Goal: Task Accomplishment & Management: Manage account settings

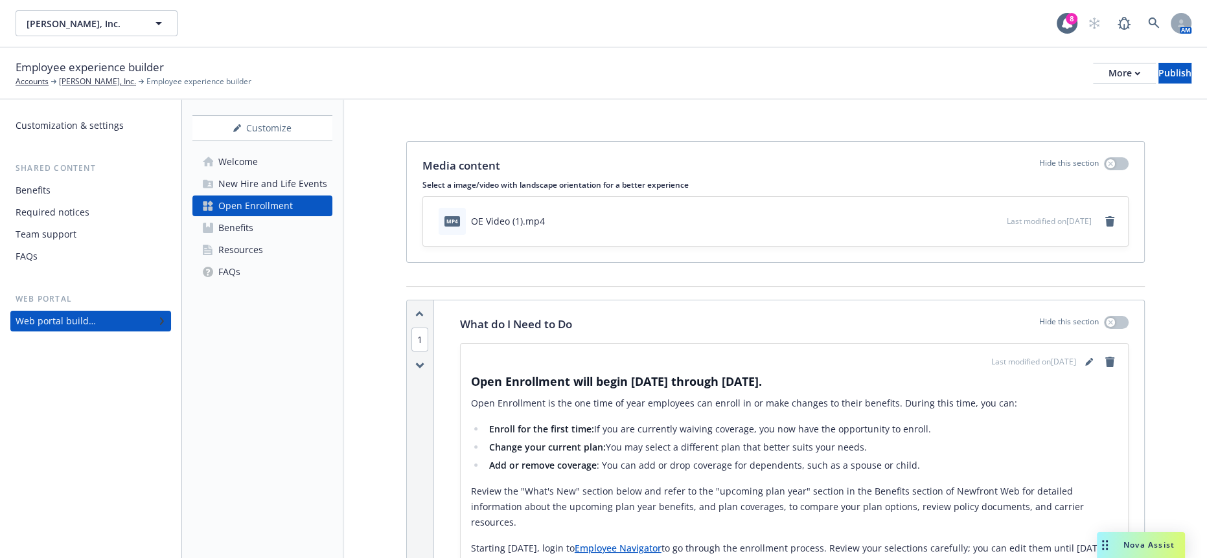
scroll to position [1511, 0]
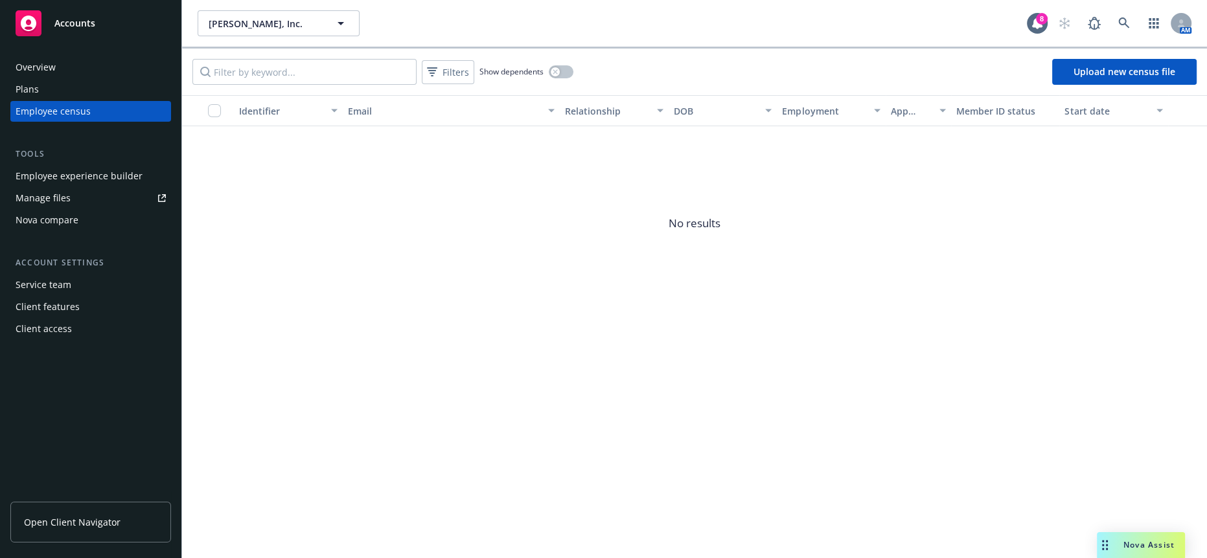
click at [47, 188] on div "Manage files" at bounding box center [43, 198] width 55 height 21
click at [280, 20] on span "[PERSON_NAME], Inc." at bounding box center [265, 24] width 112 height 14
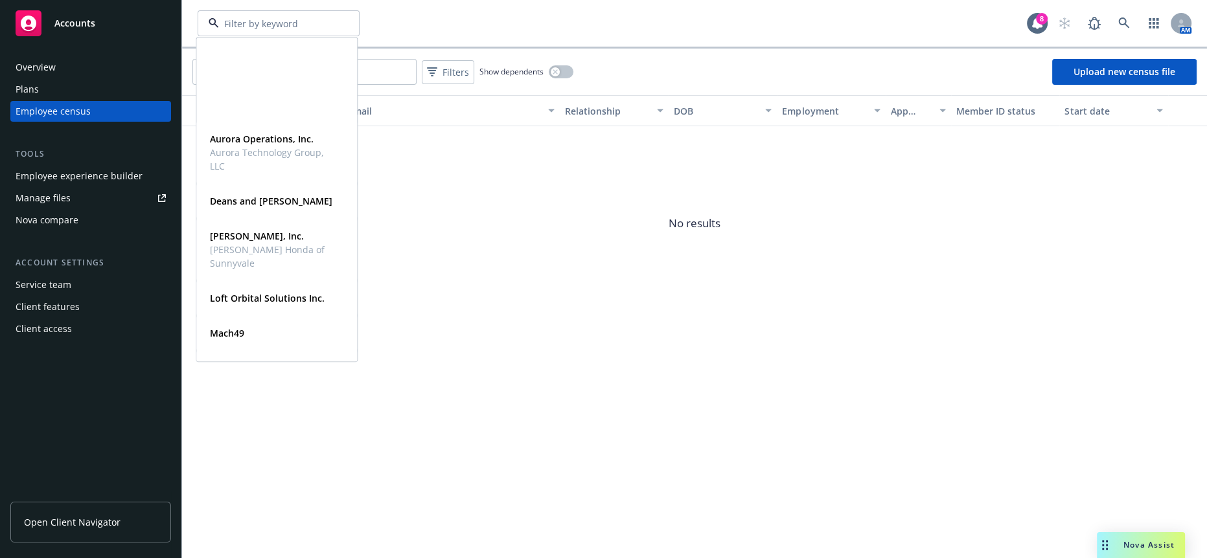
scroll to position [155, 0]
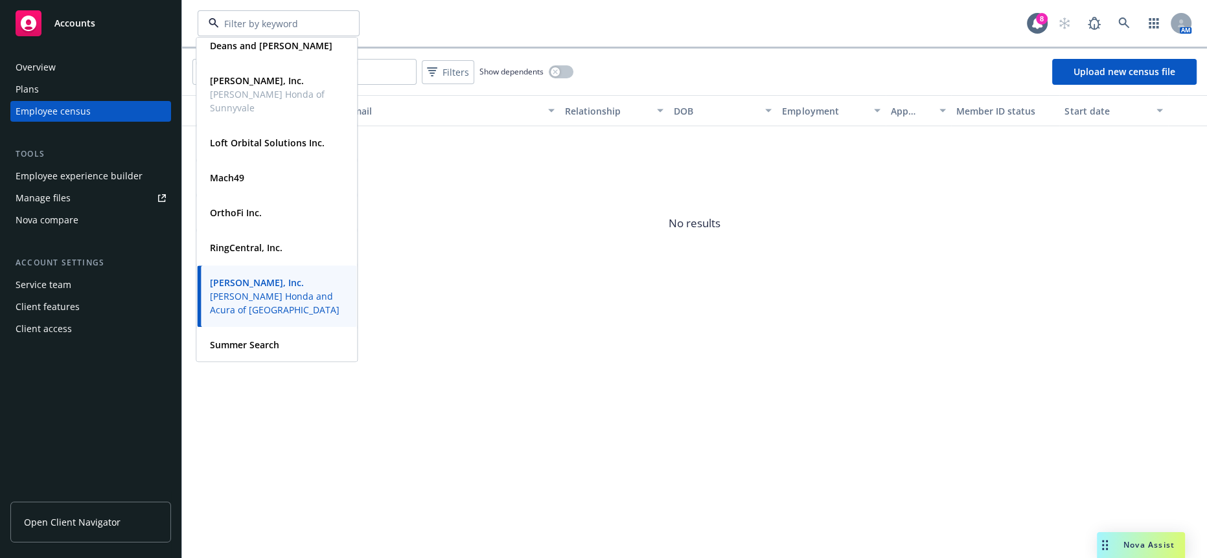
click at [455, 455] on div "Identifier Email Relationship DOB Employment App status Member ID status Start …" at bounding box center [694, 326] width 1025 height 463
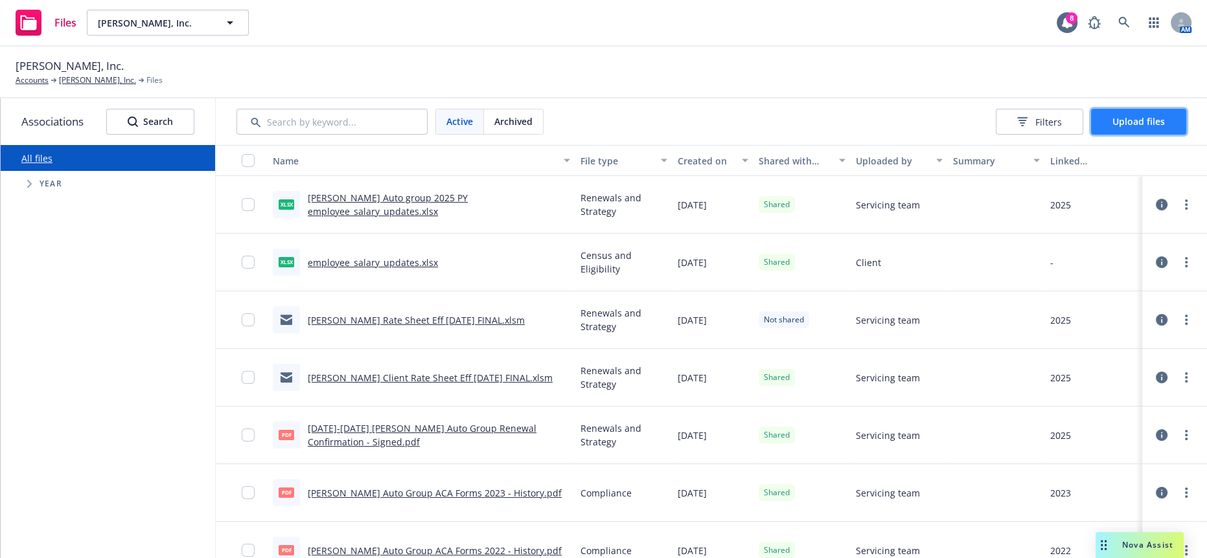
click at [1154, 122] on button "Upload files" at bounding box center [1138, 122] width 95 height 26
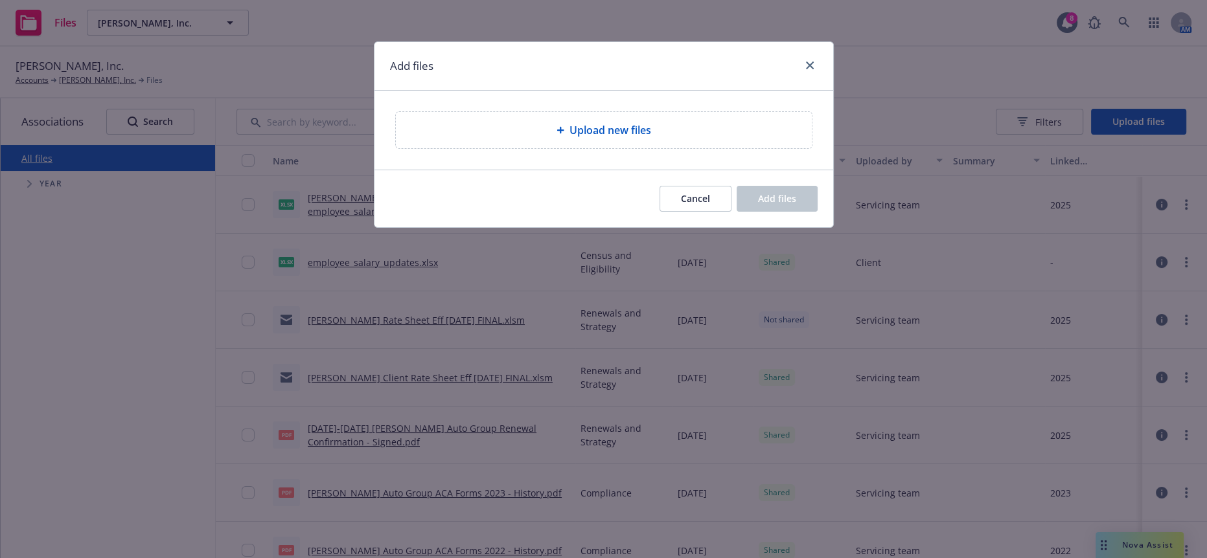
click at [593, 126] on span "Upload new files" at bounding box center [610, 130] width 82 height 16
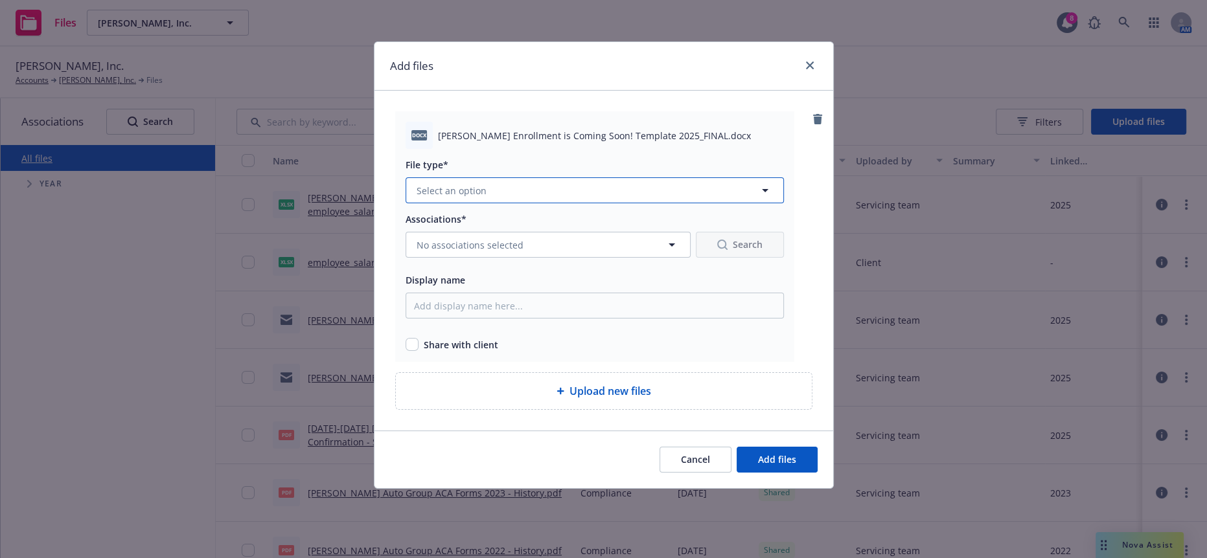
click at [582, 177] on button "Select an option" at bounding box center [595, 190] width 378 height 26
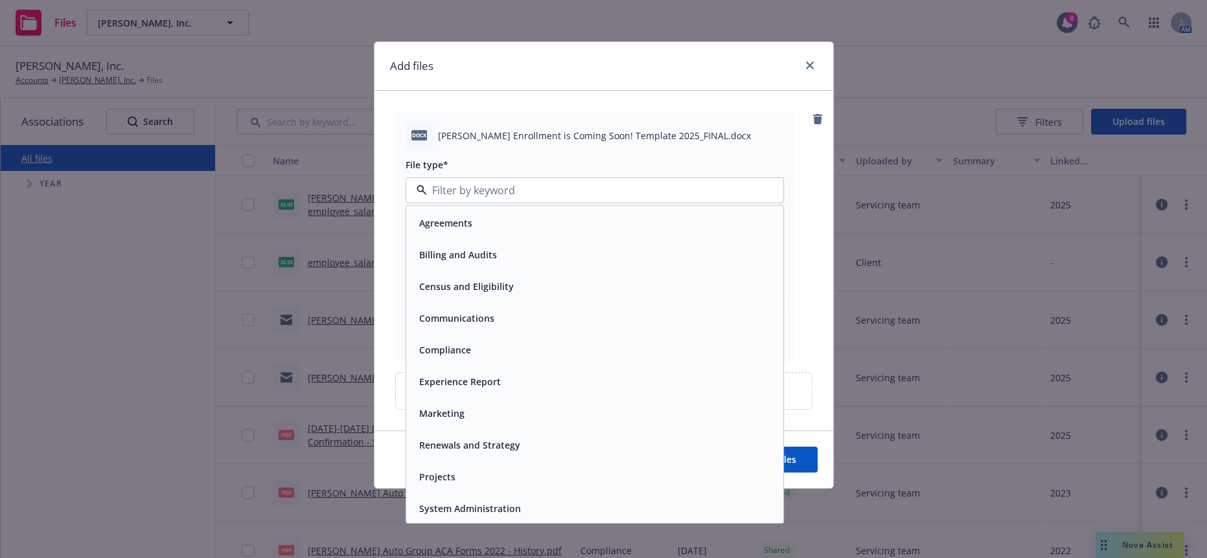
drag, startPoint x: 515, startPoint y: 297, endPoint x: 520, endPoint y: 269, distance: 28.9
click at [515, 301] on div "Communications" at bounding box center [594, 318] width 377 height 34
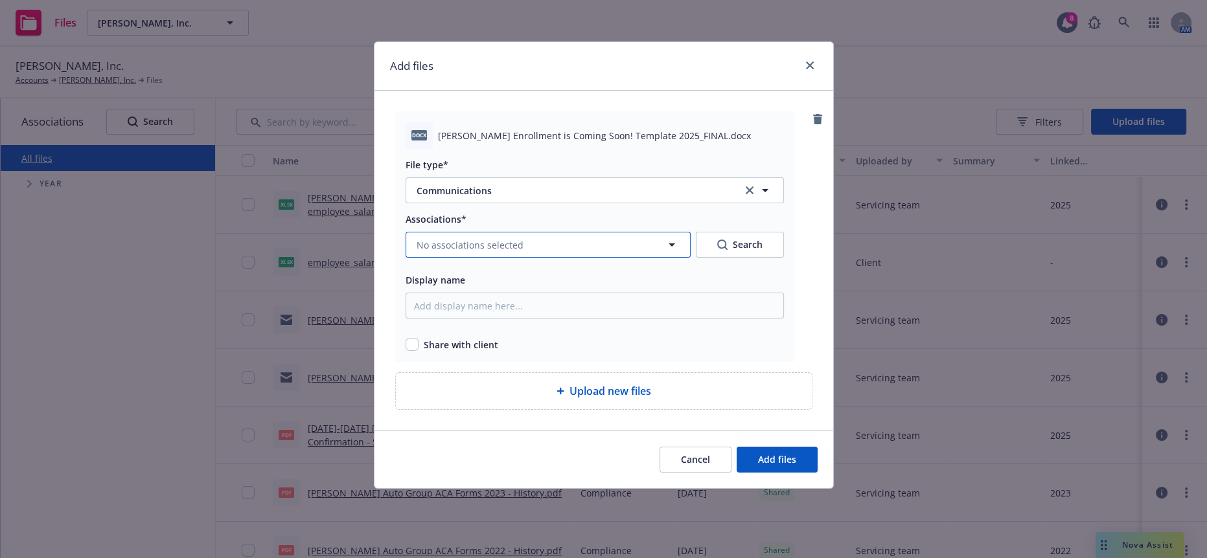
click at [520, 235] on button "No associations selected" at bounding box center [548, 245] width 285 height 26
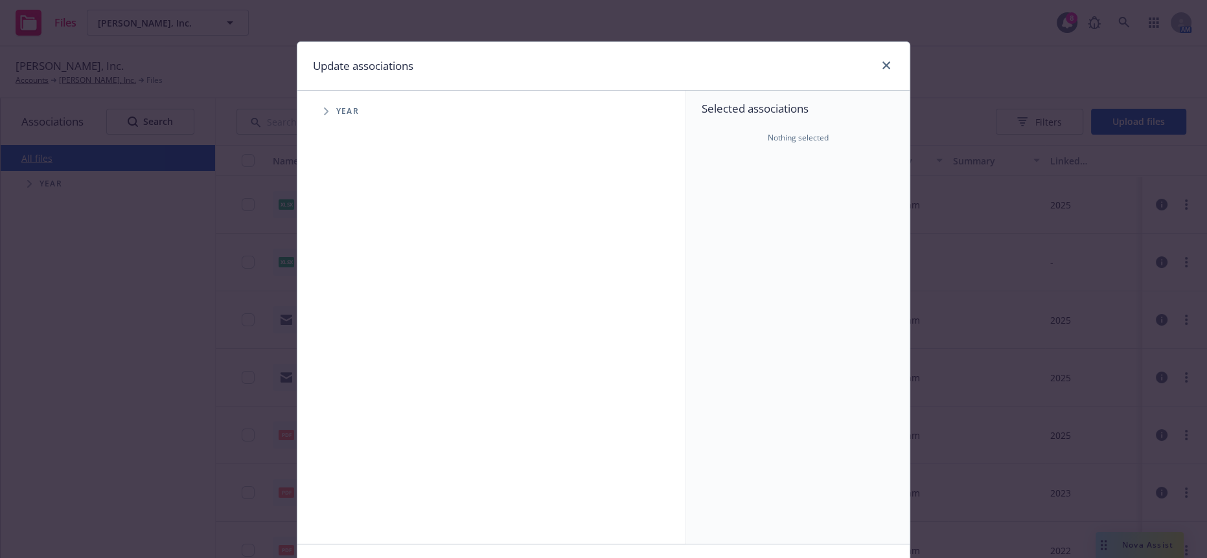
click at [324, 108] on icon "Tree Example" at bounding box center [326, 112] width 5 height 8
click at [352, 282] on input "Tree Example" at bounding box center [358, 288] width 13 height 13
checkbox input "true"
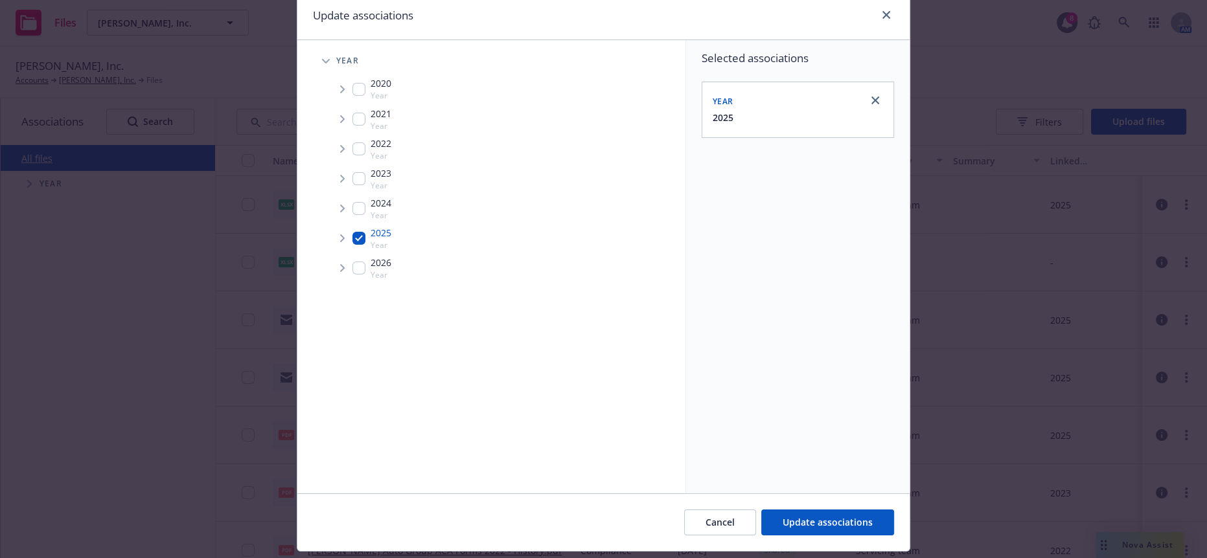
scroll to position [78, 0]
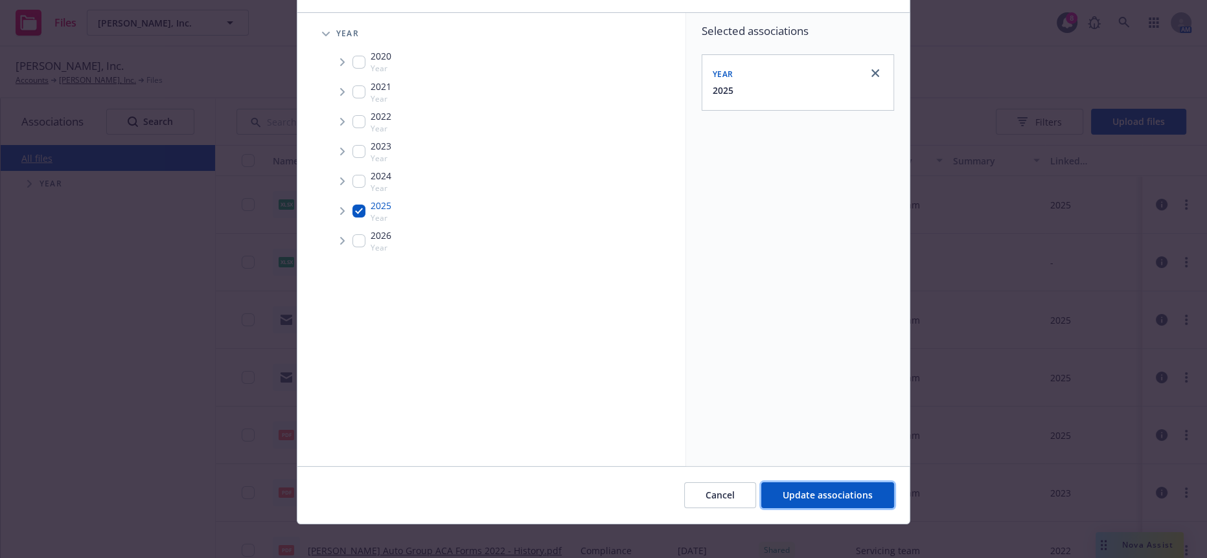
click at [810, 489] on span "Update associations" at bounding box center [828, 495] width 90 height 12
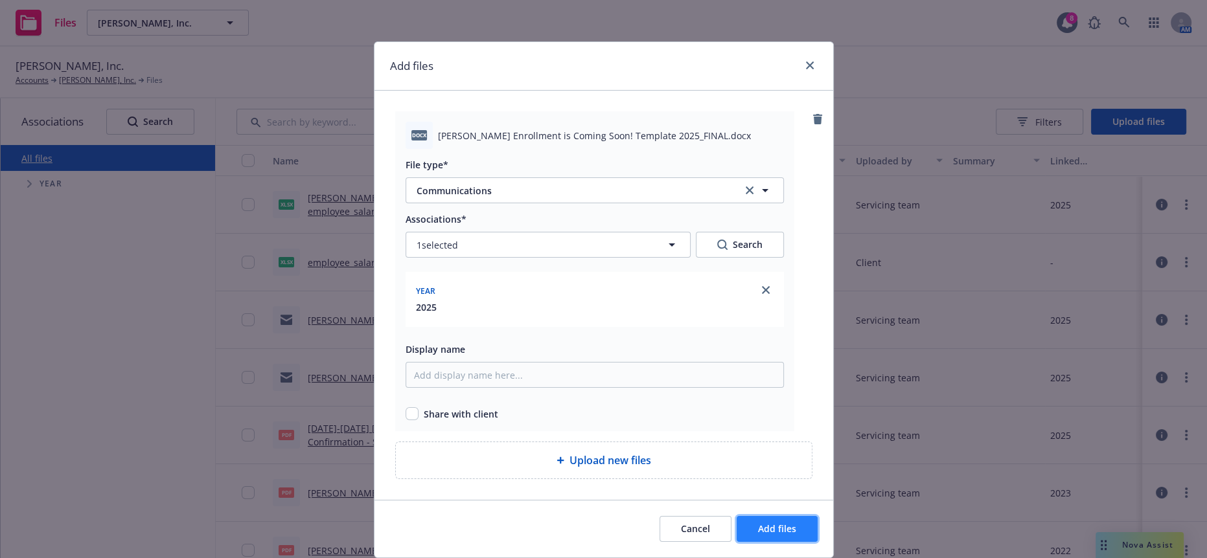
click at [772, 516] on button "Add files" at bounding box center [777, 529] width 81 height 26
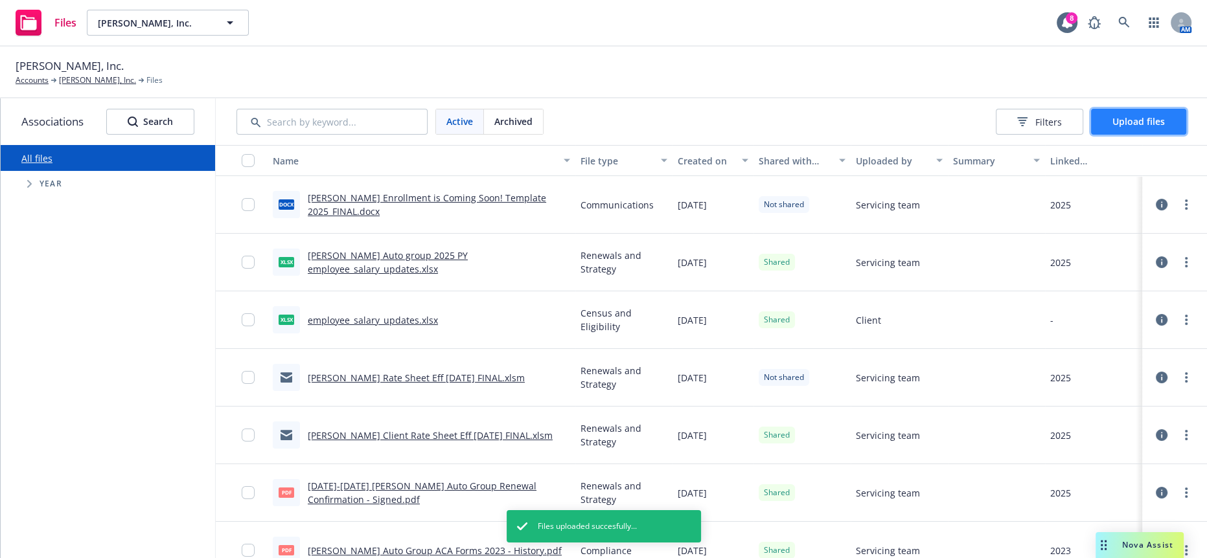
click at [1125, 109] on button "Upload files" at bounding box center [1138, 122] width 95 height 26
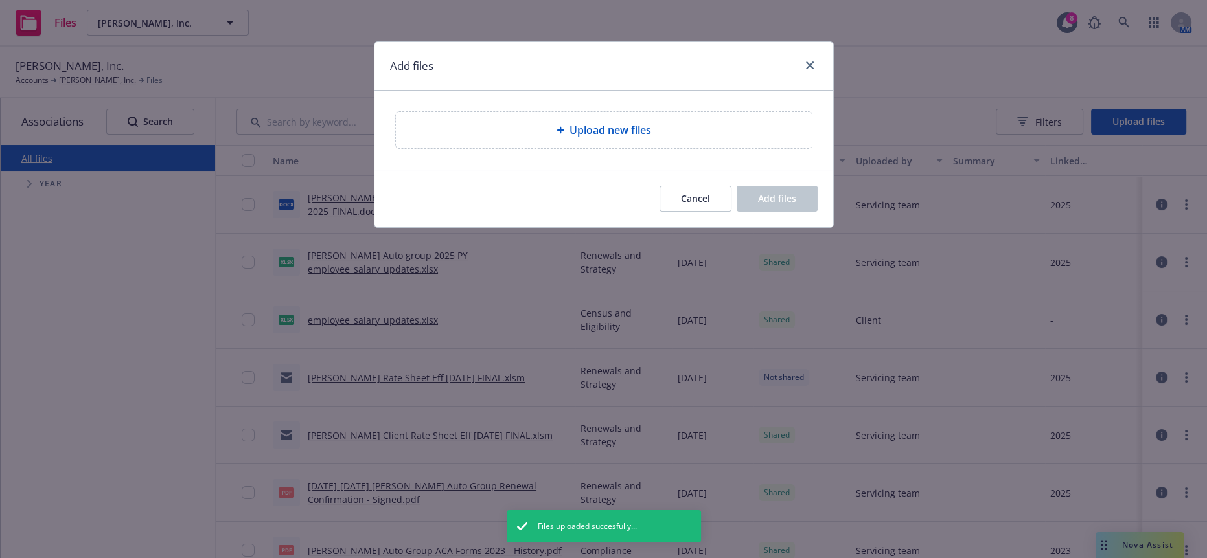
click at [600, 133] on div "Upload new files" at bounding box center [604, 130] width 416 height 36
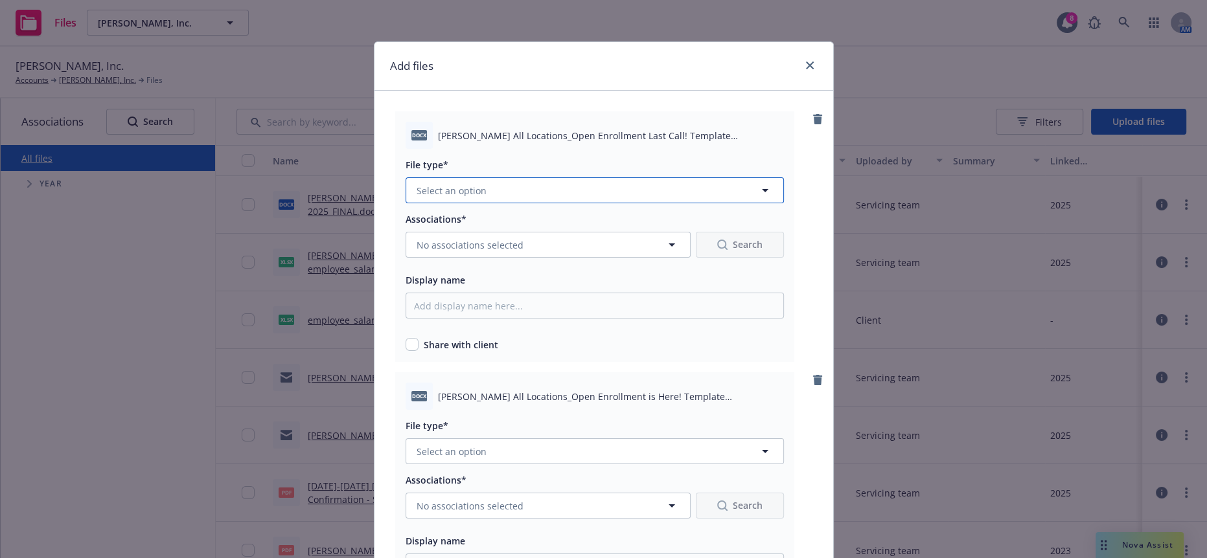
click at [471, 184] on span "Select an option" at bounding box center [452, 191] width 70 height 14
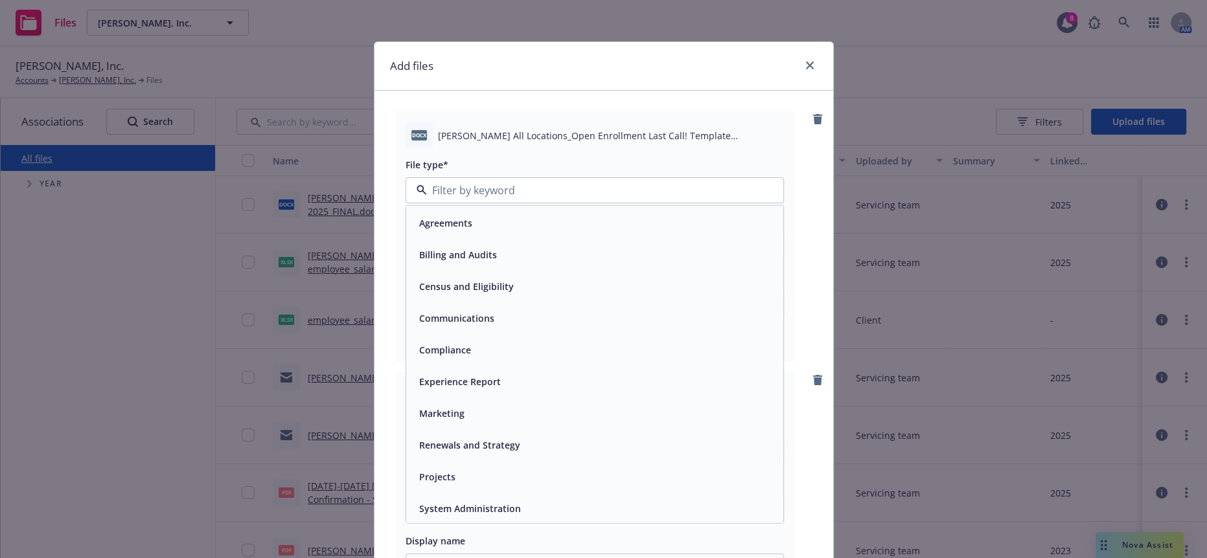
click at [494, 301] on div "Communications" at bounding box center [594, 318] width 377 height 34
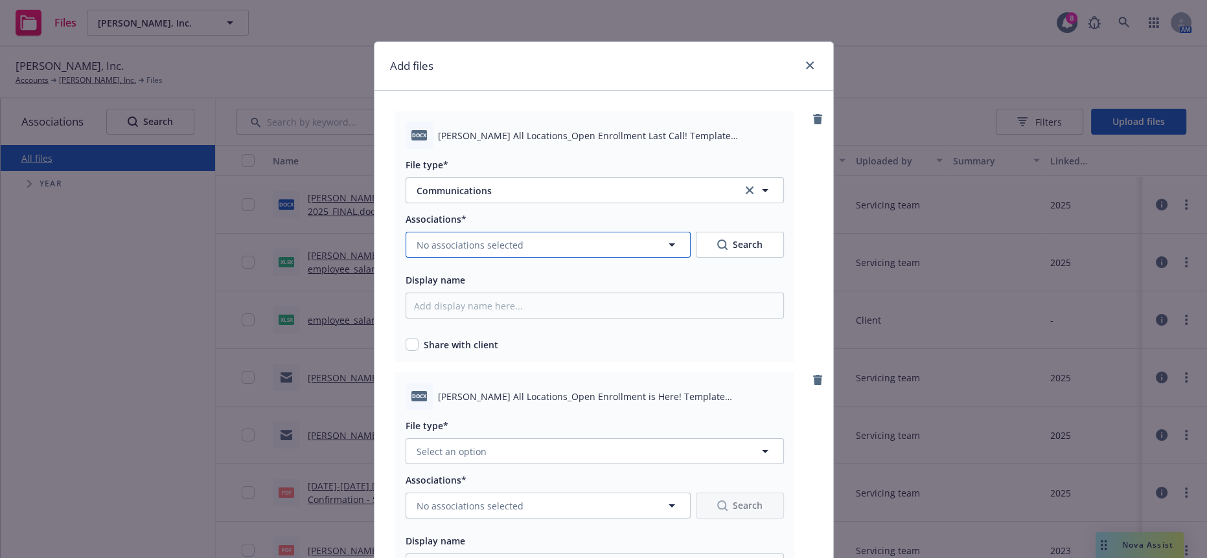
click at [510, 232] on button "No associations selected" at bounding box center [548, 245] width 285 height 26
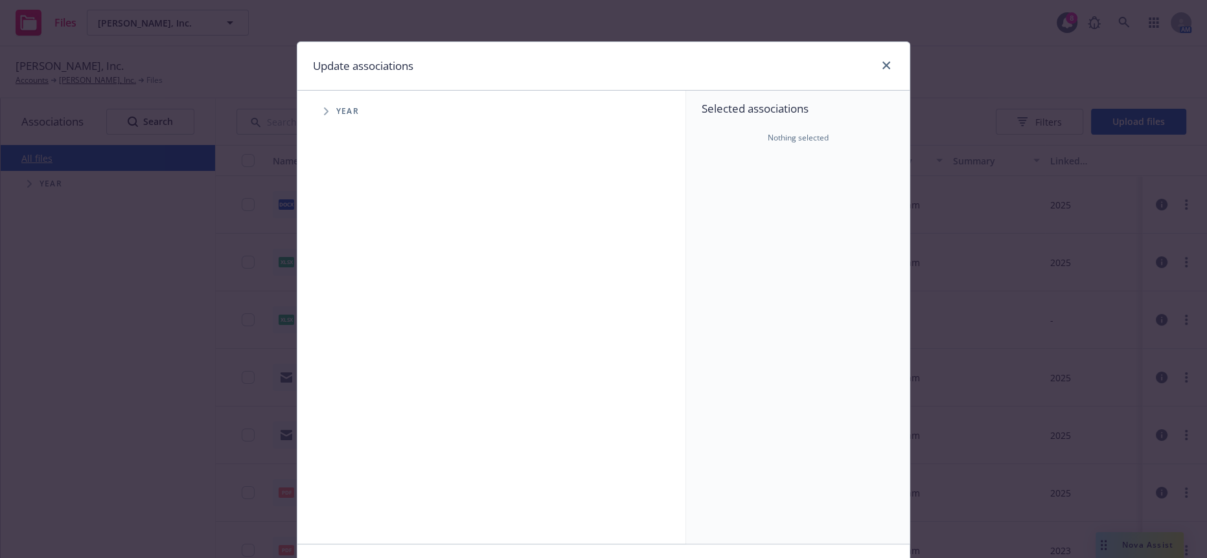
click at [352, 109] on div "Year" at bounding box center [497, 111] width 375 height 26
click at [315, 110] on span "Tree Example" at bounding box center [325, 111] width 21 height 21
click at [354, 282] on input "Tree Example" at bounding box center [358, 288] width 13 height 13
checkbox input "true"
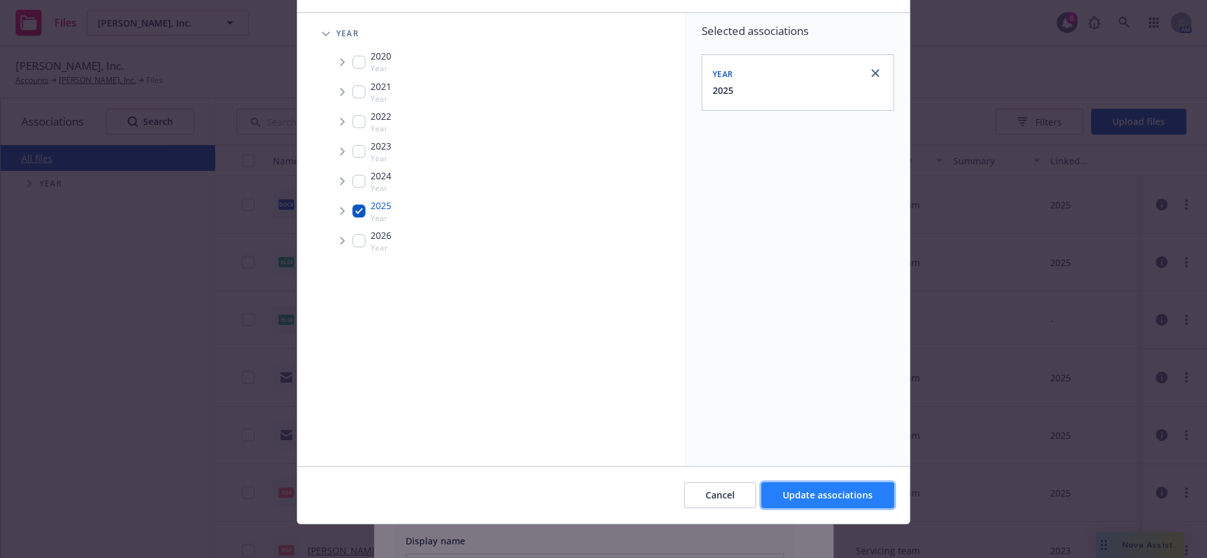
click at [804, 494] on span "Update associations" at bounding box center [828, 495] width 90 height 12
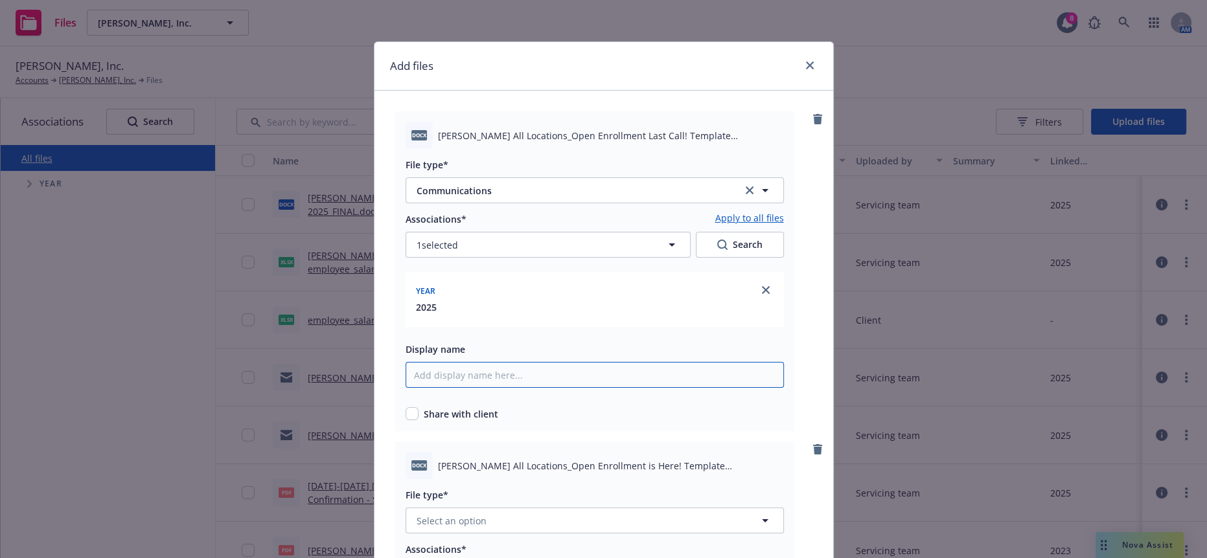
click at [473, 362] on input "Display name" at bounding box center [595, 375] width 378 height 26
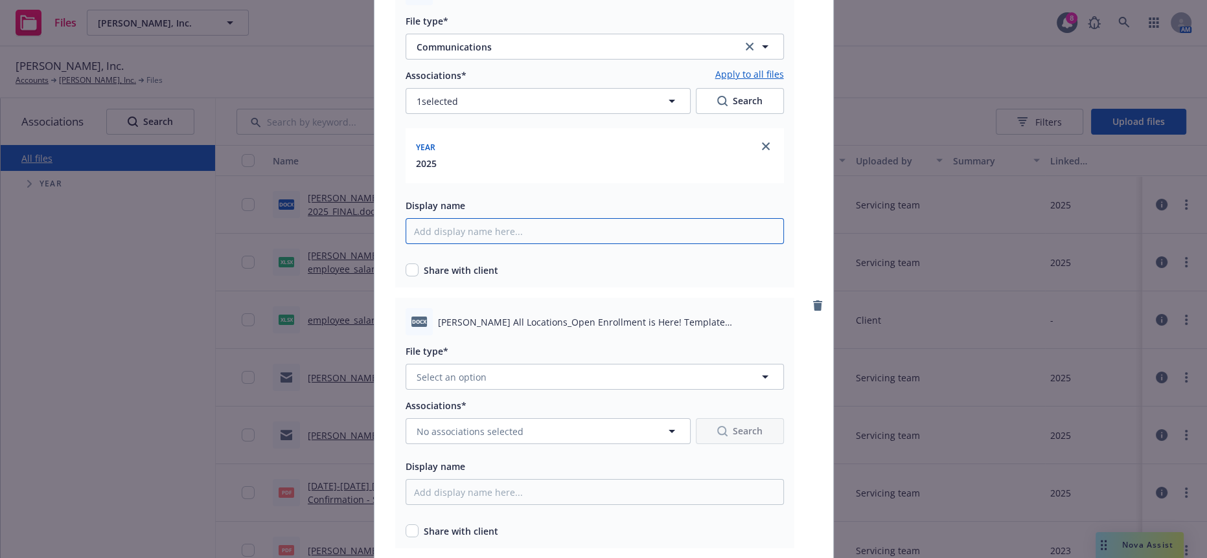
scroll to position [288, 0]
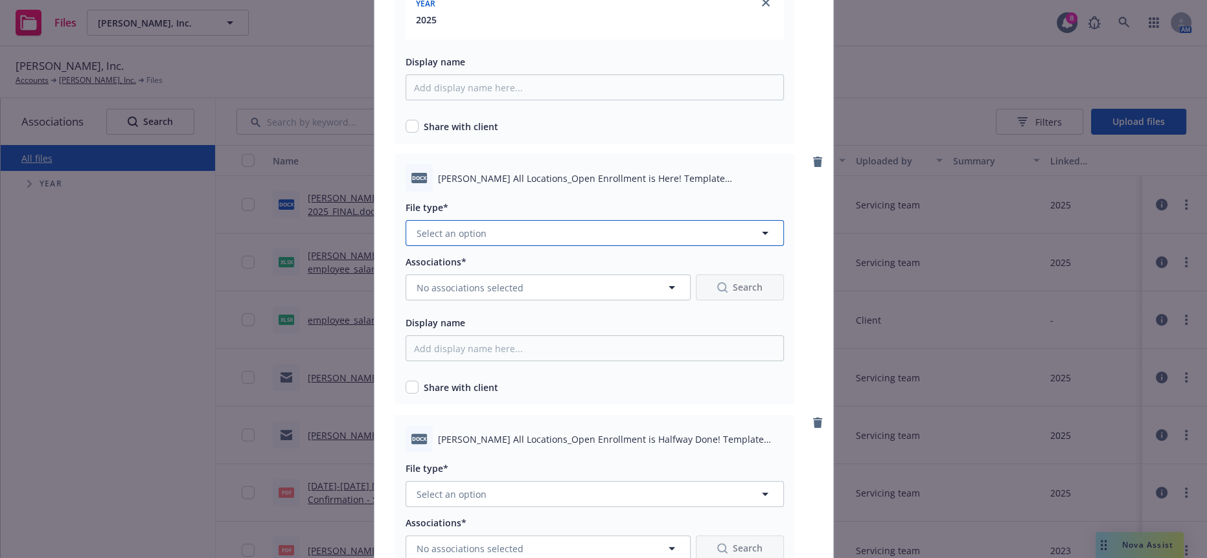
click at [509, 220] on button "Select an option" at bounding box center [595, 233] width 378 height 26
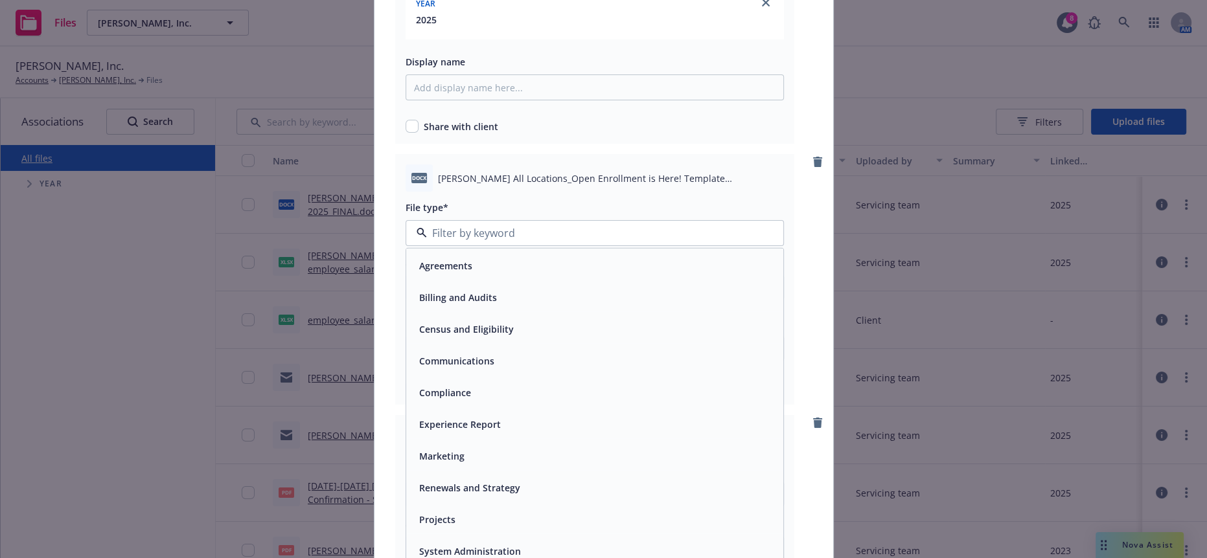
click at [466, 354] on span "Communications" at bounding box center [456, 361] width 75 height 14
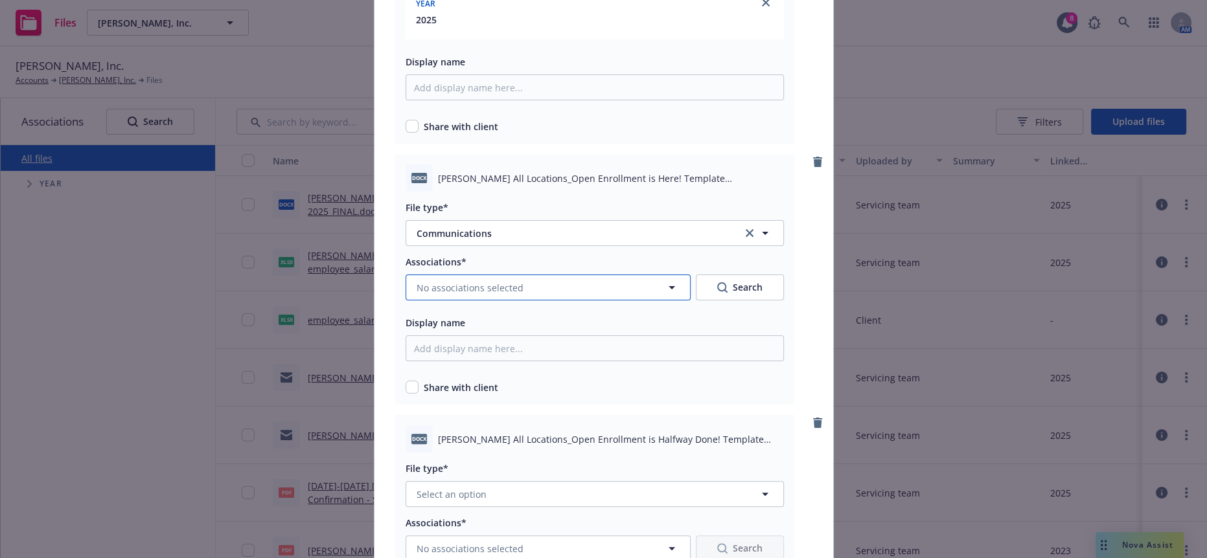
click at [472, 281] on span "No associations selected" at bounding box center [470, 288] width 107 height 14
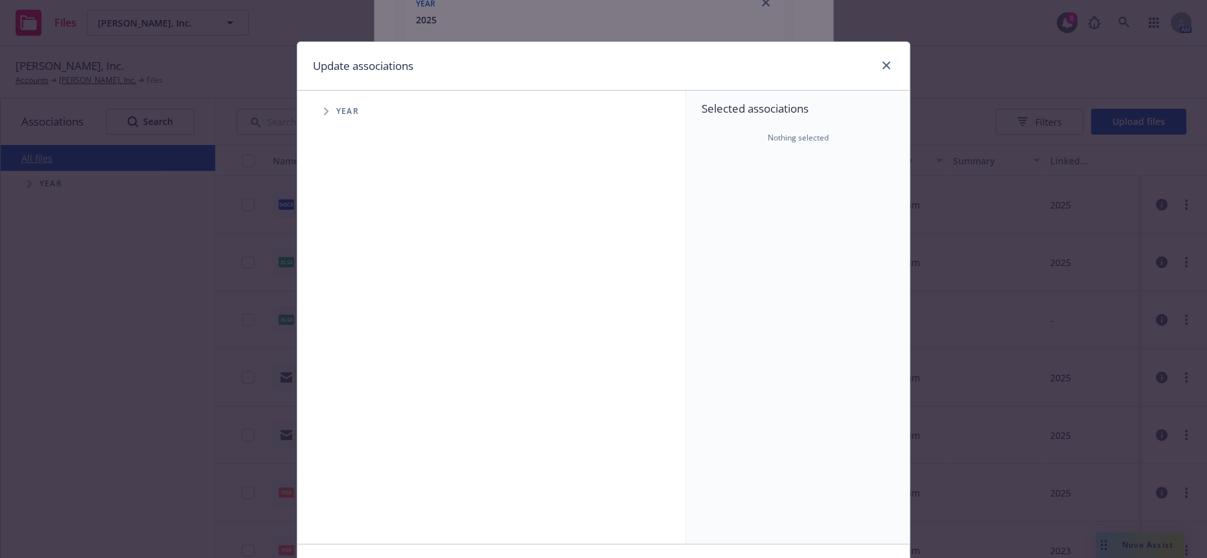
click at [324, 108] on icon "Tree Example" at bounding box center [326, 112] width 5 height 8
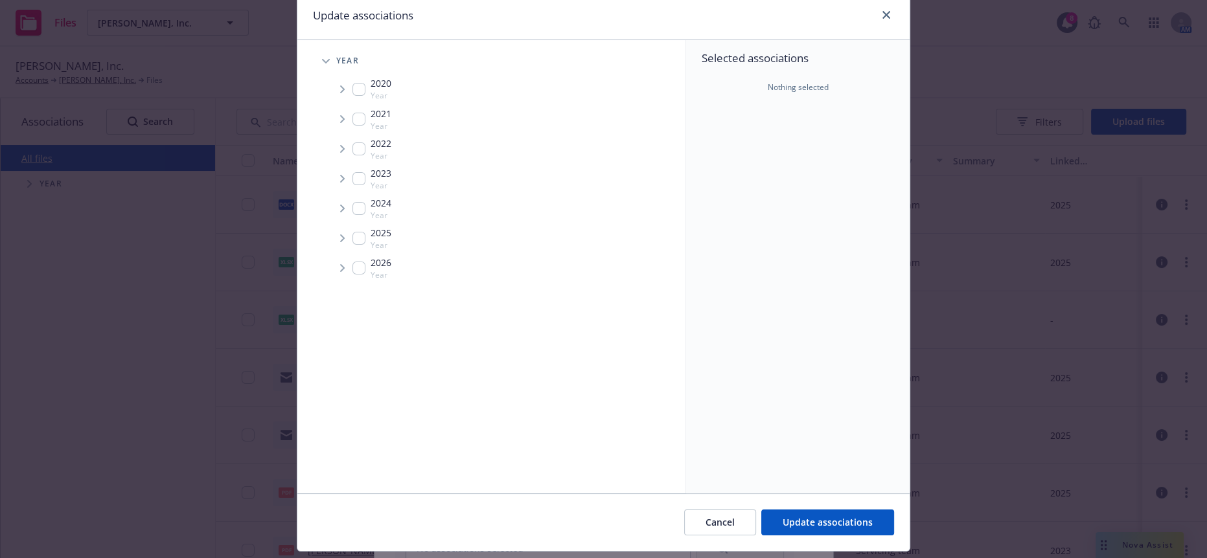
scroll to position [78, 0]
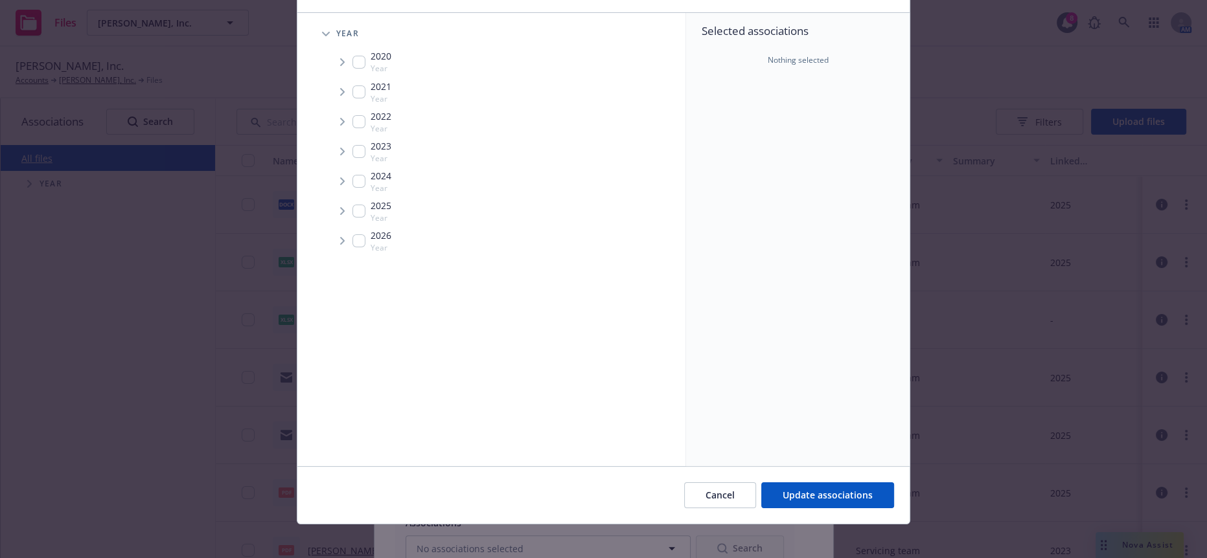
drag, startPoint x: 356, startPoint y: 198, endPoint x: 395, endPoint y: 204, distance: 39.9
click at [355, 205] on input "Tree Example" at bounding box center [358, 211] width 13 height 13
checkbox input "true"
click at [827, 489] on span "Update associations" at bounding box center [828, 495] width 90 height 12
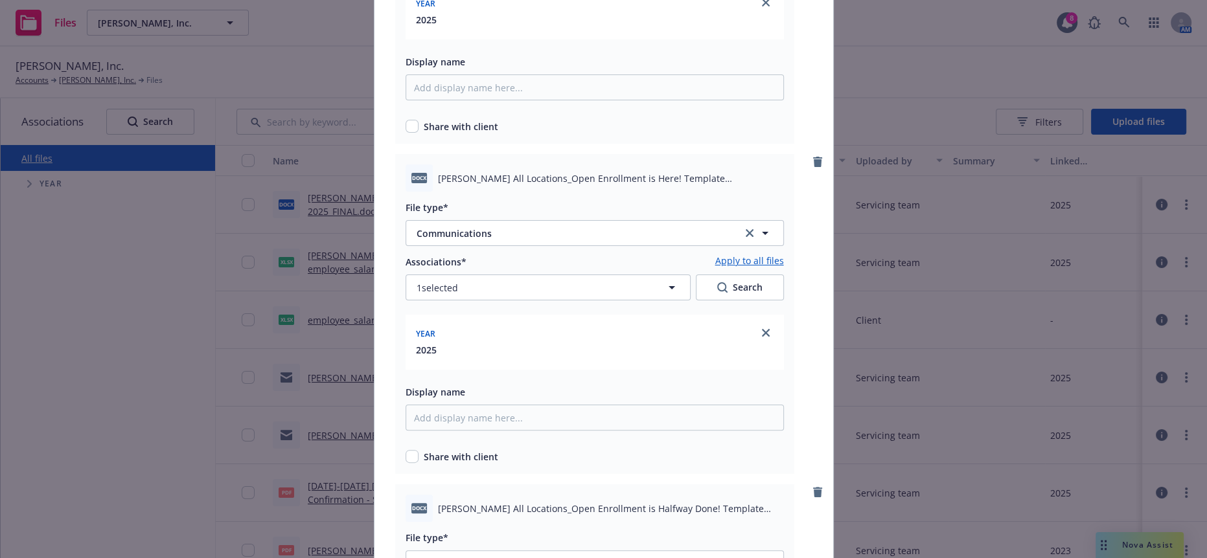
scroll to position [503, 0]
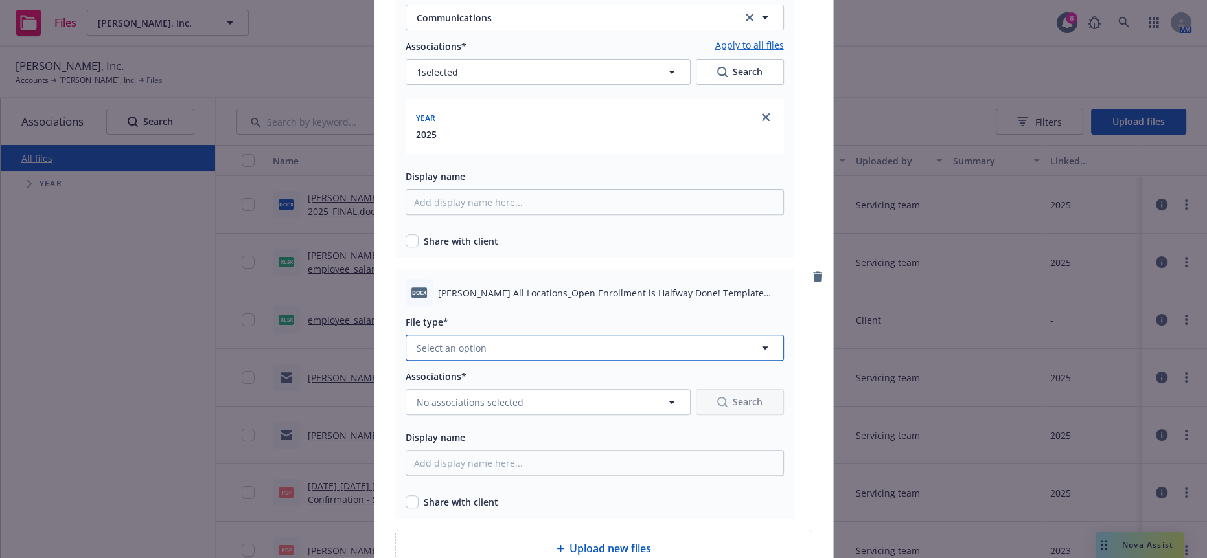
click at [521, 335] on button "Select an option" at bounding box center [595, 348] width 378 height 26
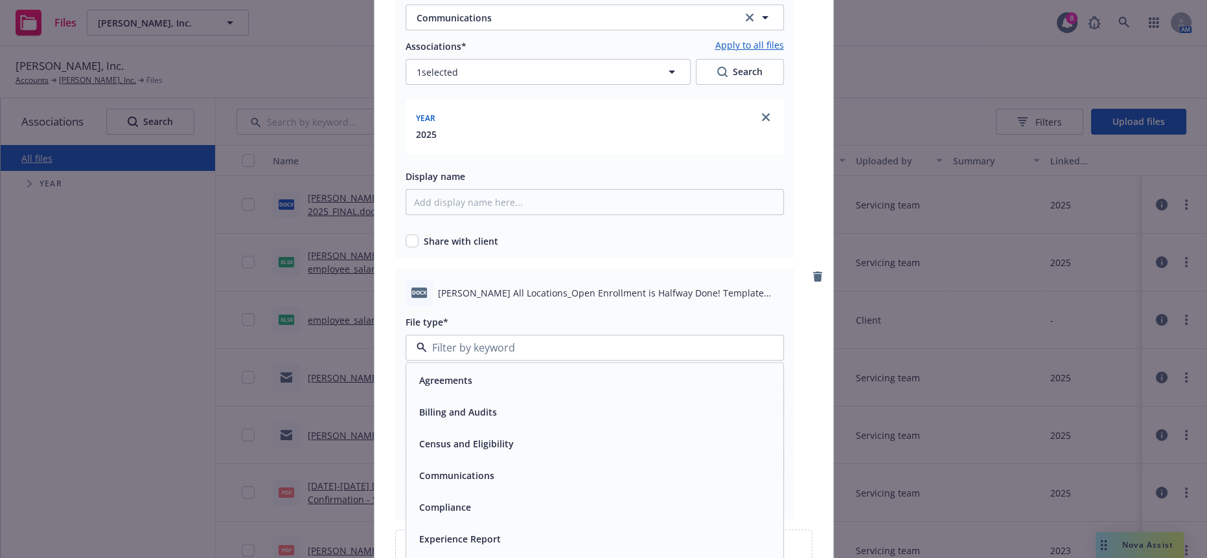
click at [435, 469] on span "Communications" at bounding box center [456, 476] width 75 height 14
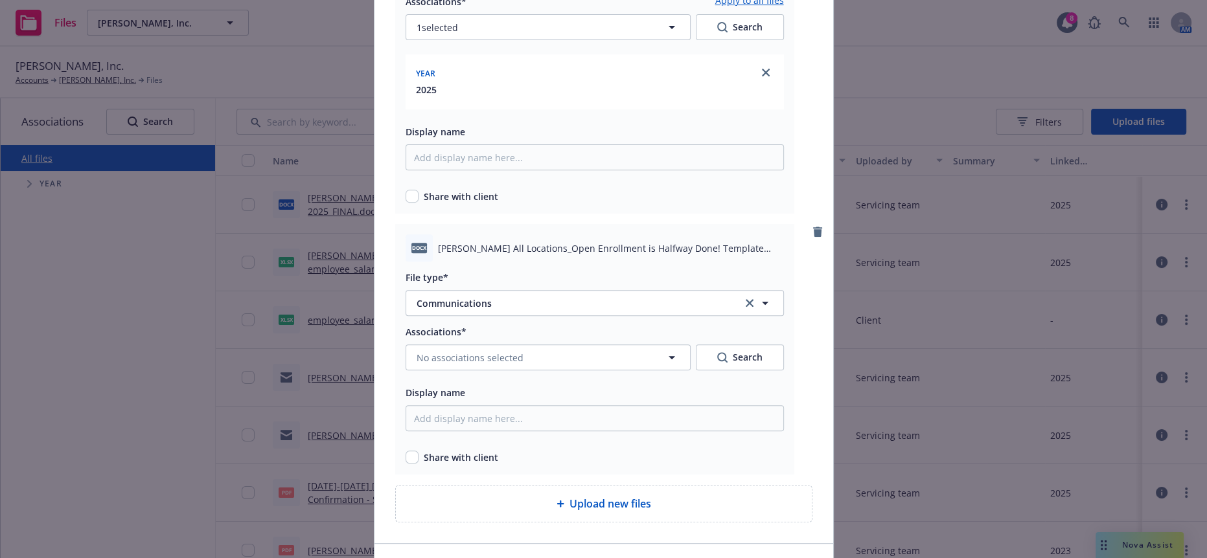
scroll to position [571, 0]
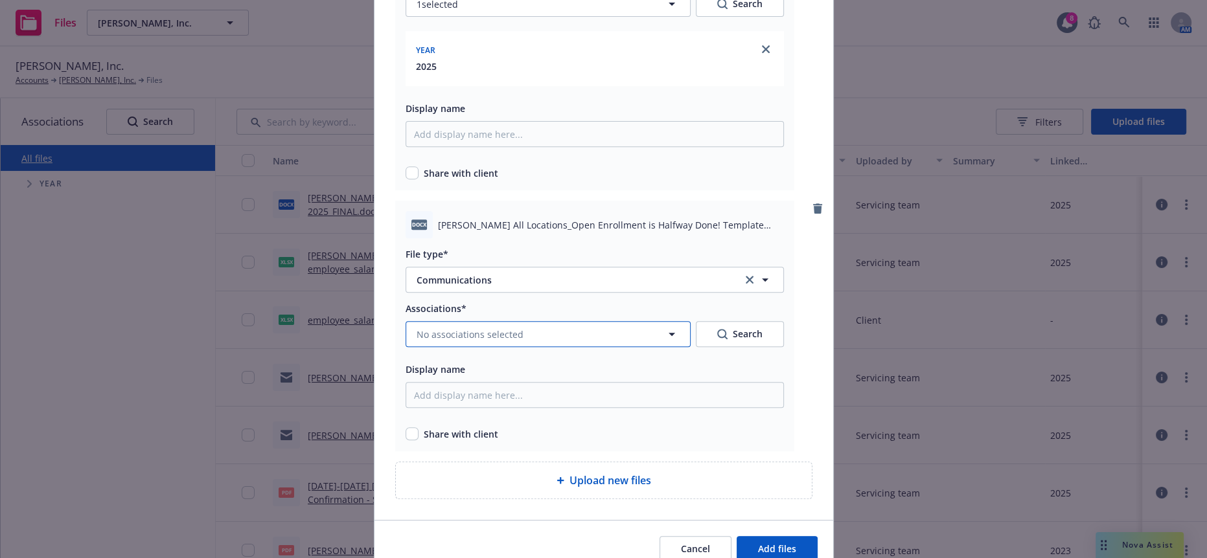
click at [491, 321] on button "No associations selected" at bounding box center [548, 334] width 285 height 26
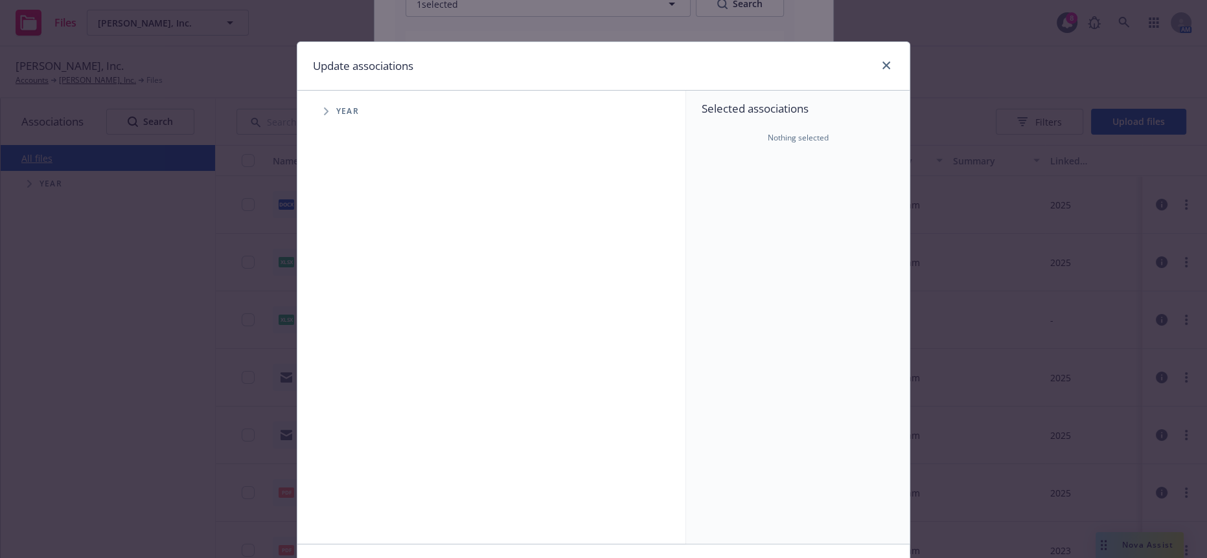
click at [317, 106] on span "Tree Example" at bounding box center [325, 111] width 21 height 21
click at [352, 282] on input "Tree Example" at bounding box center [358, 288] width 13 height 13
checkbox input "true"
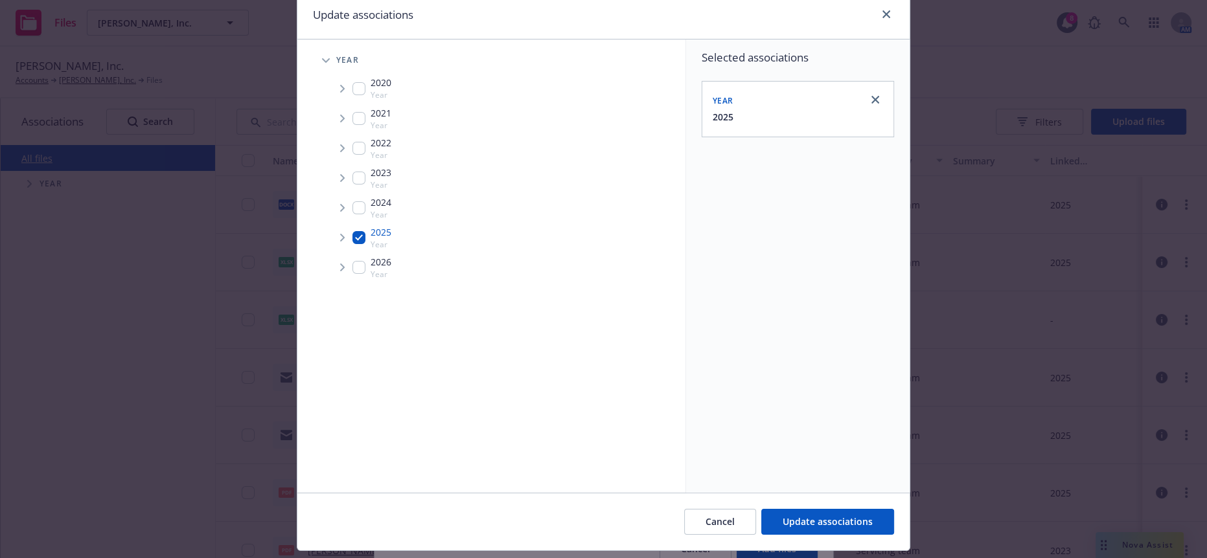
scroll to position [78, 0]
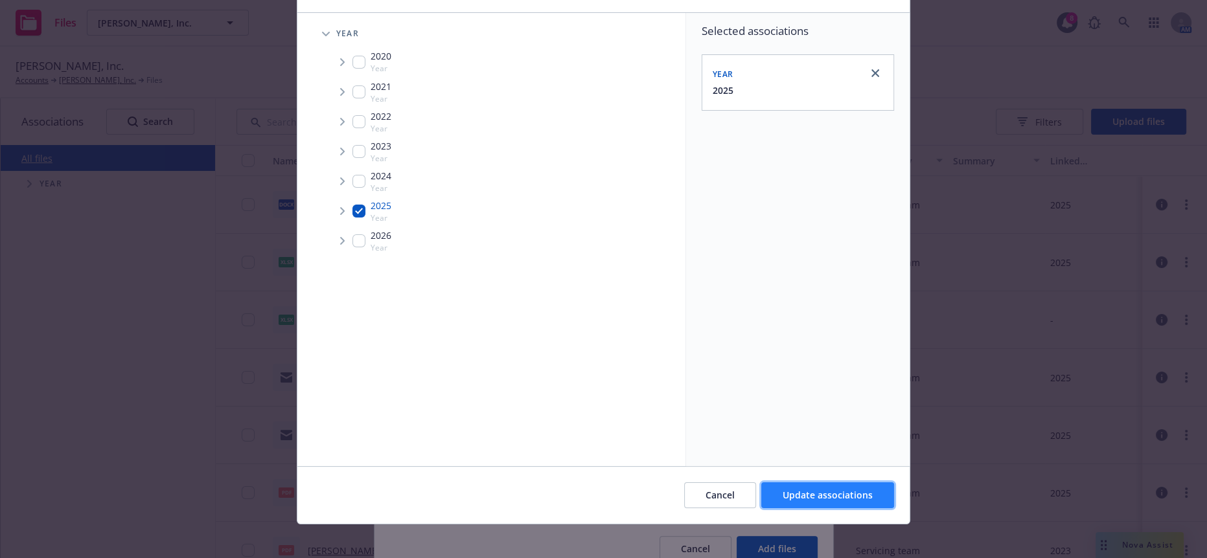
click at [805, 489] on span "Update associations" at bounding box center [828, 495] width 90 height 12
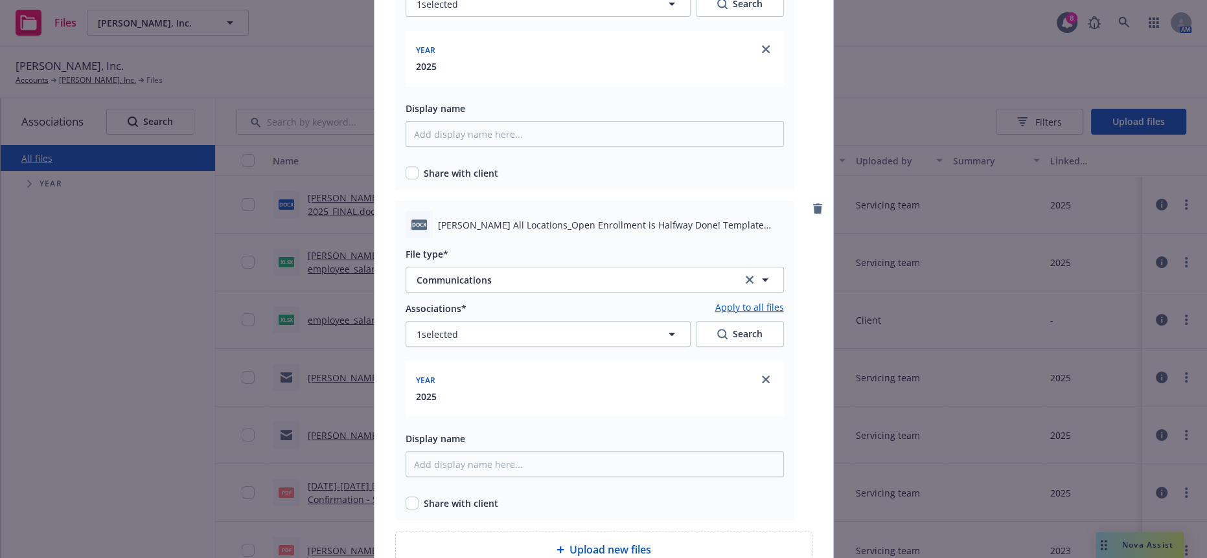
scroll to position [637, 0]
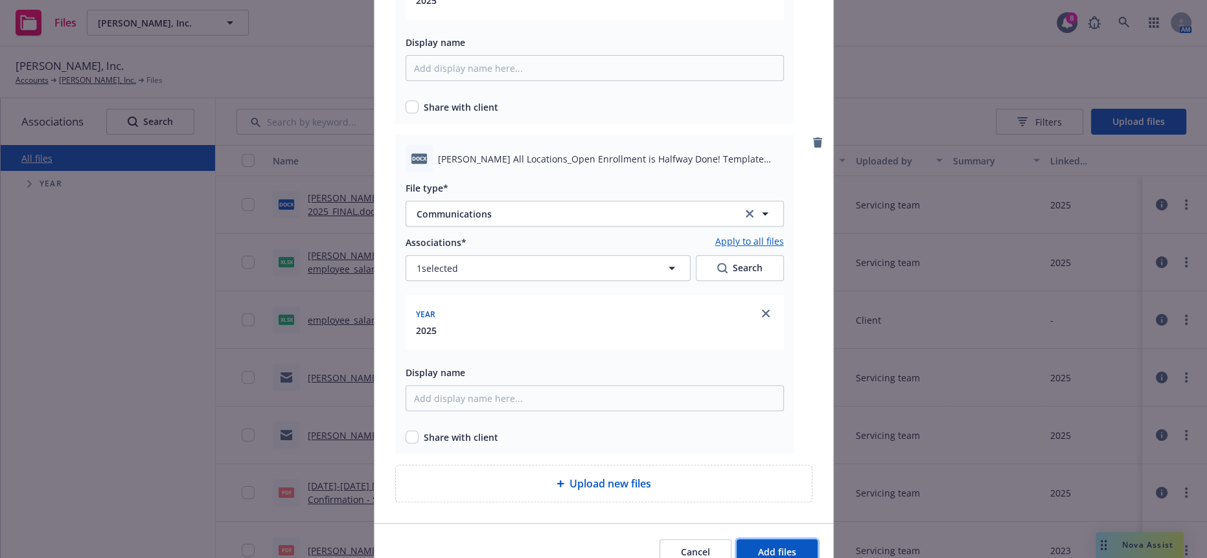
drag, startPoint x: 783, startPoint y: 488, endPoint x: 754, endPoint y: 474, distance: 32.2
click at [782, 546] on span "Add files" at bounding box center [777, 552] width 38 height 12
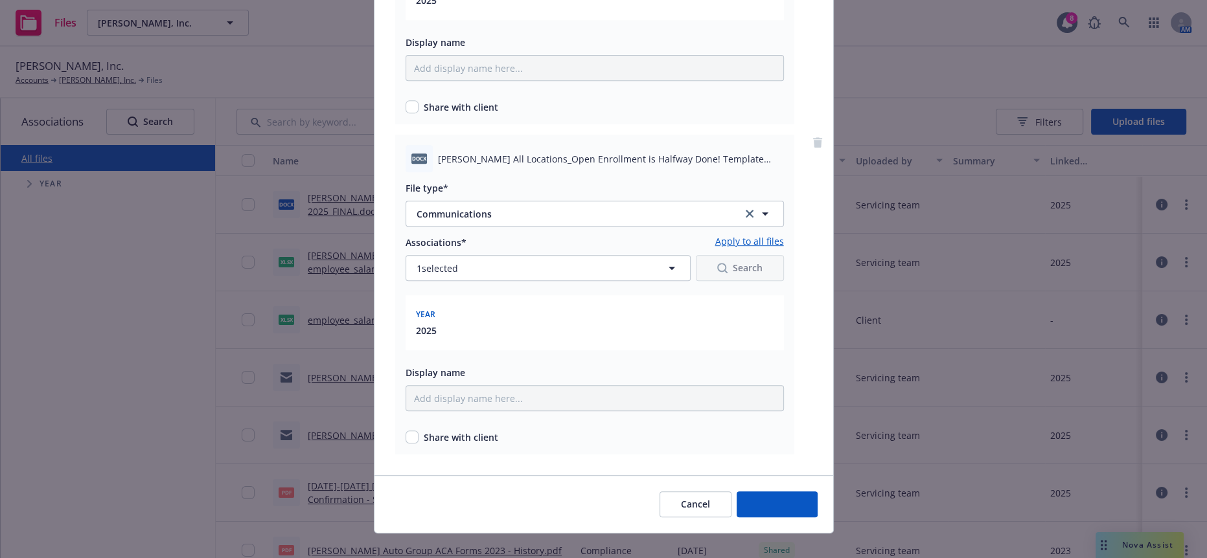
scroll to position [588, 0]
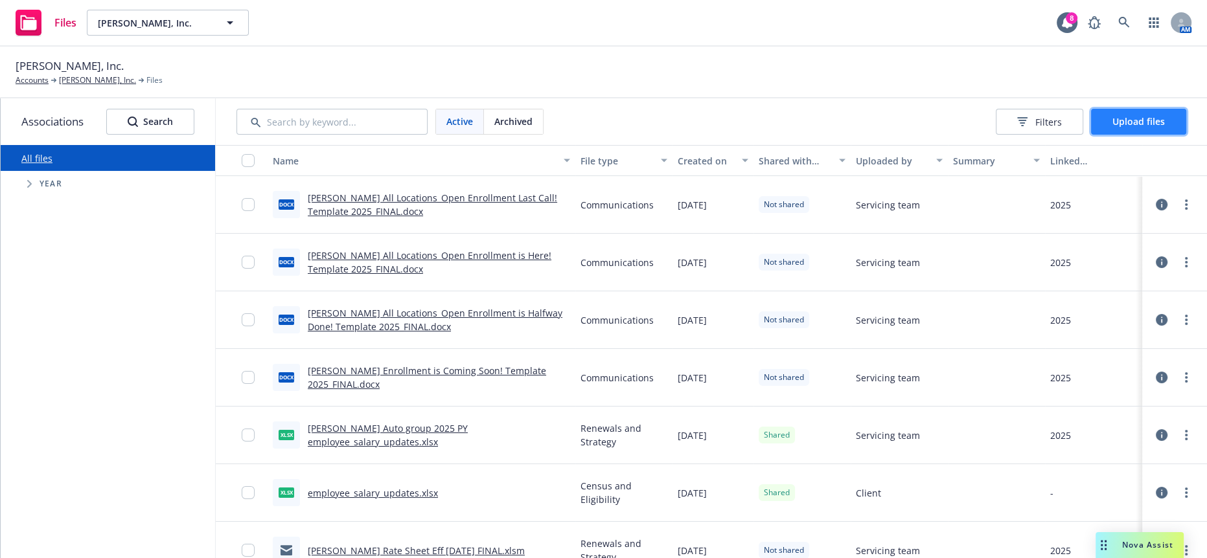
click at [1139, 115] on span "Upload files" at bounding box center [1138, 121] width 52 height 12
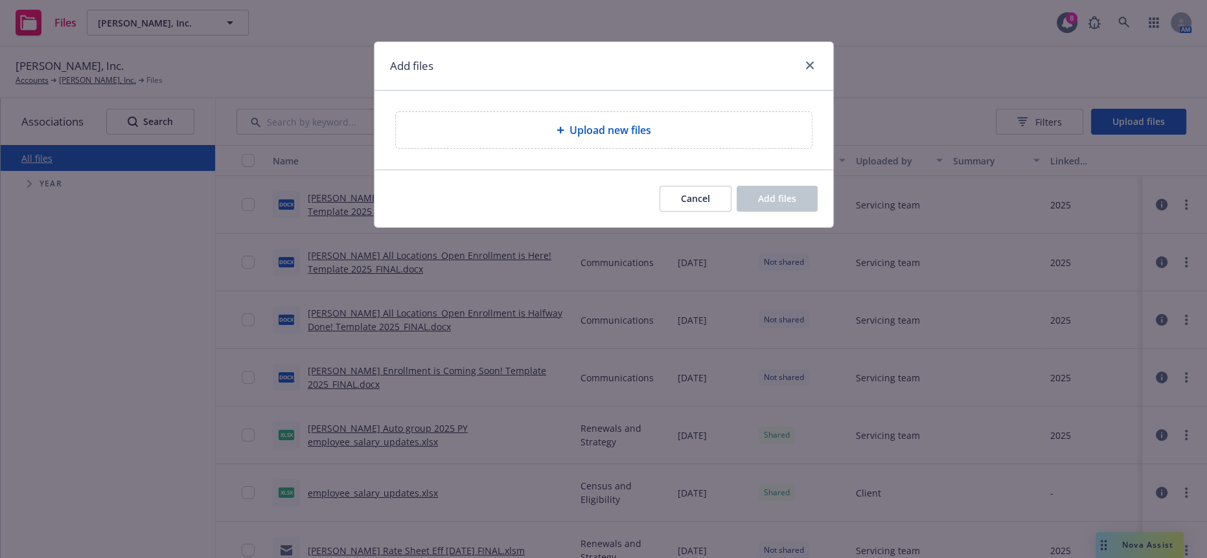
click at [583, 126] on span "Upload new files" at bounding box center [610, 130] width 82 height 16
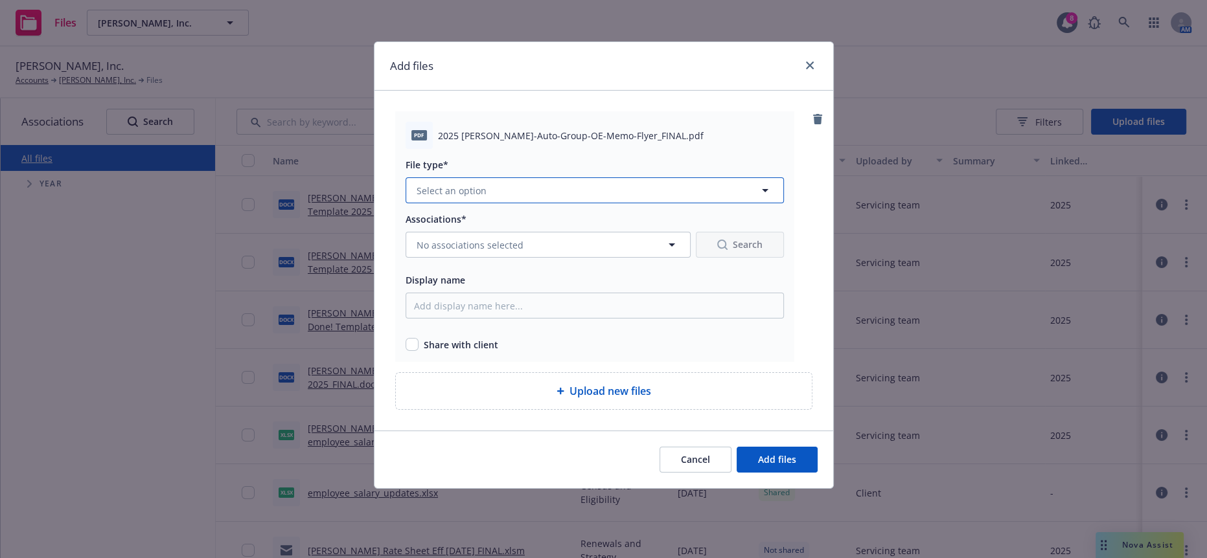
click at [549, 177] on button "Select an option" at bounding box center [595, 190] width 378 height 26
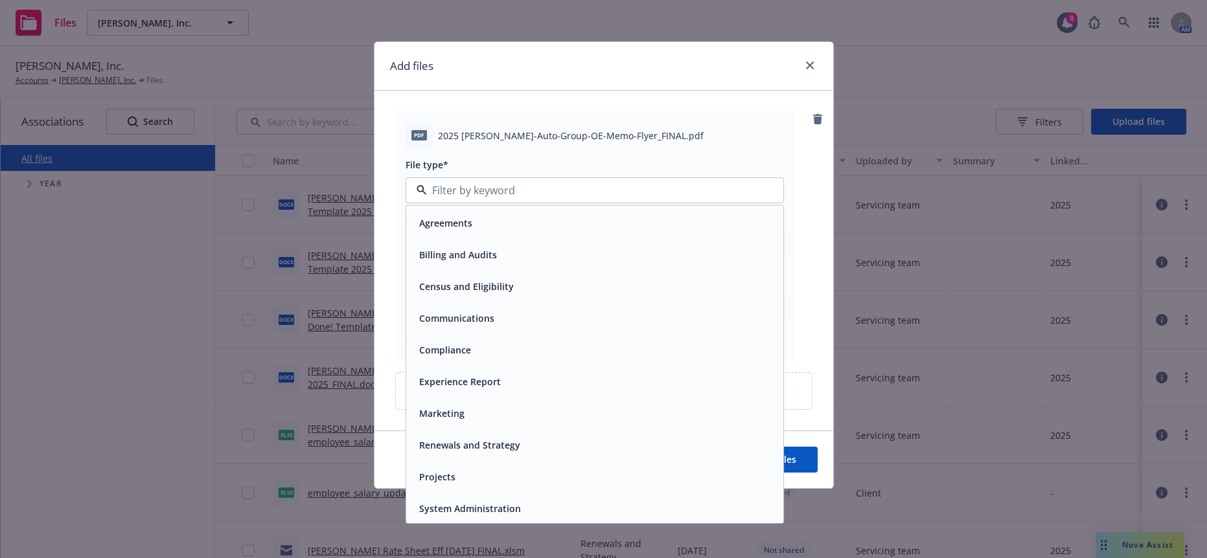
click at [496, 314] on div "Communications" at bounding box center [594, 318] width 361 height 19
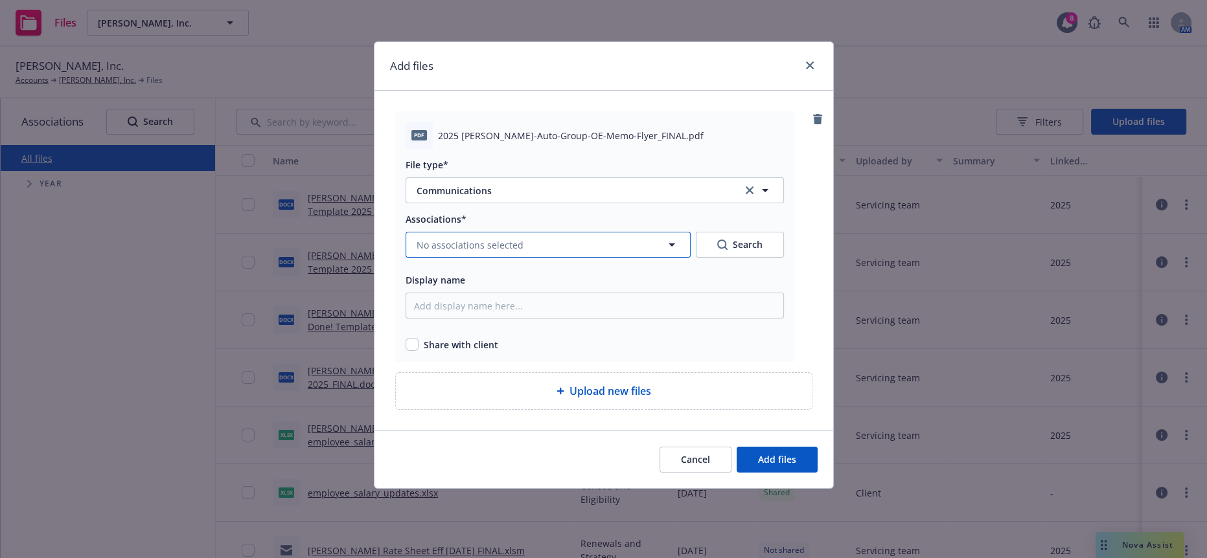
click at [517, 238] on button "No associations selected" at bounding box center [548, 245] width 285 height 26
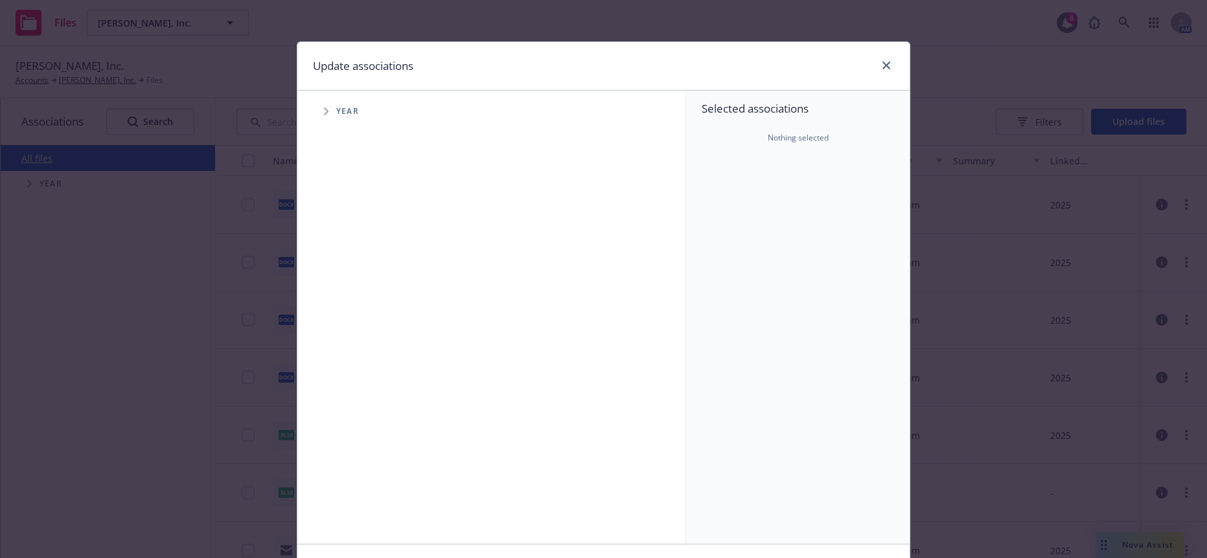
click at [324, 108] on icon "Tree Example" at bounding box center [326, 112] width 5 height 8
click at [354, 282] on input "Tree Example" at bounding box center [358, 288] width 13 height 13
checkbox input "true"
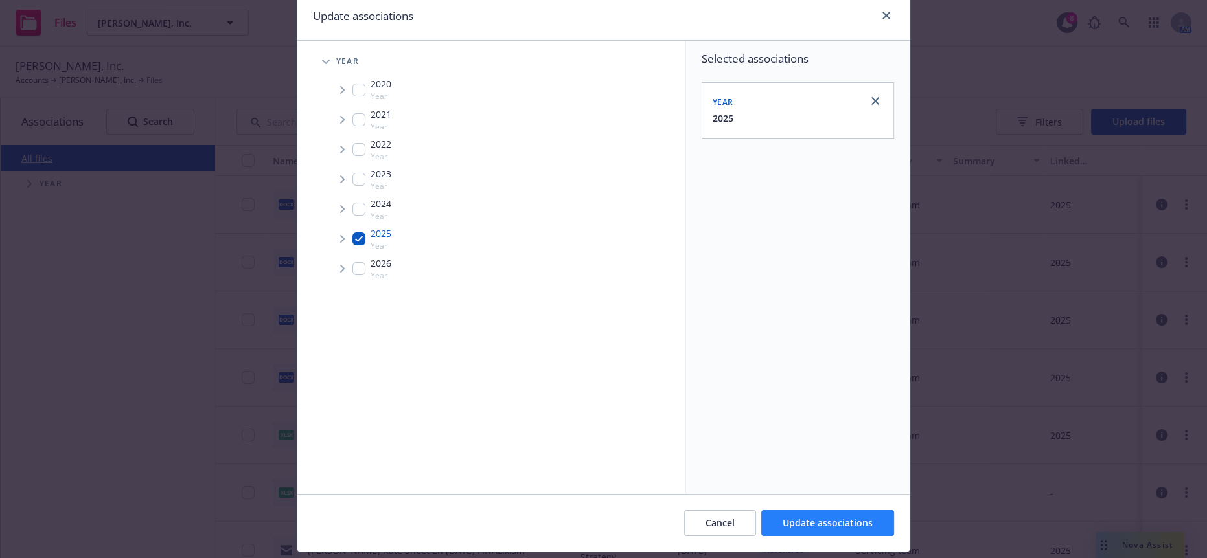
scroll to position [78, 0]
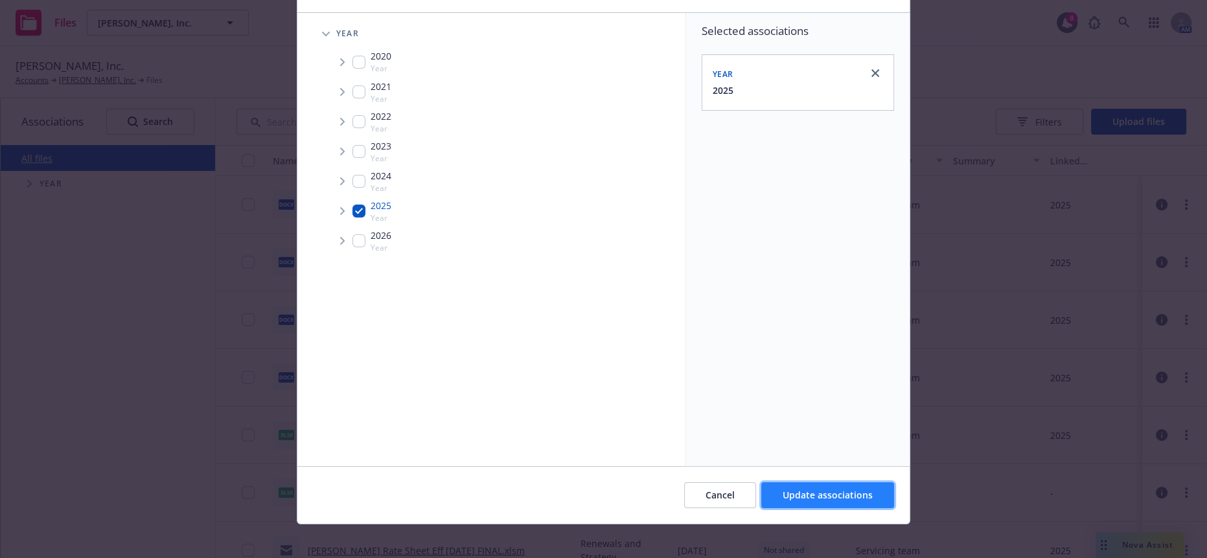
click at [804, 489] on span "Update associations" at bounding box center [828, 495] width 90 height 12
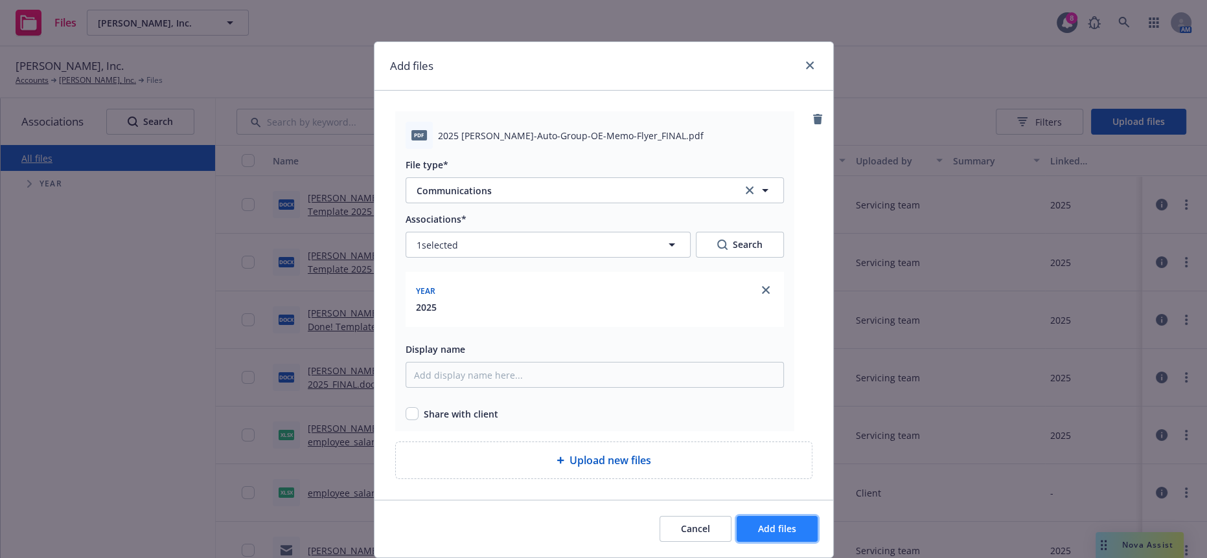
click at [767, 516] on button "Add files" at bounding box center [777, 529] width 81 height 26
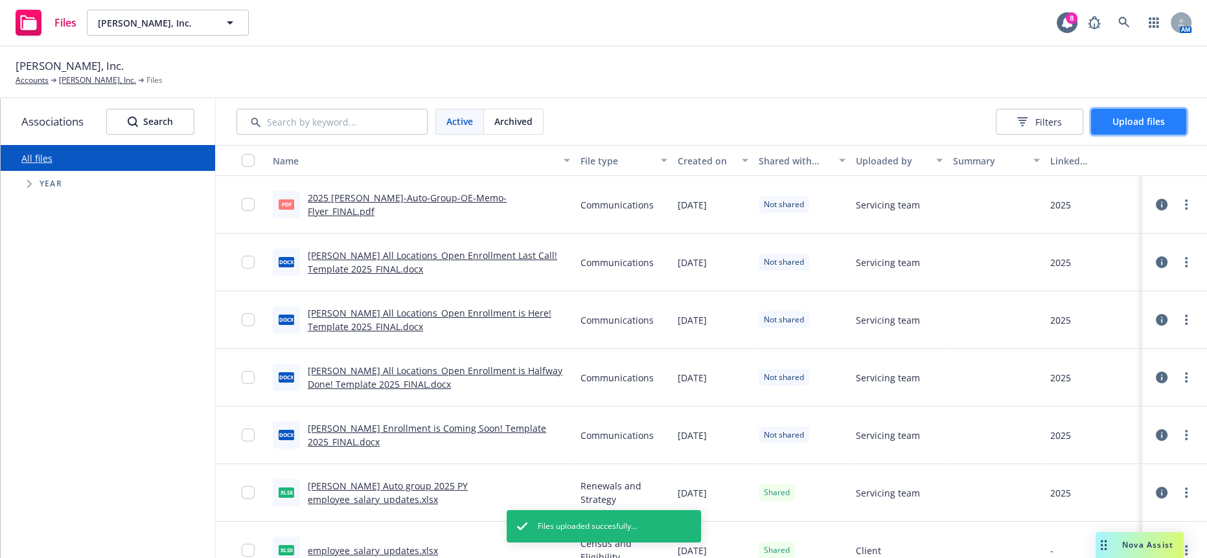
click at [1136, 109] on button "Upload files" at bounding box center [1138, 122] width 95 height 26
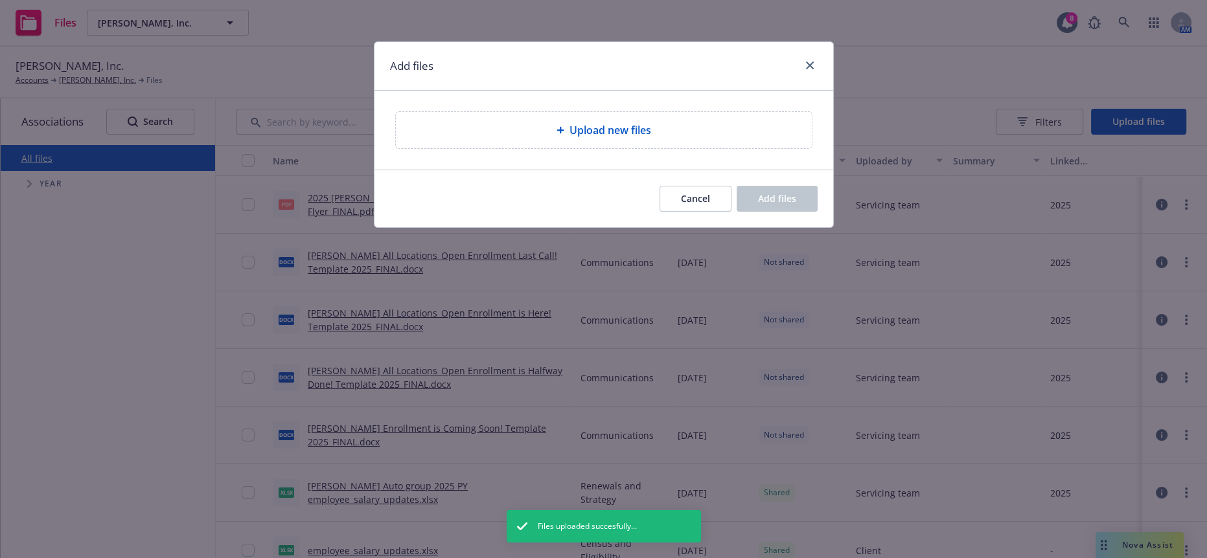
click at [702, 132] on div "Upload new files" at bounding box center [604, 130] width 416 height 36
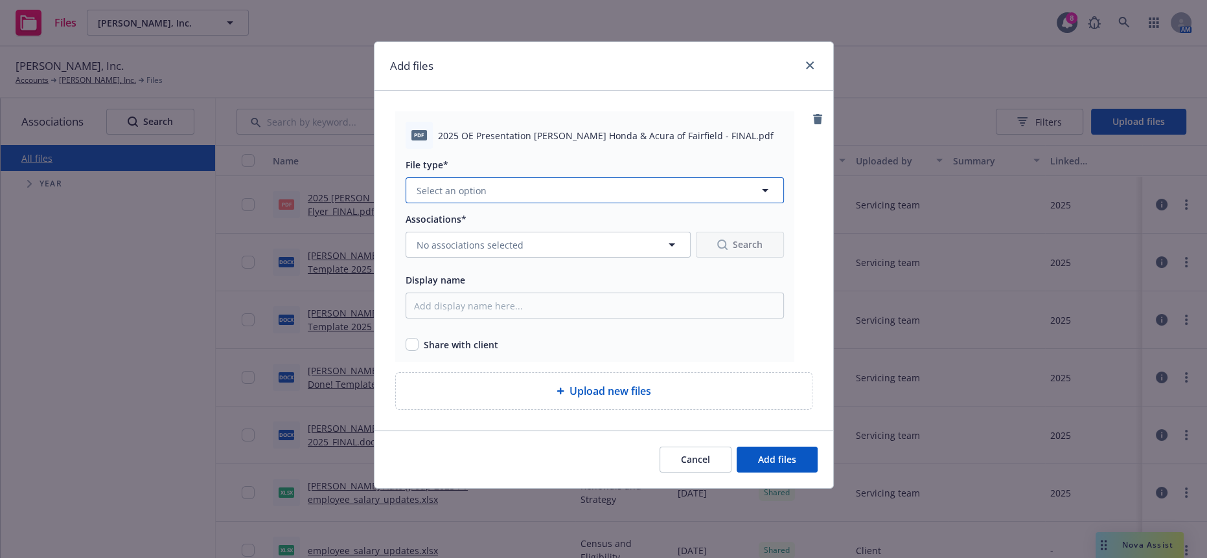
click at [632, 177] on button "Select an option" at bounding box center [595, 190] width 378 height 26
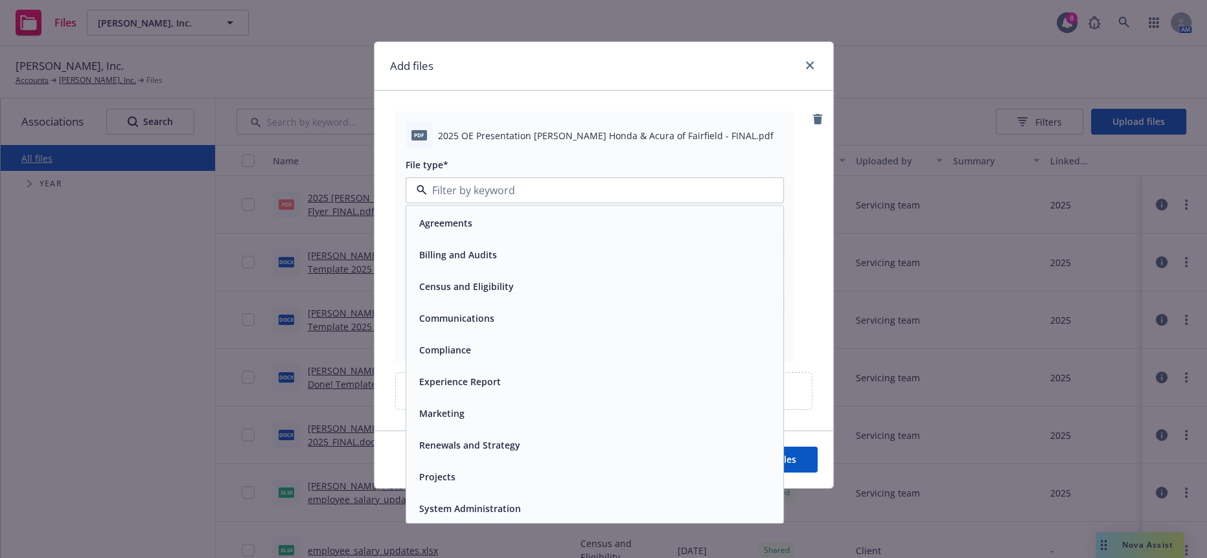
click at [568, 309] on div "Communications" at bounding box center [594, 318] width 361 height 19
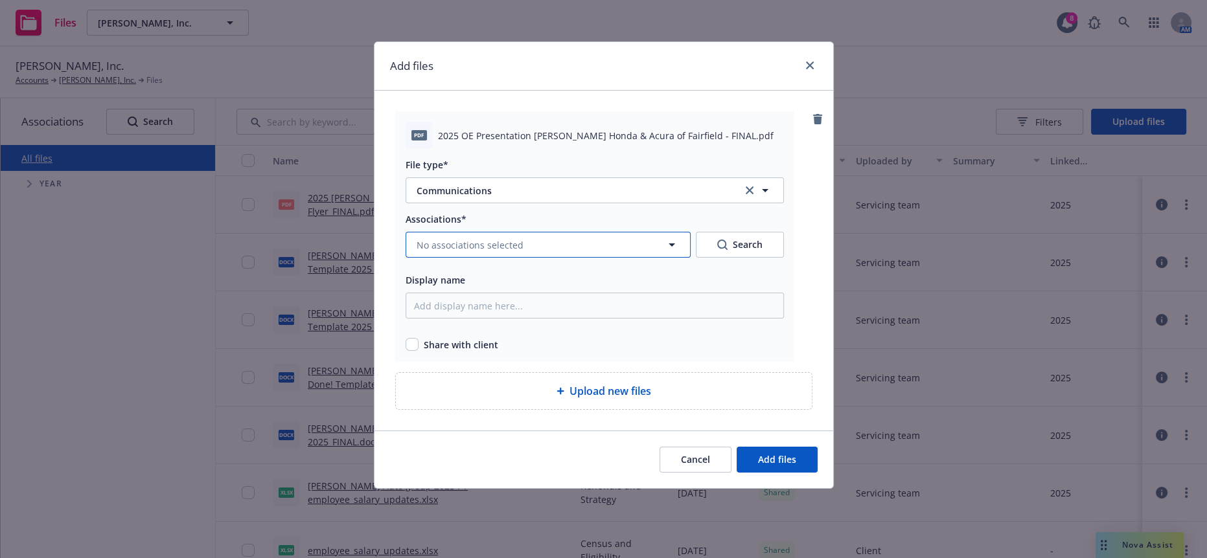
click at [547, 232] on button "No associations selected" at bounding box center [548, 245] width 285 height 26
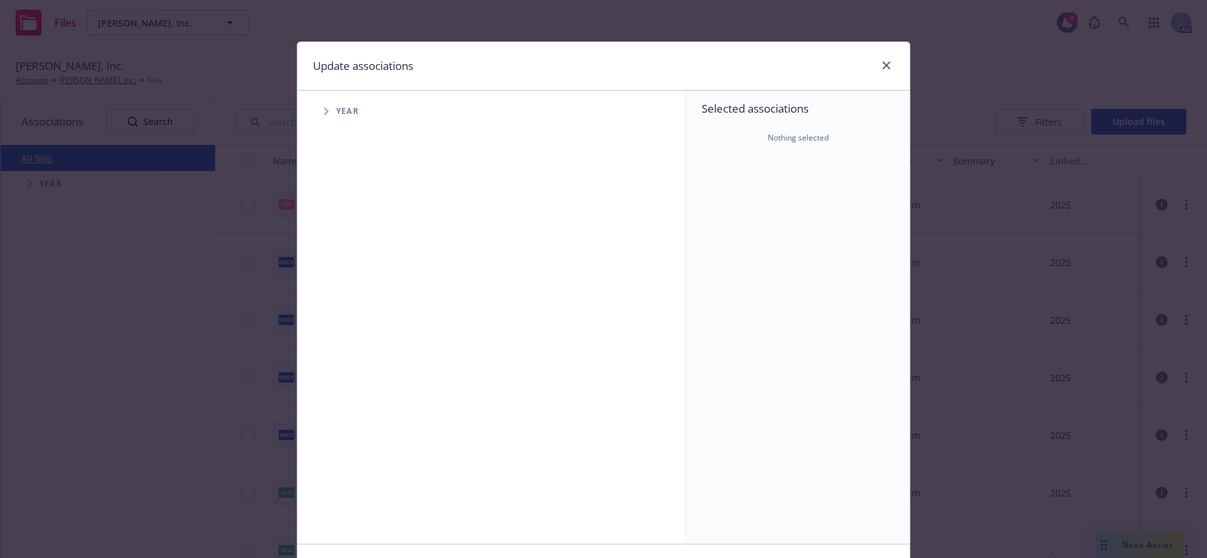
click at [324, 108] on icon "Tree Example" at bounding box center [326, 112] width 5 height 8
click at [356, 282] on input "Tree Example" at bounding box center [358, 288] width 13 height 13
checkbox input "true"
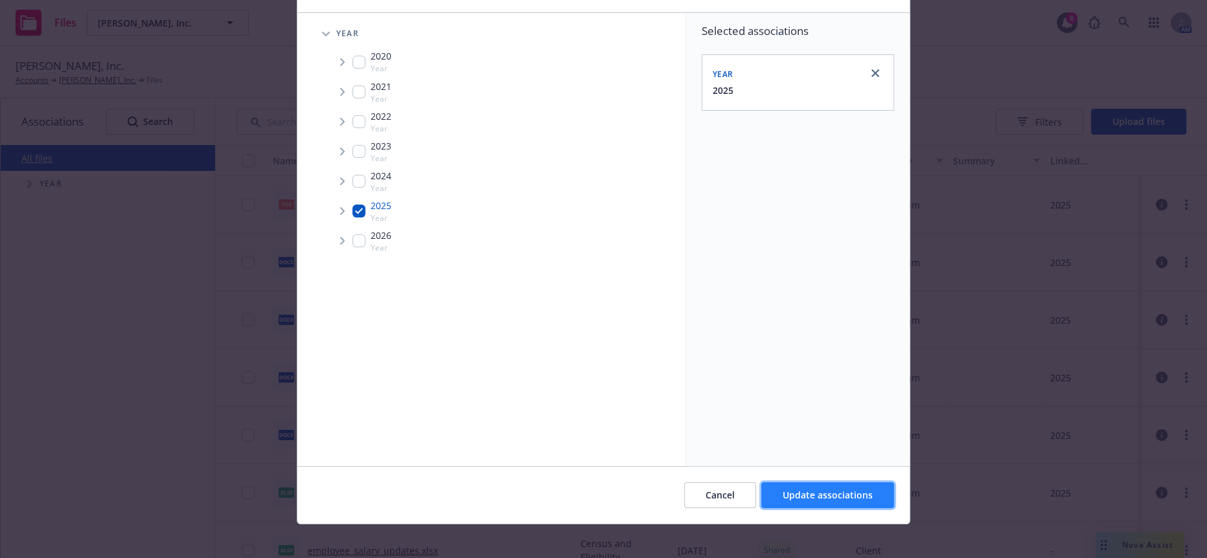
click at [820, 496] on button "Update associations" at bounding box center [827, 496] width 133 height 26
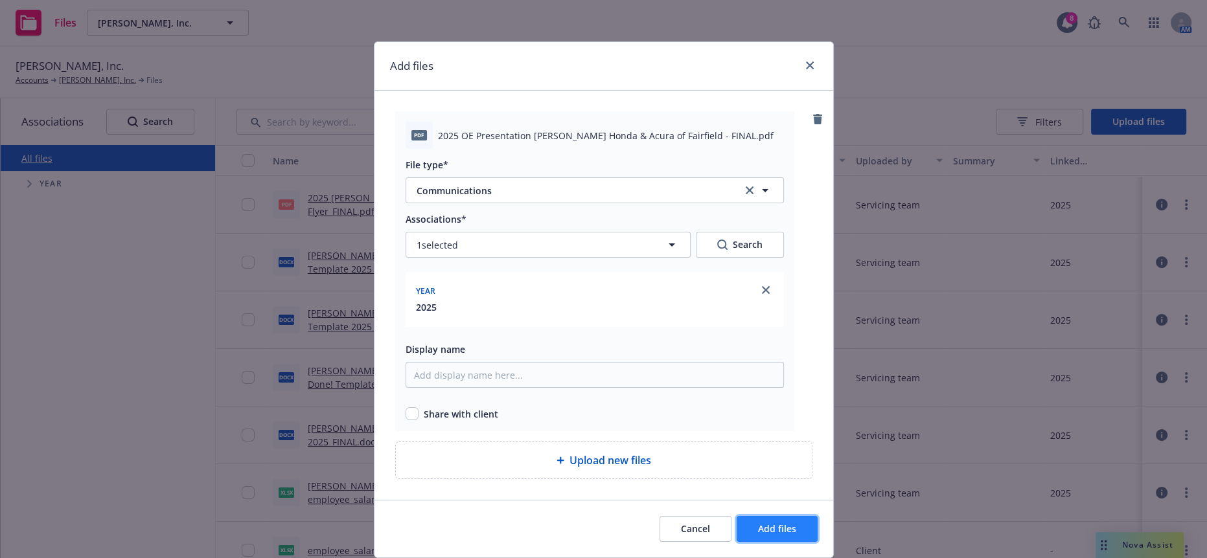
click at [774, 523] on span "Add files" at bounding box center [777, 529] width 38 height 12
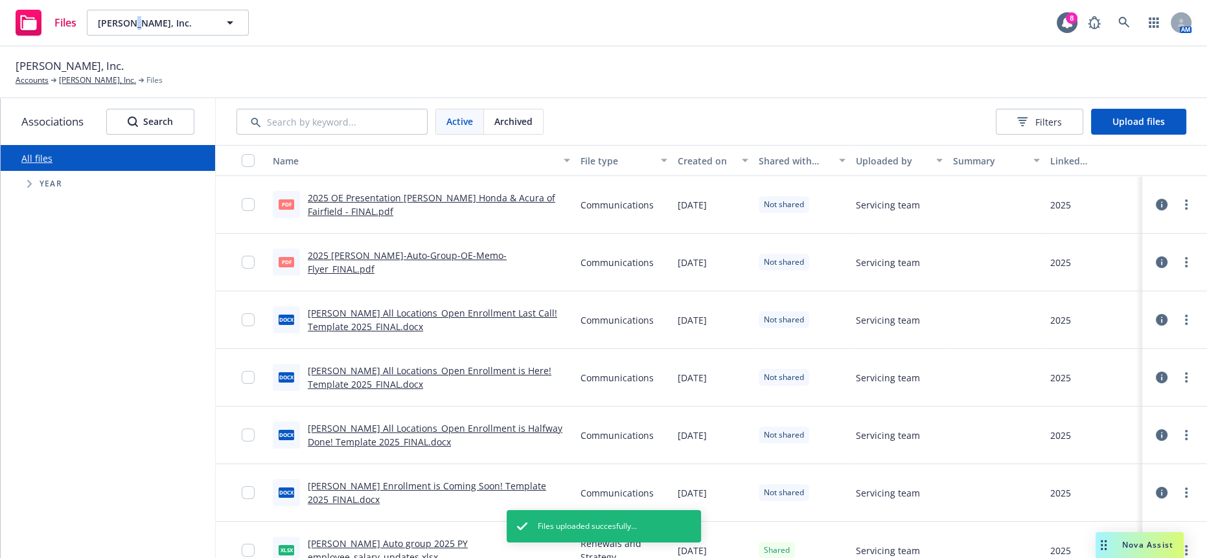
click at [124, 6] on div "Files Steve Hopkins, Inc. Steve Hopkins, Inc. 8 AM" at bounding box center [603, 23] width 1207 height 47
click at [117, 11] on button "[PERSON_NAME], Inc." at bounding box center [168, 23] width 162 height 26
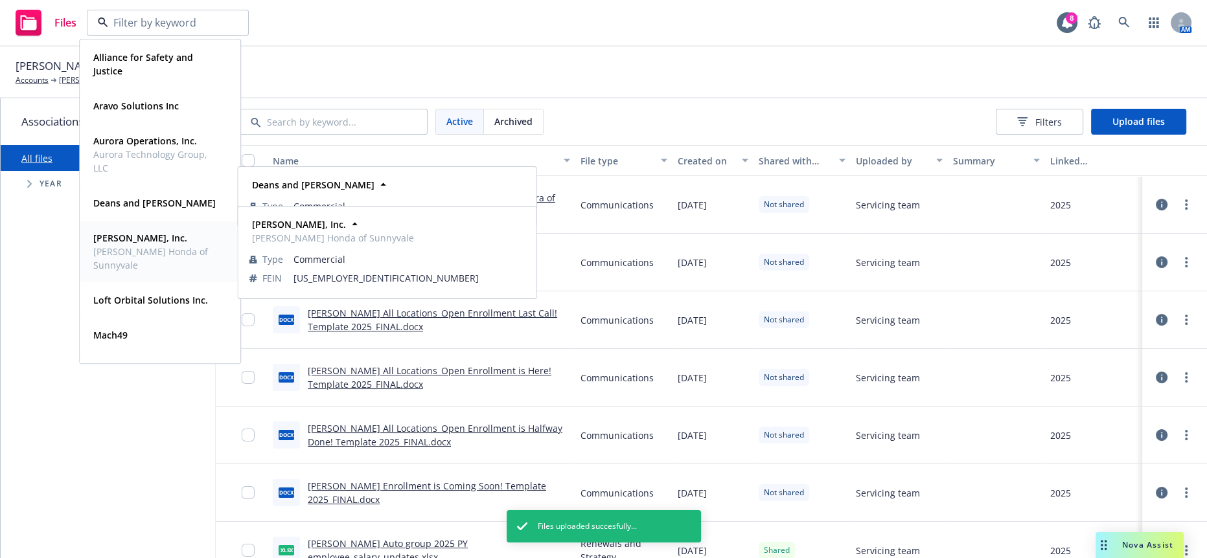
click at [147, 260] on span "[PERSON_NAME] Honda of Sunnyvale" at bounding box center [158, 258] width 131 height 27
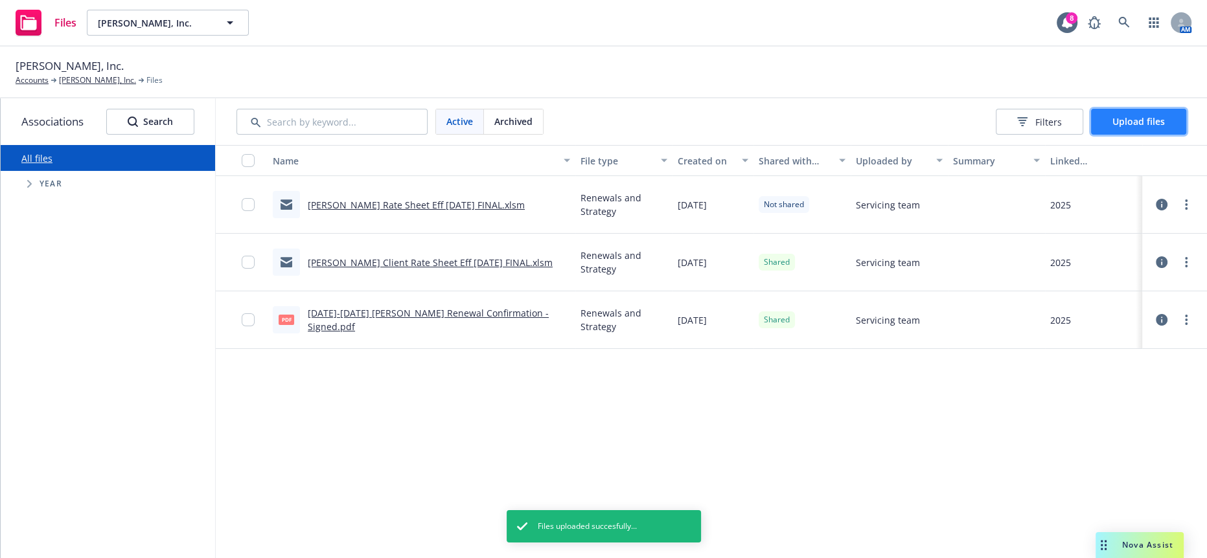
click at [1130, 115] on span "Upload files" at bounding box center [1138, 121] width 52 height 12
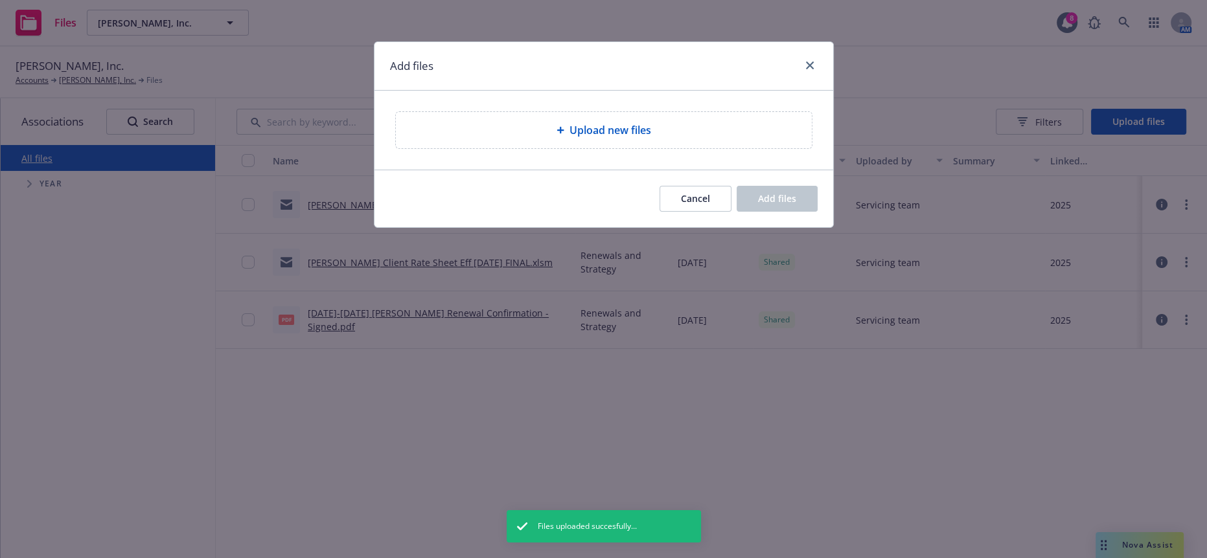
click at [606, 122] on span "Upload new files" at bounding box center [610, 130] width 82 height 16
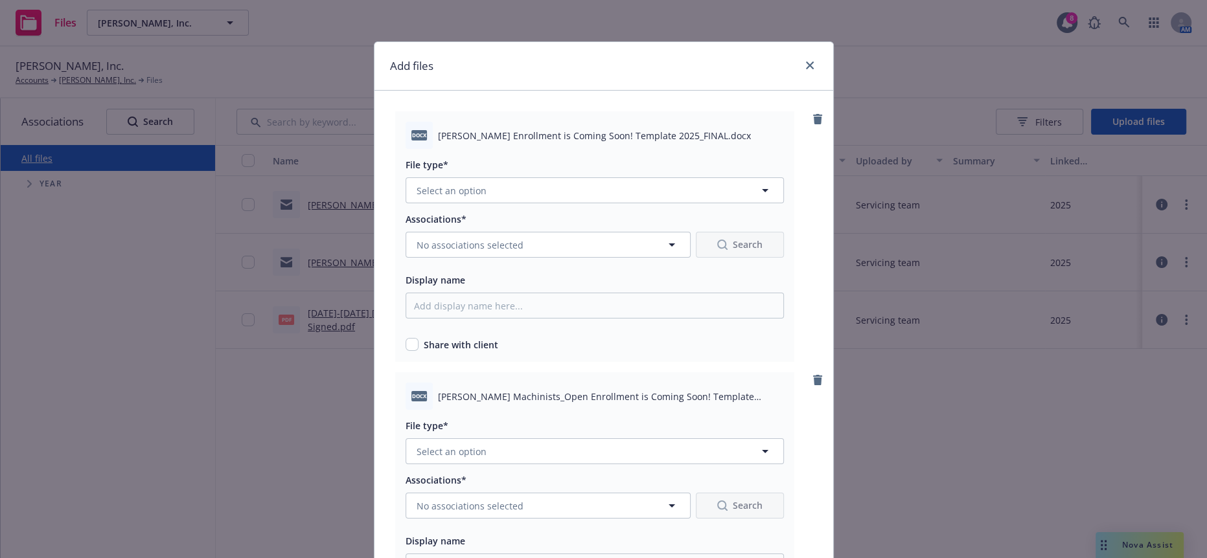
drag, startPoint x: 634, startPoint y: 192, endPoint x: 636, endPoint y: 183, distance: 8.8
click at [636, 189] on div "docx Larry Hopkins_Open Enrollment is Coming Soon! Template 2025_FINAL.docx Fil…" at bounding box center [594, 236] width 399 height 251
click at [641, 183] on button "Select an option" at bounding box center [595, 190] width 378 height 26
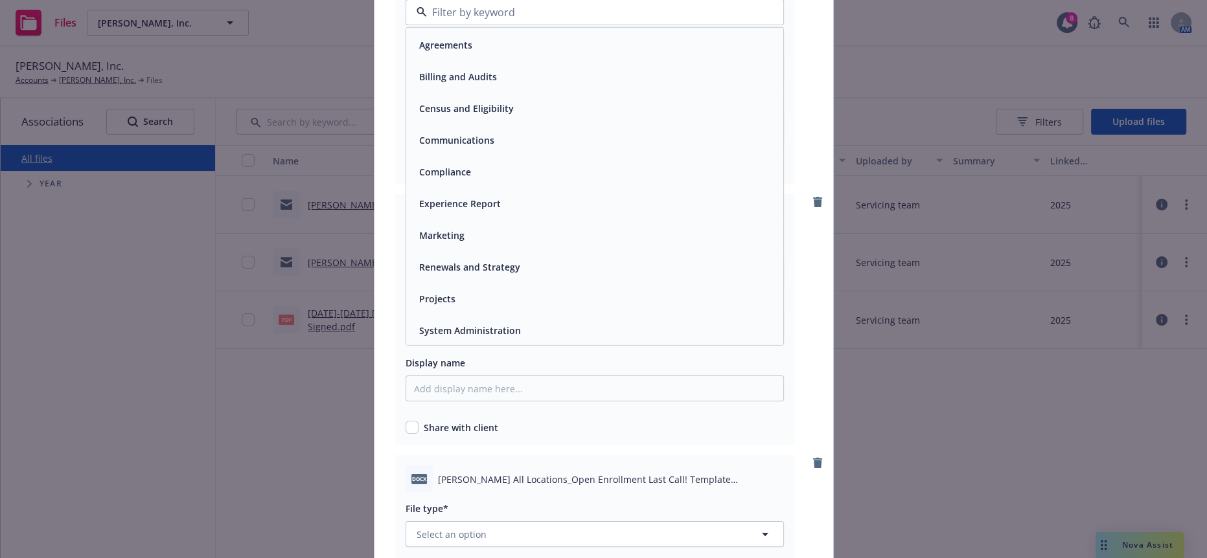
scroll to position [144, 0]
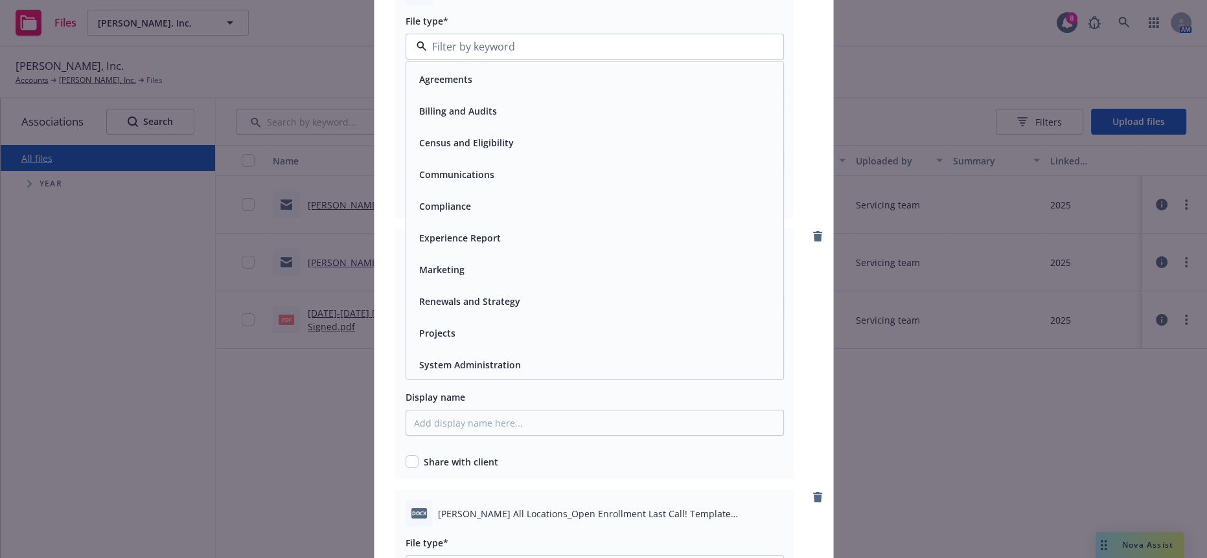
click at [497, 165] on div "Communications" at bounding box center [594, 174] width 361 height 19
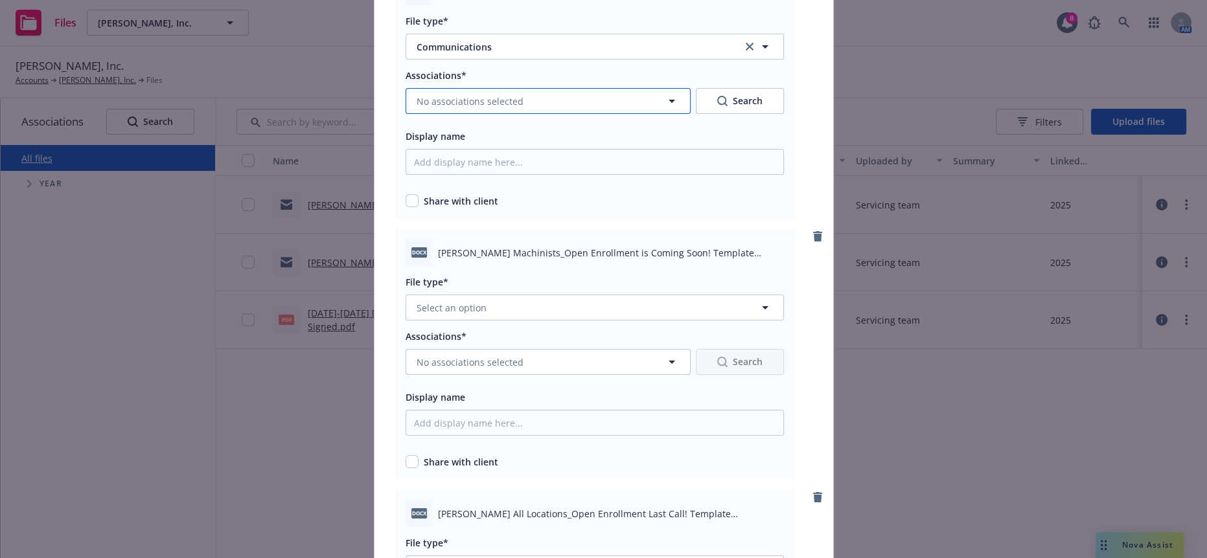
click at [529, 88] on button "No associations selected" at bounding box center [548, 101] width 285 height 26
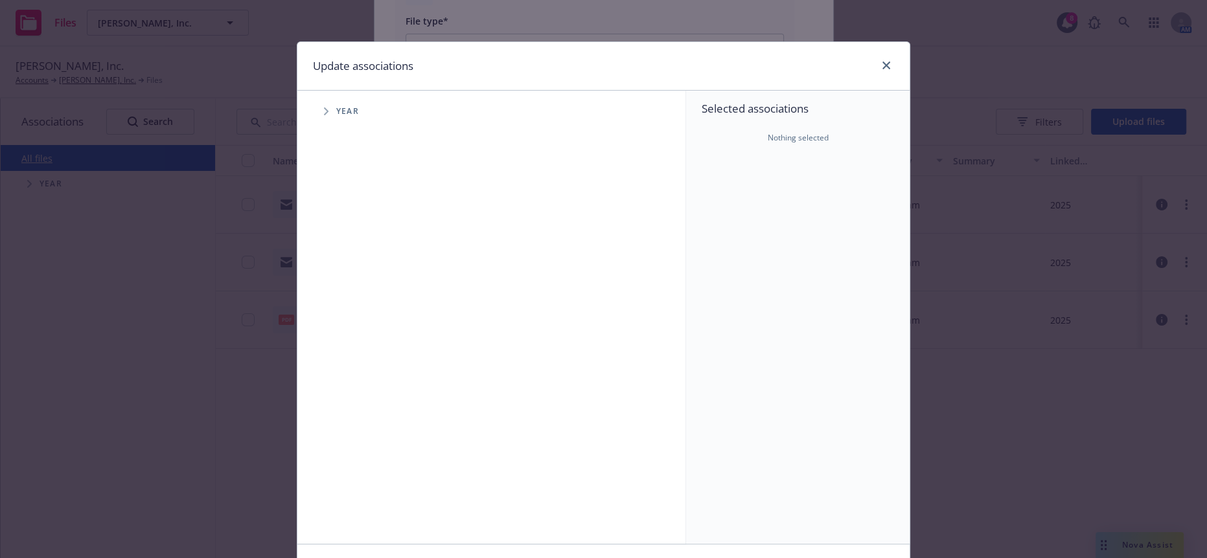
click at [324, 108] on icon "Tree Example" at bounding box center [326, 112] width 5 height 8
click at [352, 282] on input "Tree Example" at bounding box center [358, 288] width 13 height 13
checkbox input "true"
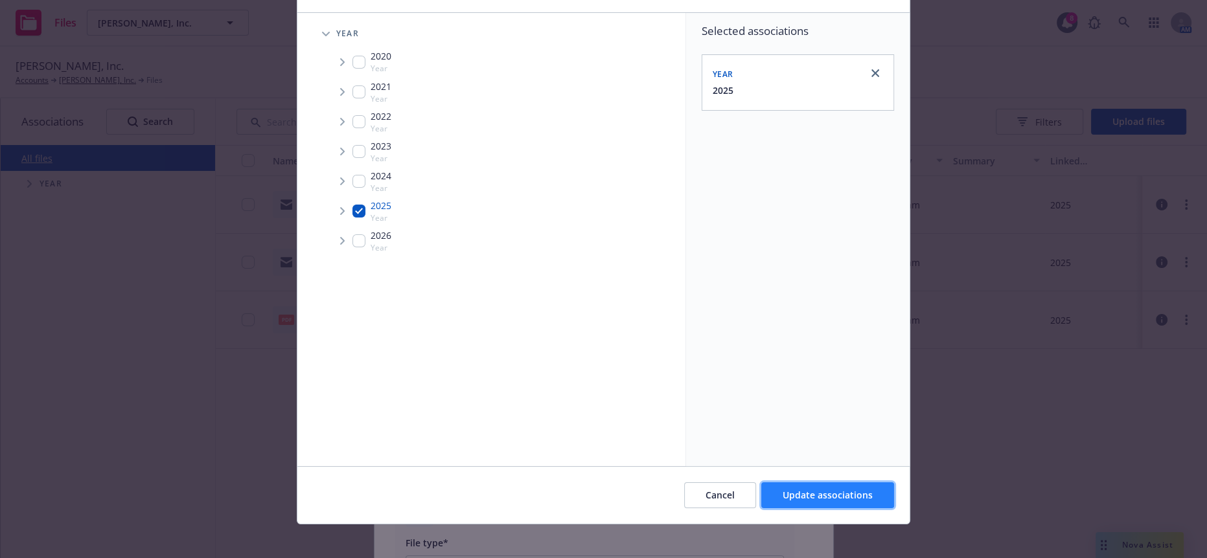
click at [803, 496] on button "Update associations" at bounding box center [827, 496] width 133 height 26
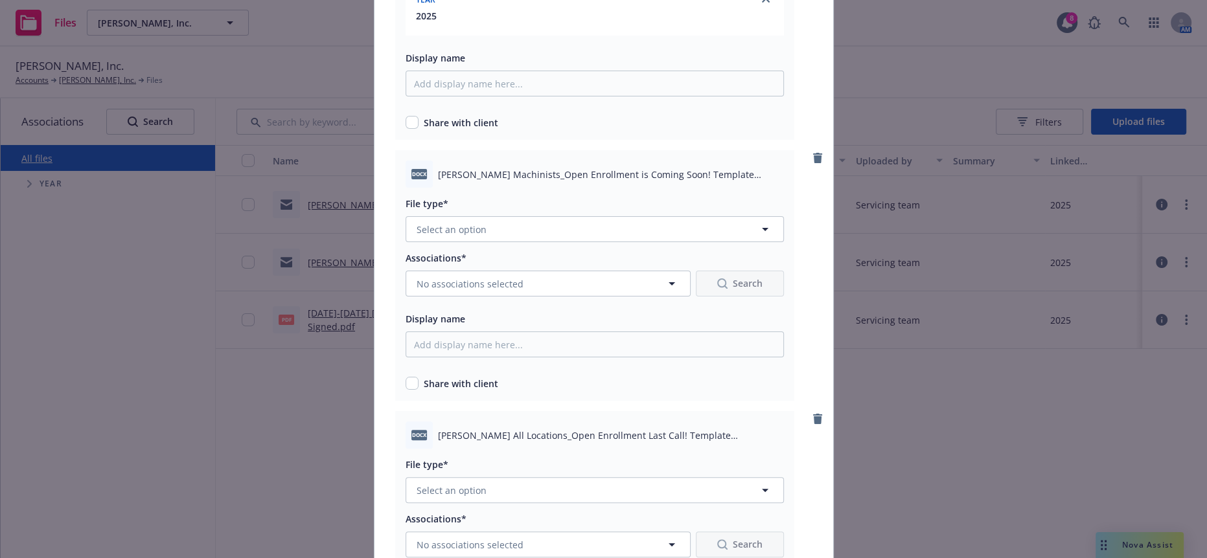
scroll to position [288, 0]
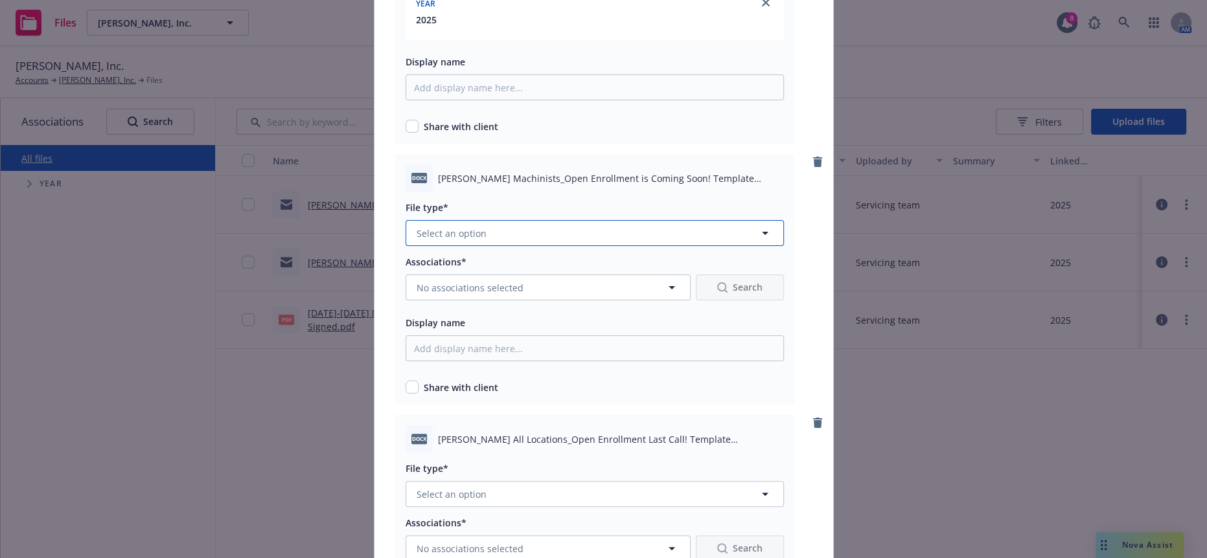
click at [516, 220] on button "Select an option" at bounding box center [595, 233] width 378 height 26
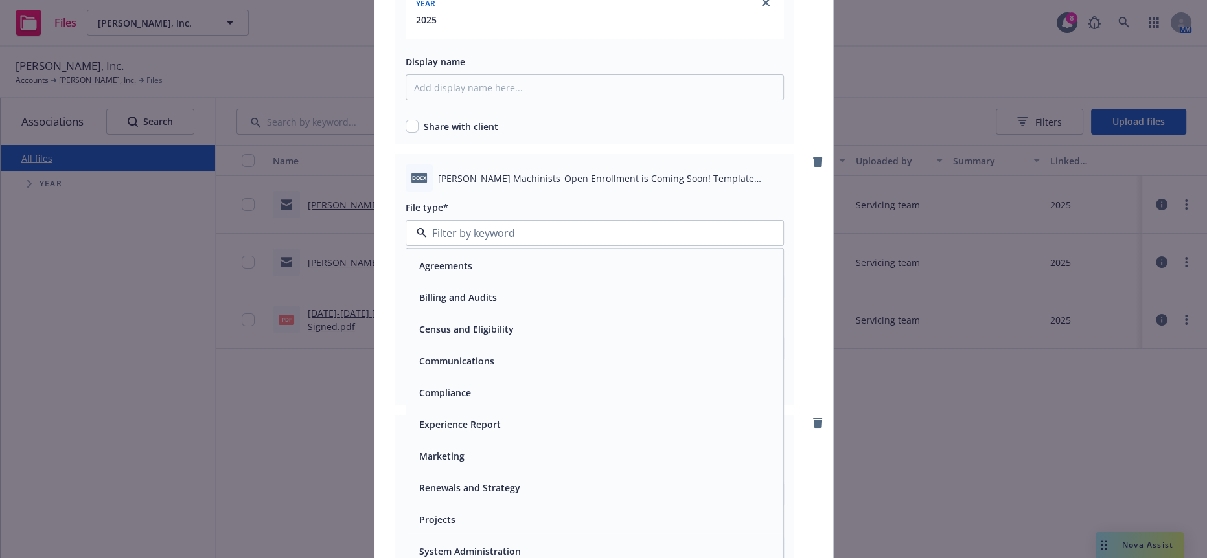
scroll to position [360, 0]
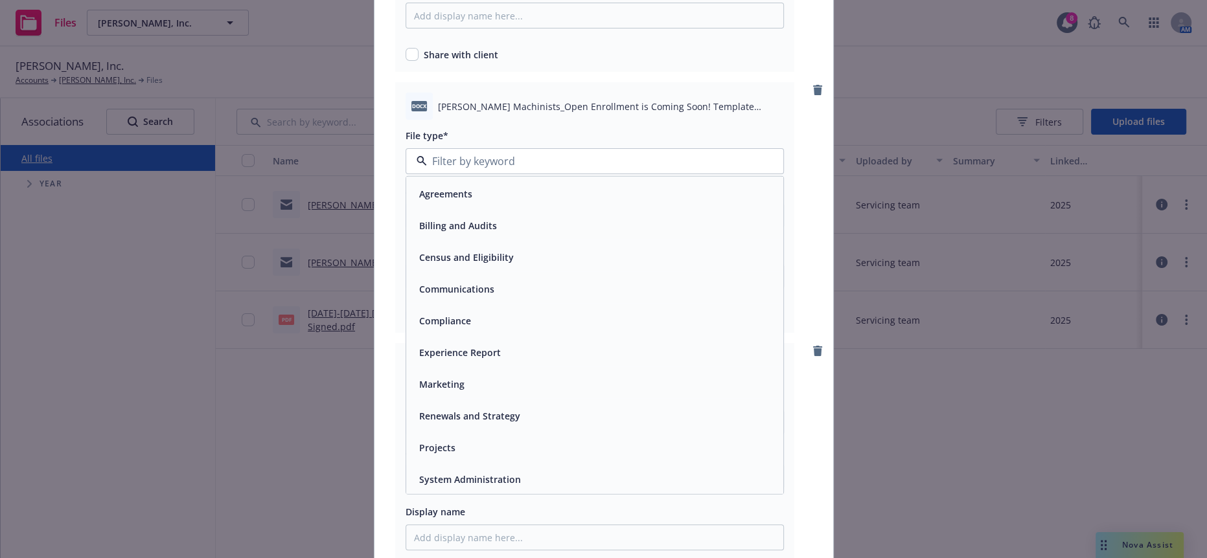
click at [492, 280] on div "Communications" at bounding box center [594, 289] width 361 height 19
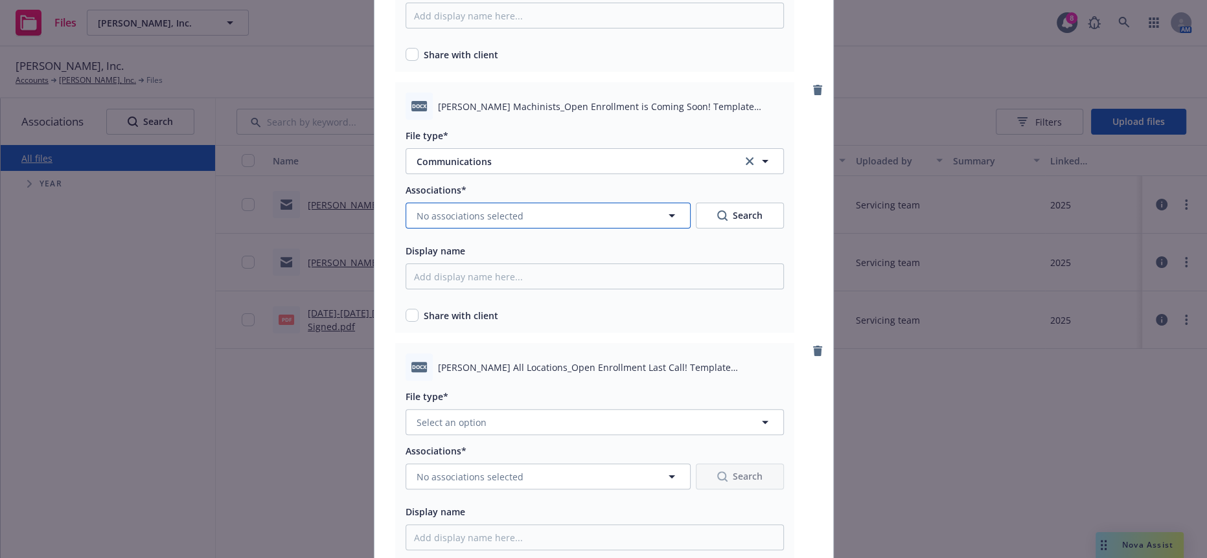
click at [468, 203] on button "No associations selected" at bounding box center [548, 216] width 285 height 26
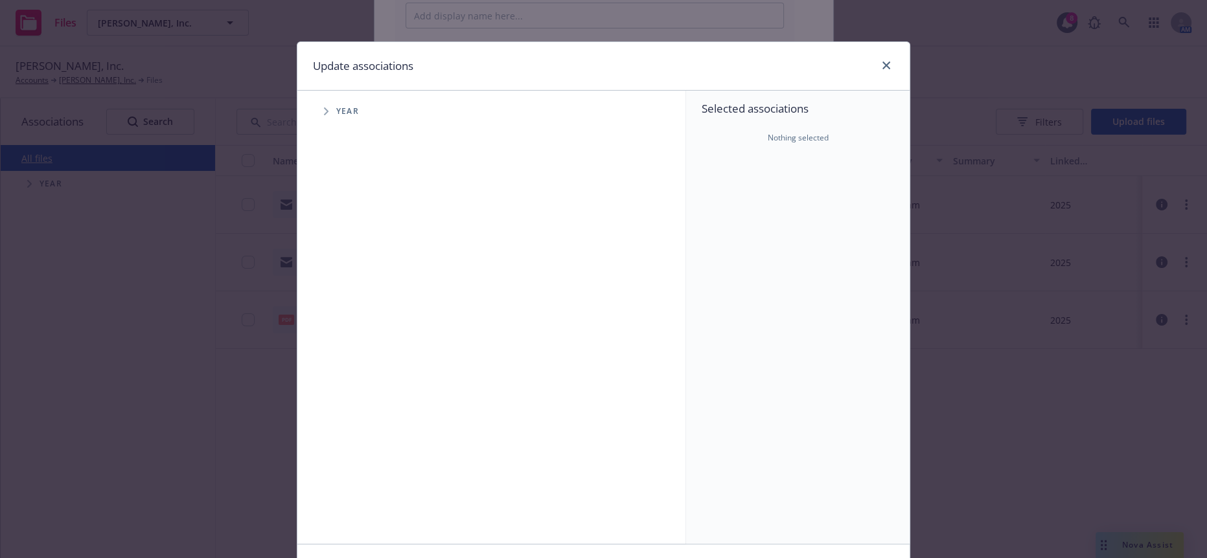
click at [324, 108] on icon "Tree Example" at bounding box center [326, 112] width 5 height 8
click at [354, 282] on input "Tree Example" at bounding box center [358, 288] width 13 height 13
checkbox input "true"
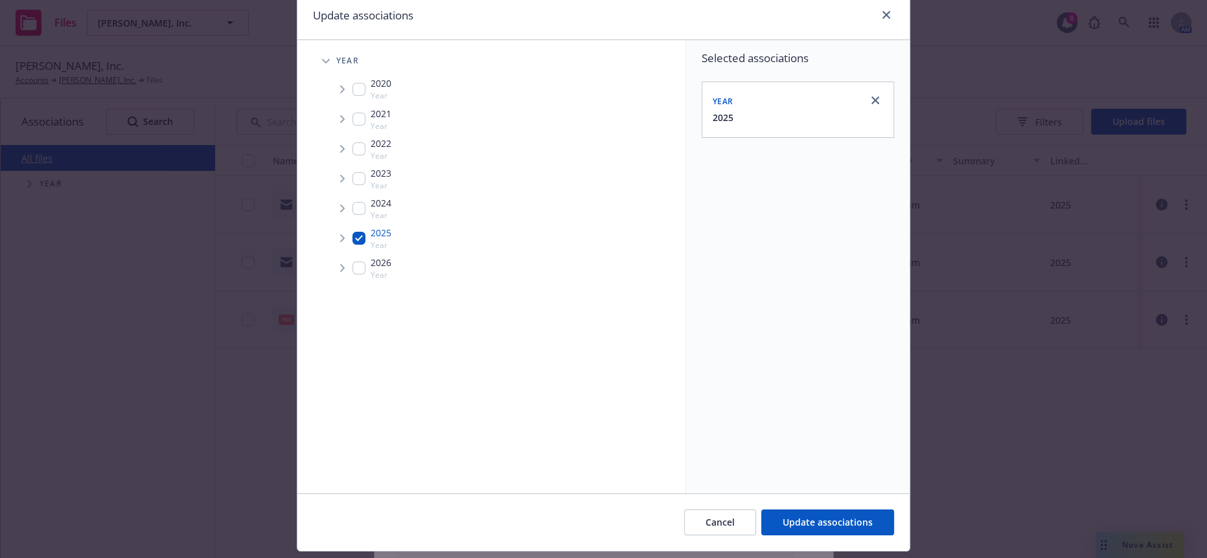
scroll to position [78, 0]
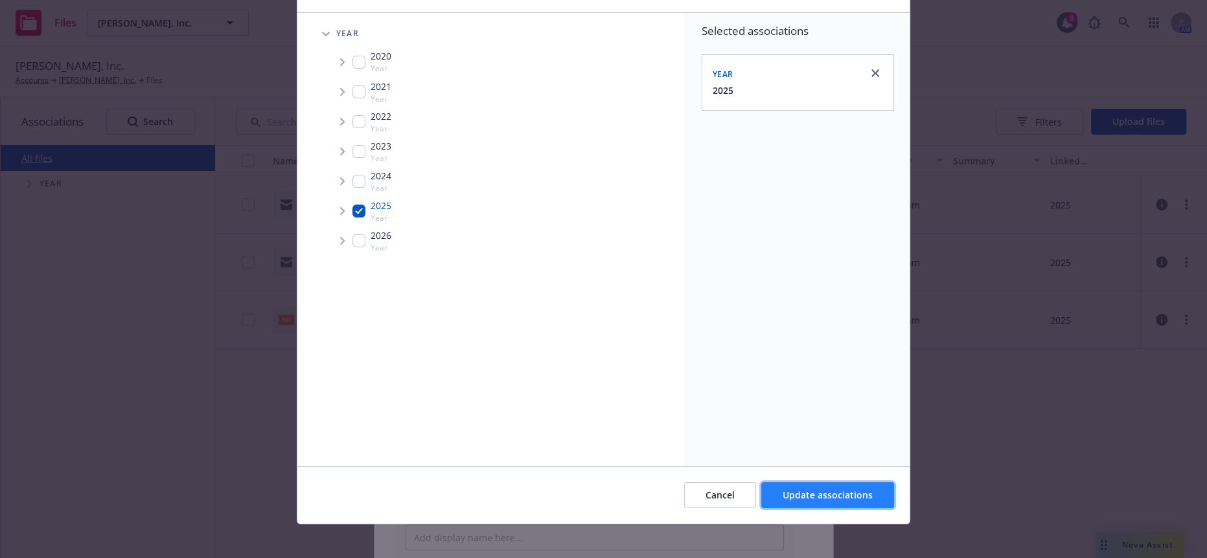
click at [862, 489] on span "Update associations" at bounding box center [828, 495] width 90 height 12
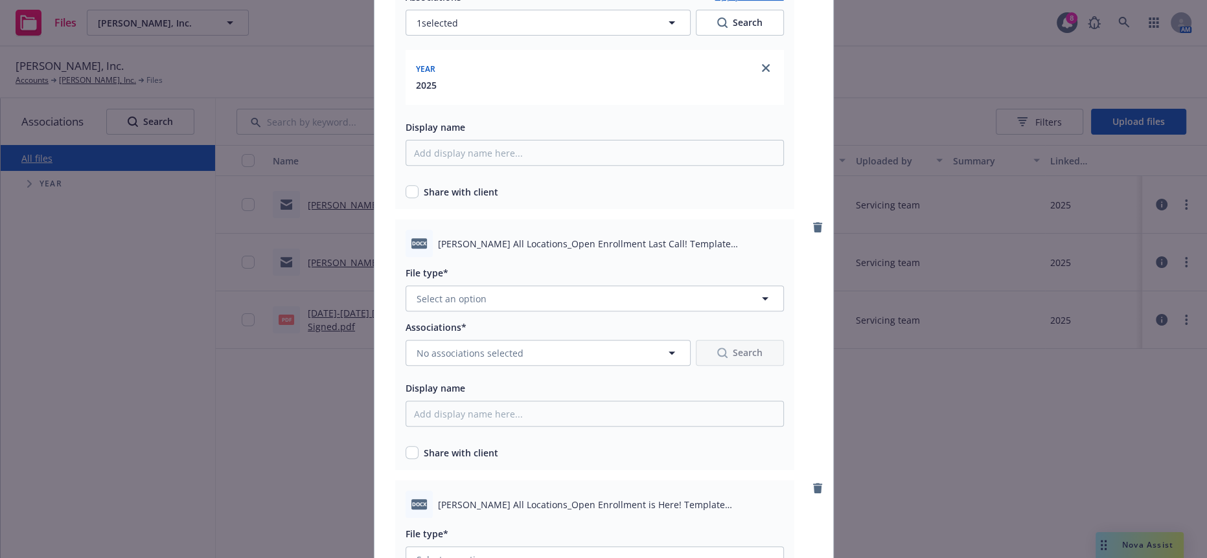
scroll to position [576, 0]
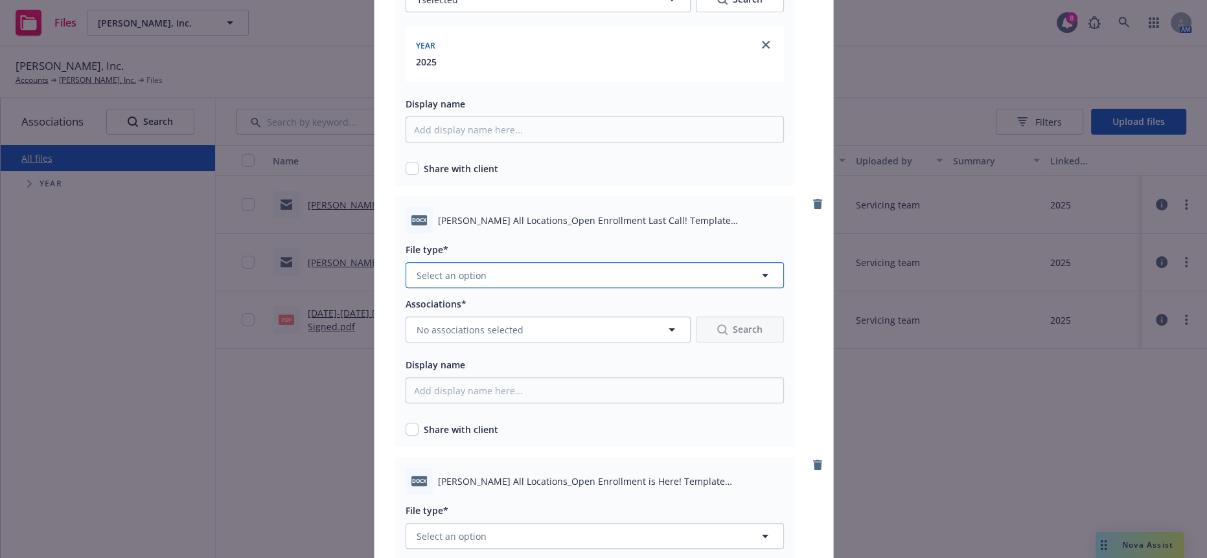
click at [470, 269] on span "Select an option" at bounding box center [452, 276] width 70 height 14
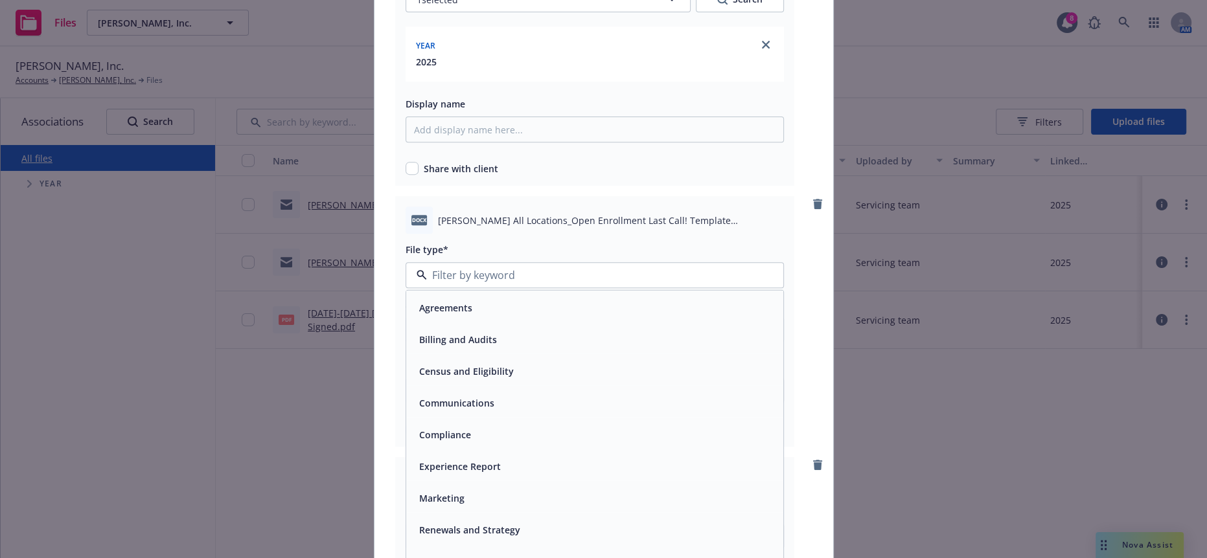
click at [502, 394] on div "Communications" at bounding box center [594, 403] width 361 height 19
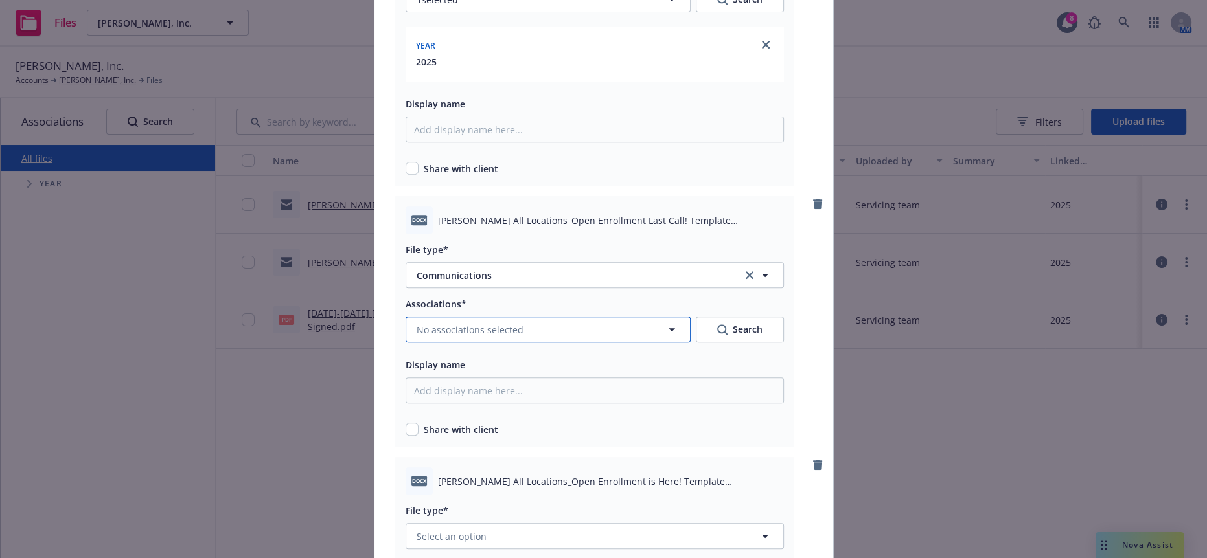
click at [460, 317] on button "No associations selected" at bounding box center [548, 330] width 285 height 26
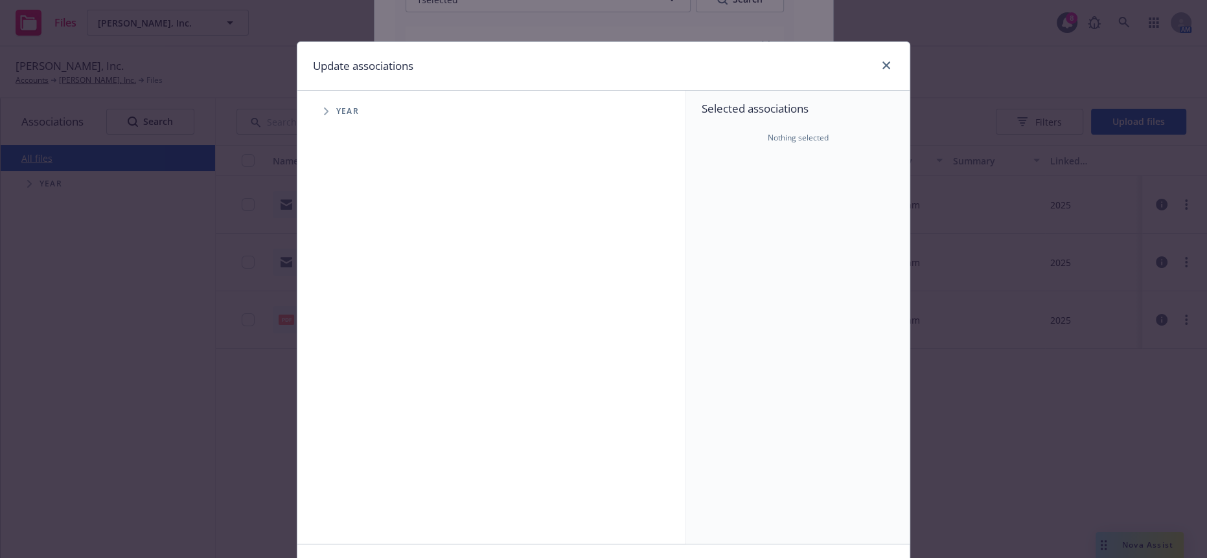
click at [315, 102] on span "Tree Example" at bounding box center [325, 111] width 21 height 21
click at [352, 282] on input "Tree Example" at bounding box center [358, 288] width 13 height 13
checkbox input "true"
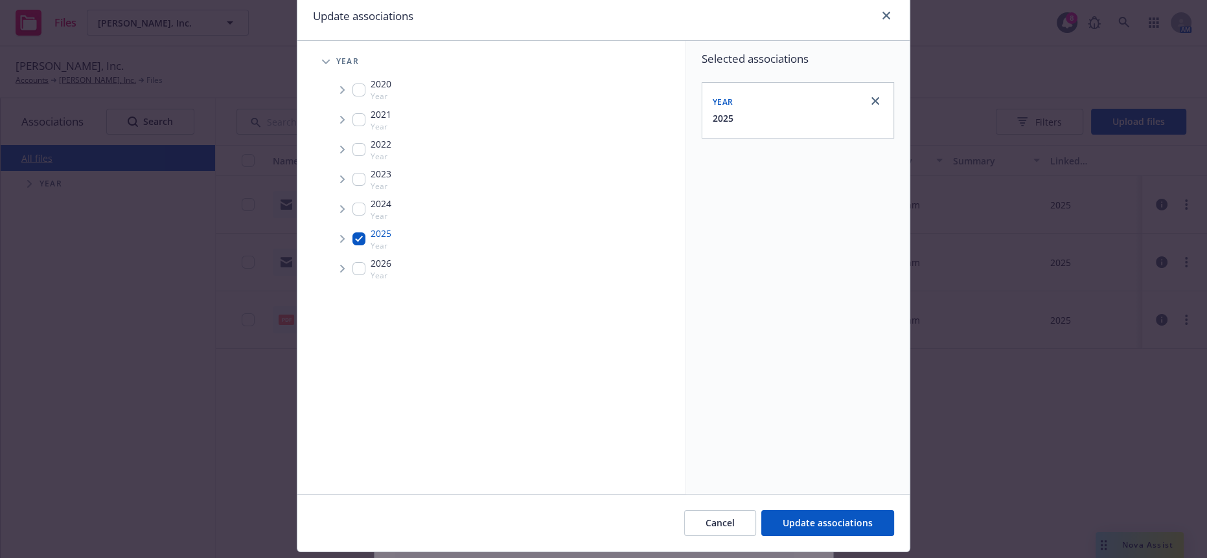
scroll to position [78, 0]
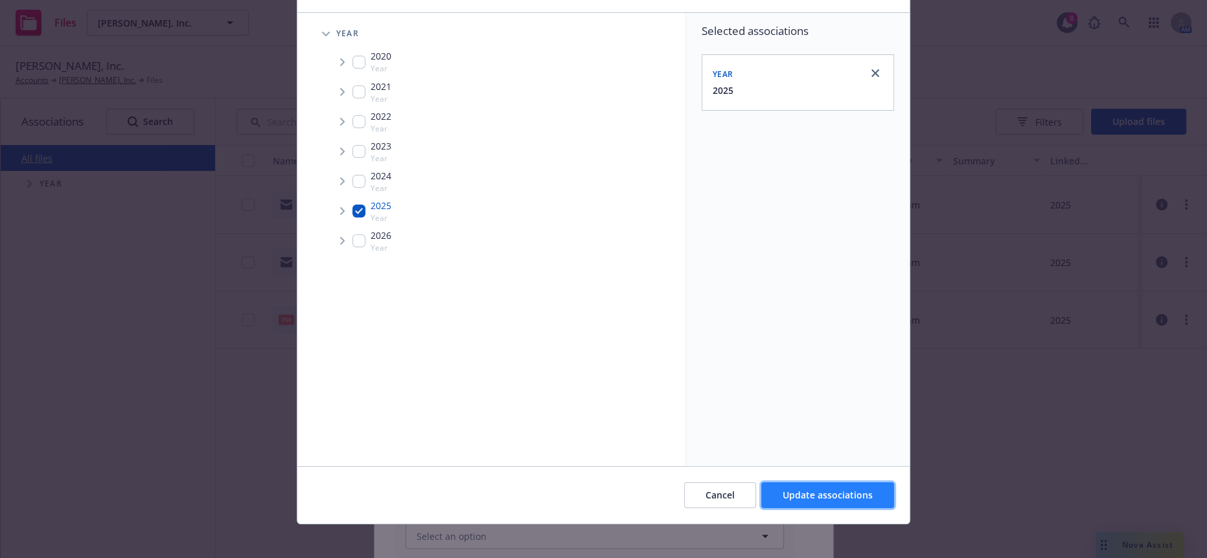
click at [831, 489] on span "Update associations" at bounding box center [828, 495] width 90 height 12
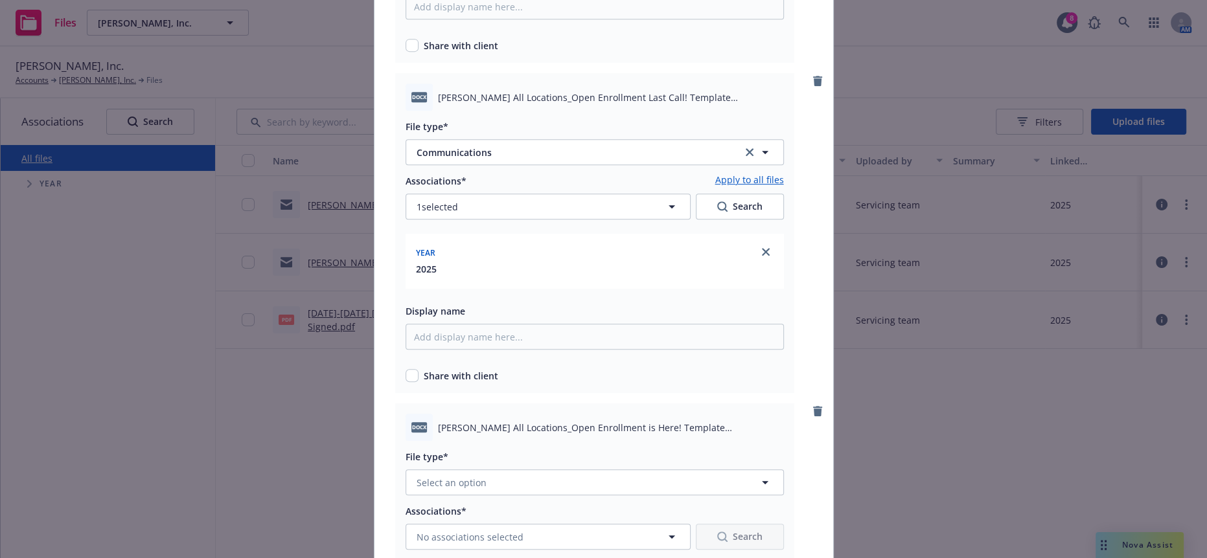
scroll to position [791, 0]
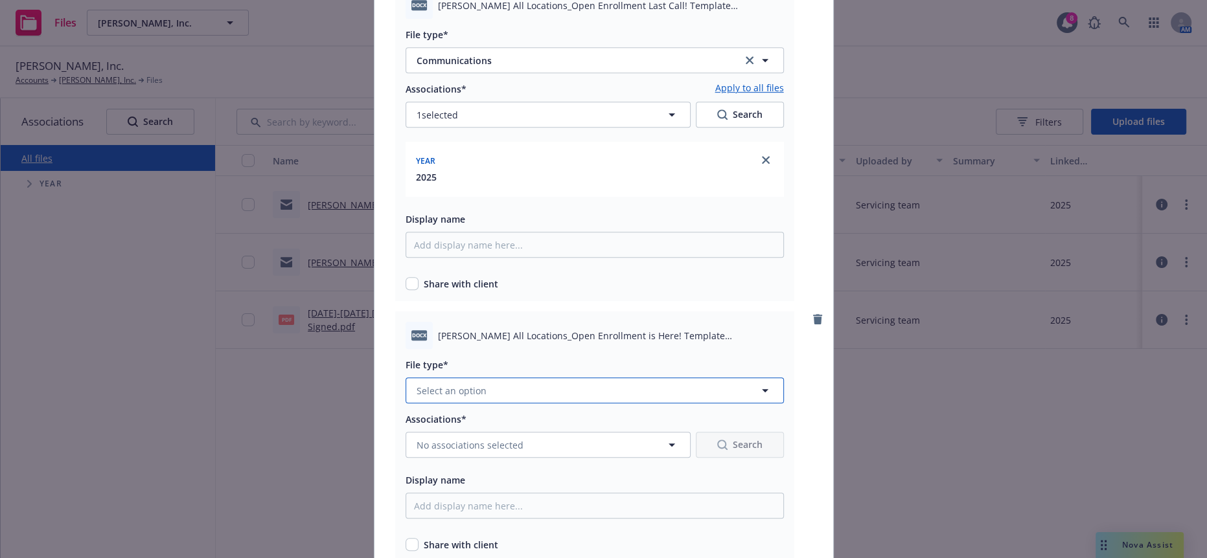
click at [457, 384] on span "Select an option" at bounding box center [452, 391] width 70 height 14
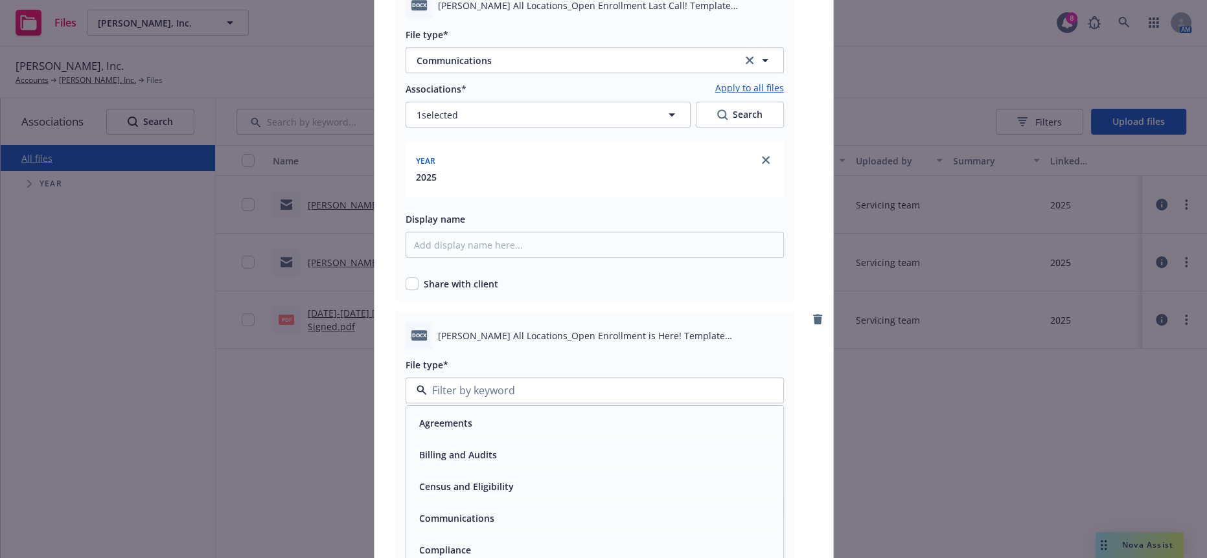
click at [457, 501] on div "Communications" at bounding box center [594, 518] width 377 height 34
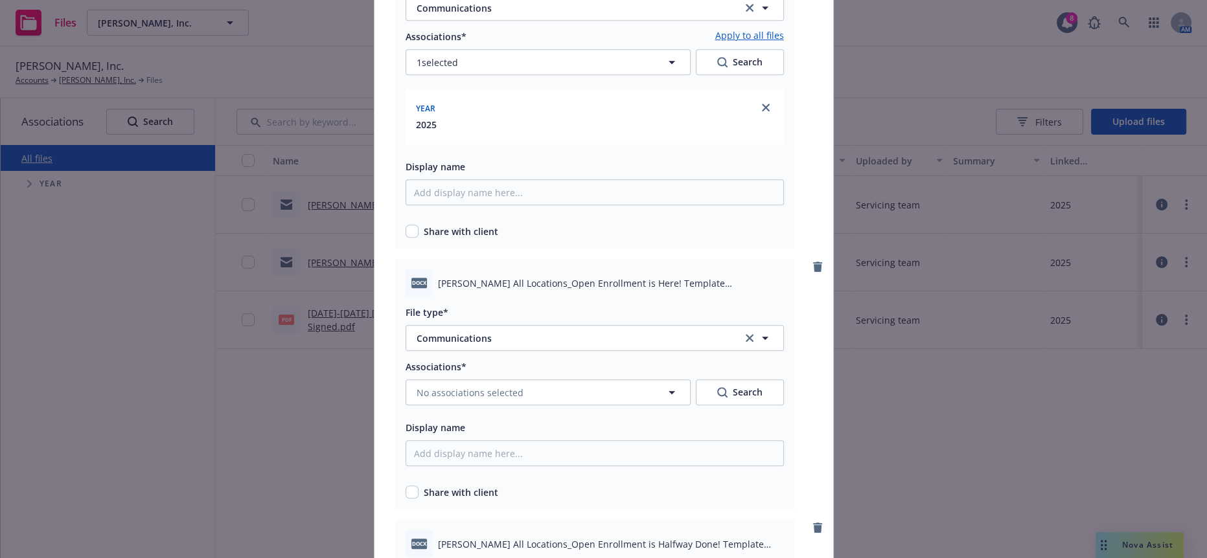
scroll to position [935, 0]
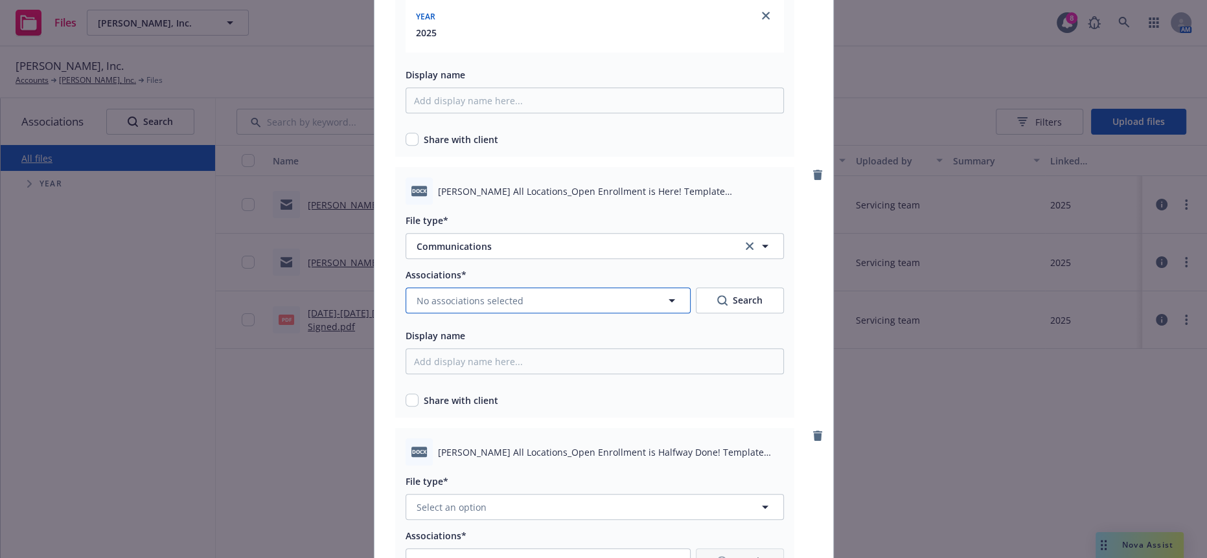
click at [514, 288] on button "No associations selected" at bounding box center [548, 301] width 285 height 26
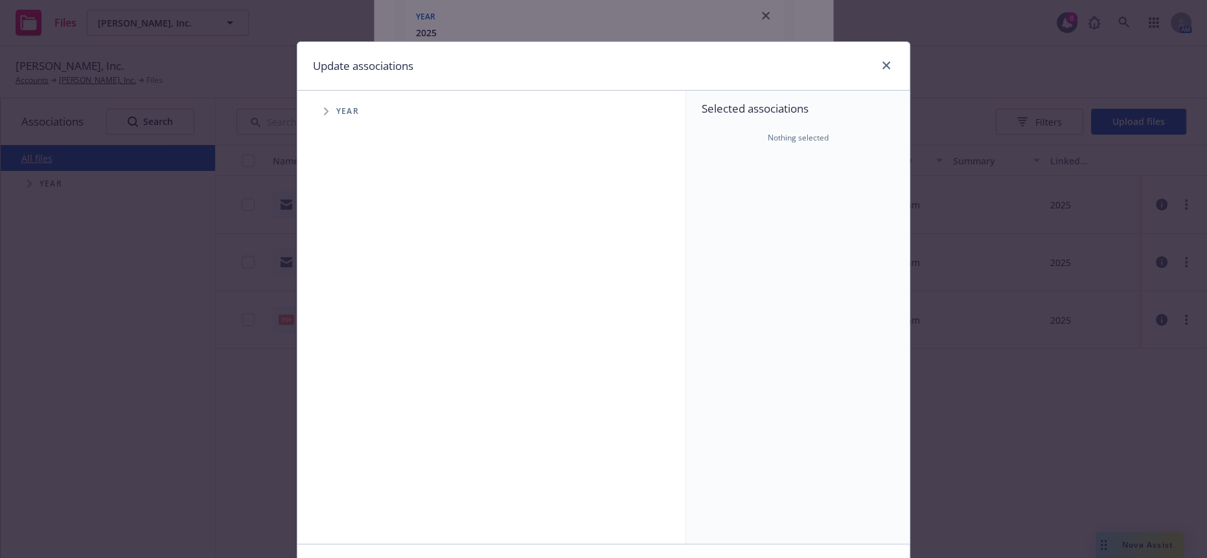
click at [315, 109] on span "Tree Example" at bounding box center [325, 111] width 21 height 21
click at [352, 282] on input "Tree Example" at bounding box center [358, 288] width 13 height 13
checkbox input "true"
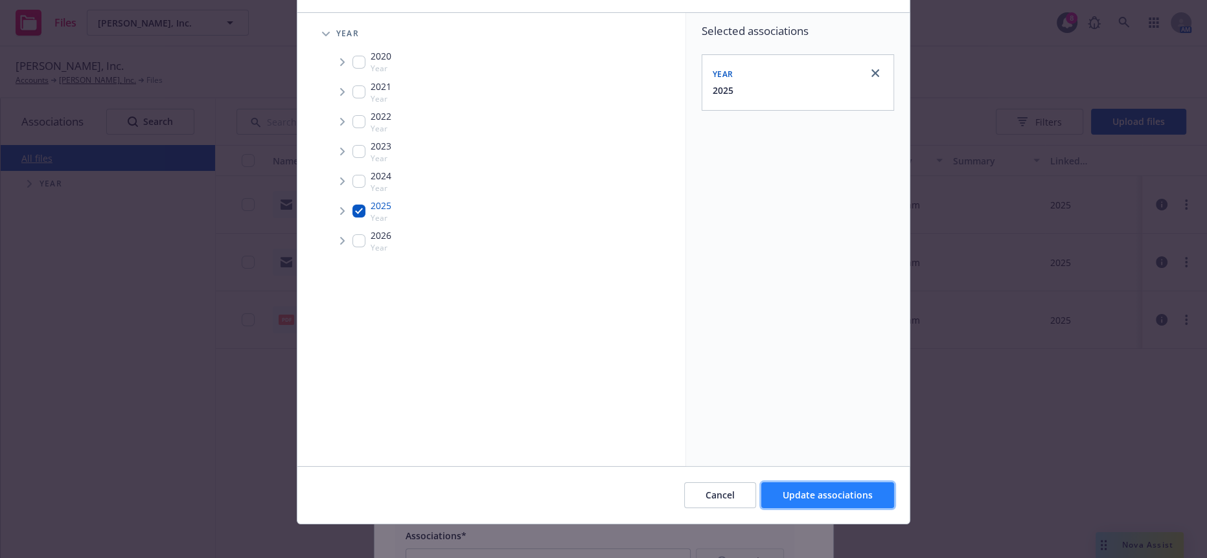
click at [797, 498] on button "Update associations" at bounding box center [827, 496] width 133 height 26
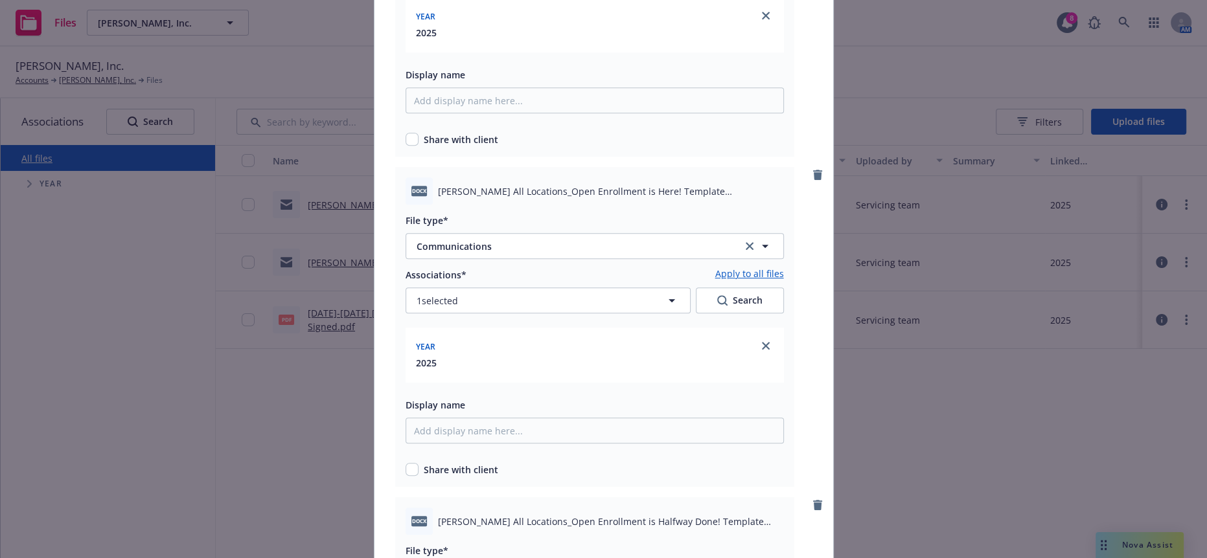
scroll to position [1079, 0]
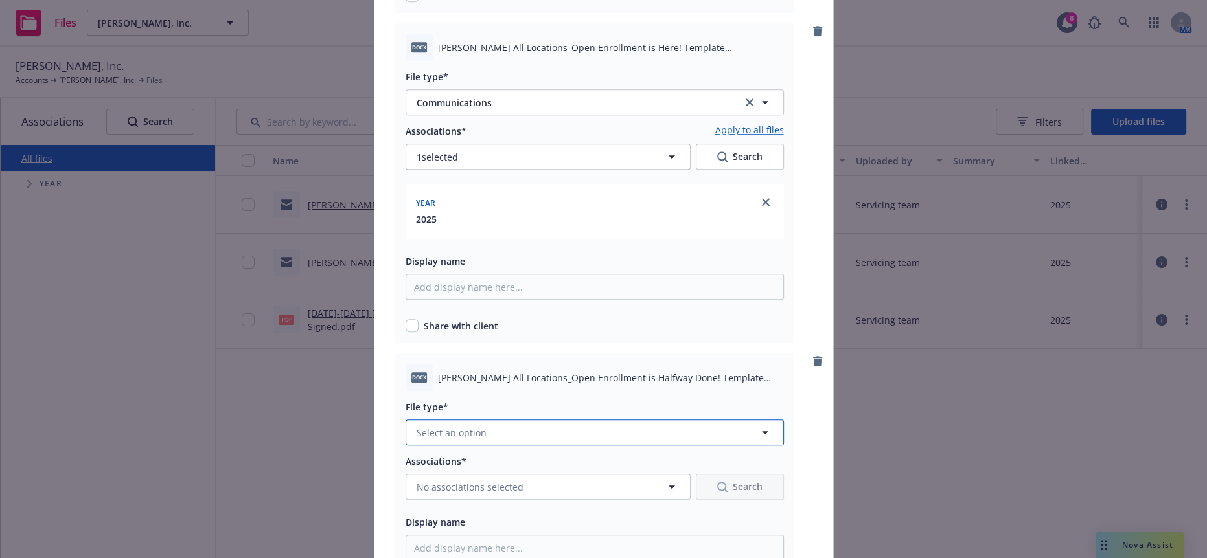
click at [467, 426] on span "Select an option" at bounding box center [452, 433] width 70 height 14
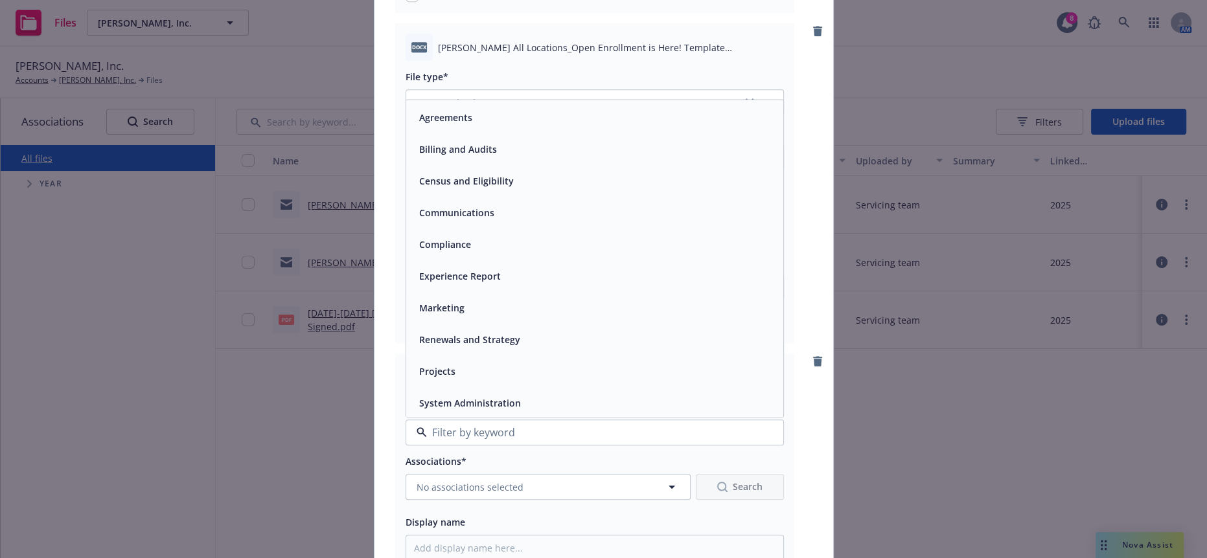
click at [442, 206] on span "Communications" at bounding box center [456, 213] width 75 height 14
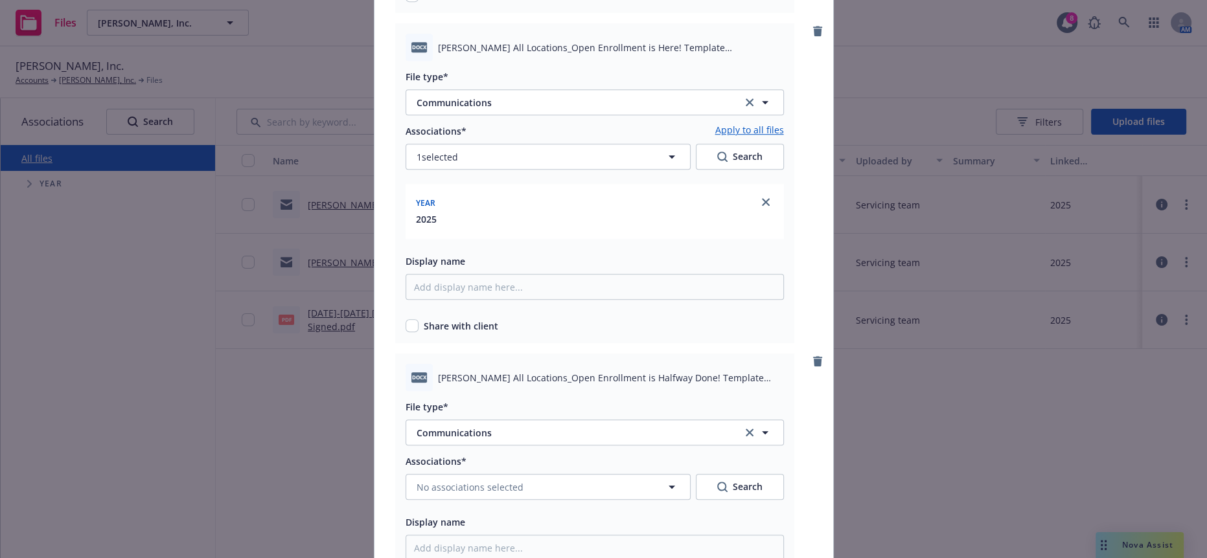
scroll to position [1151, 0]
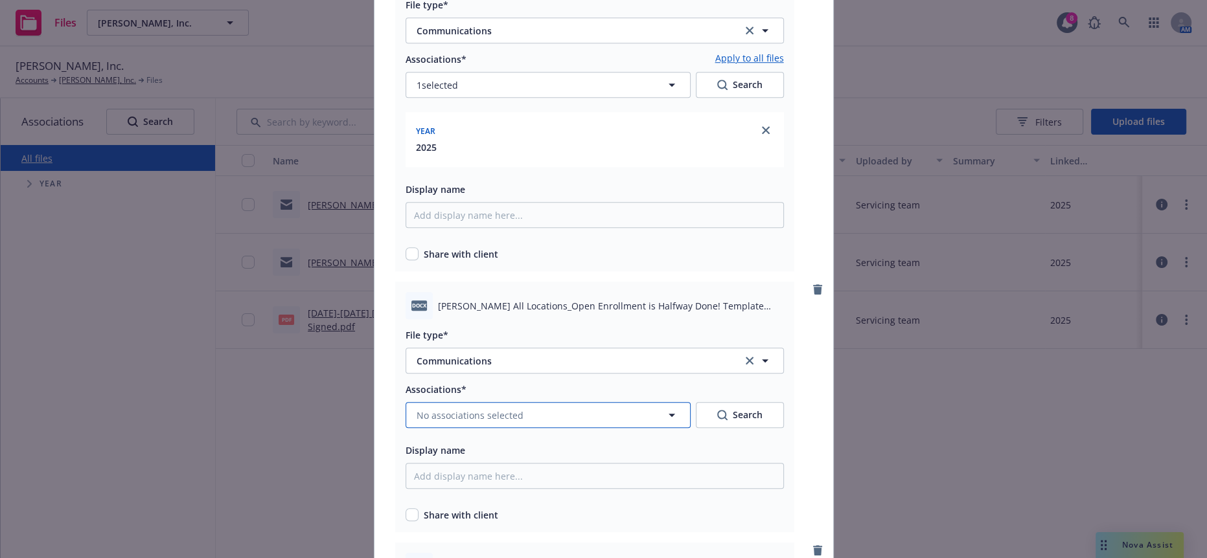
click at [531, 402] on button "No associations selected" at bounding box center [548, 415] width 285 height 26
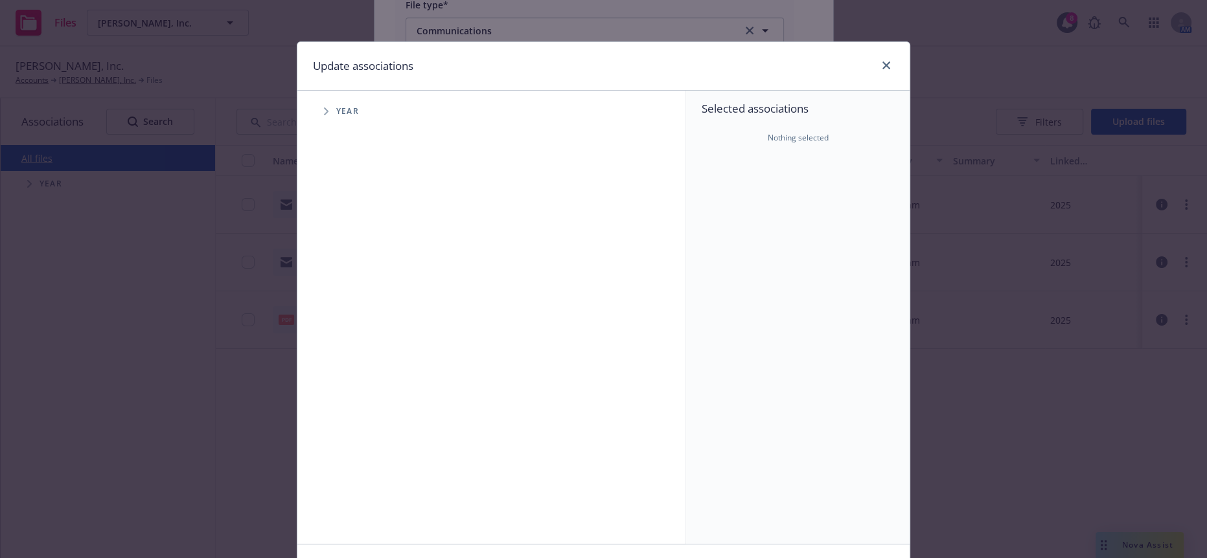
click at [315, 106] on span "Tree Example" at bounding box center [325, 111] width 21 height 21
click at [354, 282] on input "Tree Example" at bounding box center [358, 288] width 13 height 13
checkbox input "true"
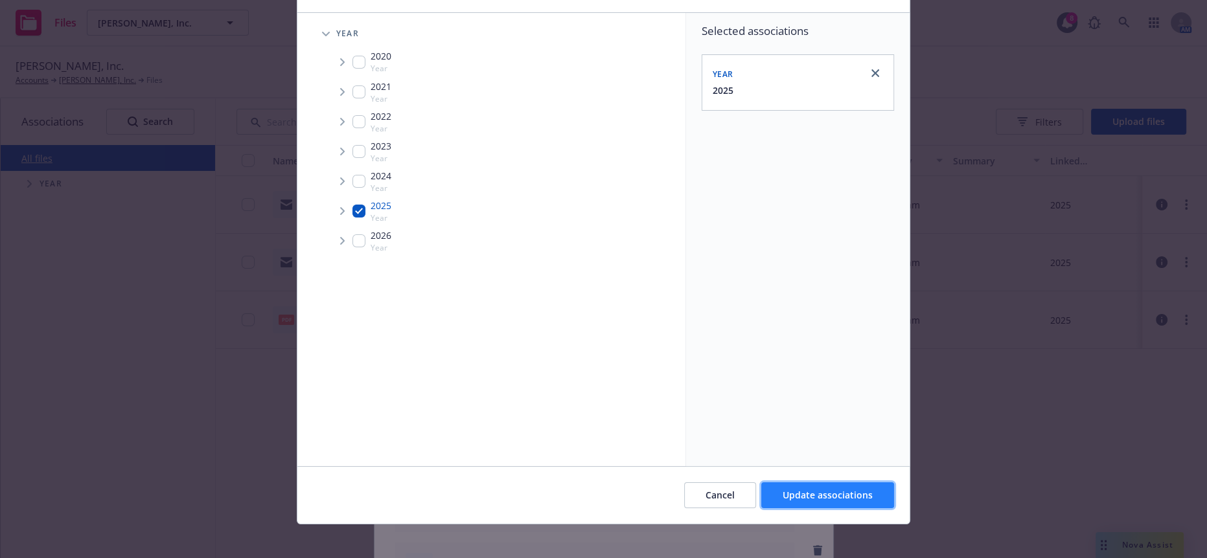
click at [799, 497] on button "Update associations" at bounding box center [827, 496] width 133 height 26
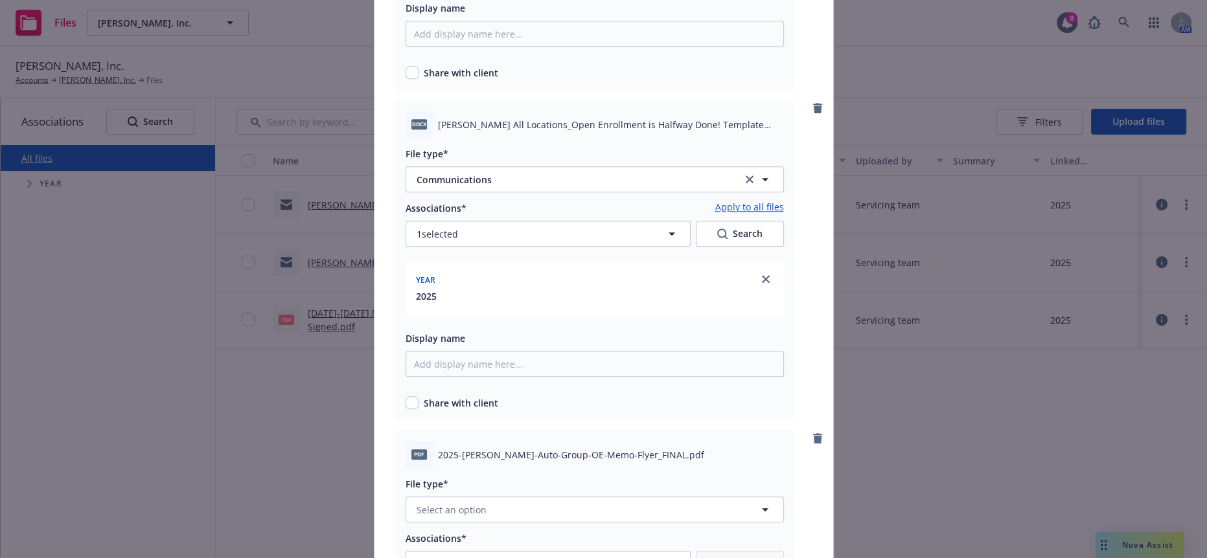
scroll to position [1367, 0]
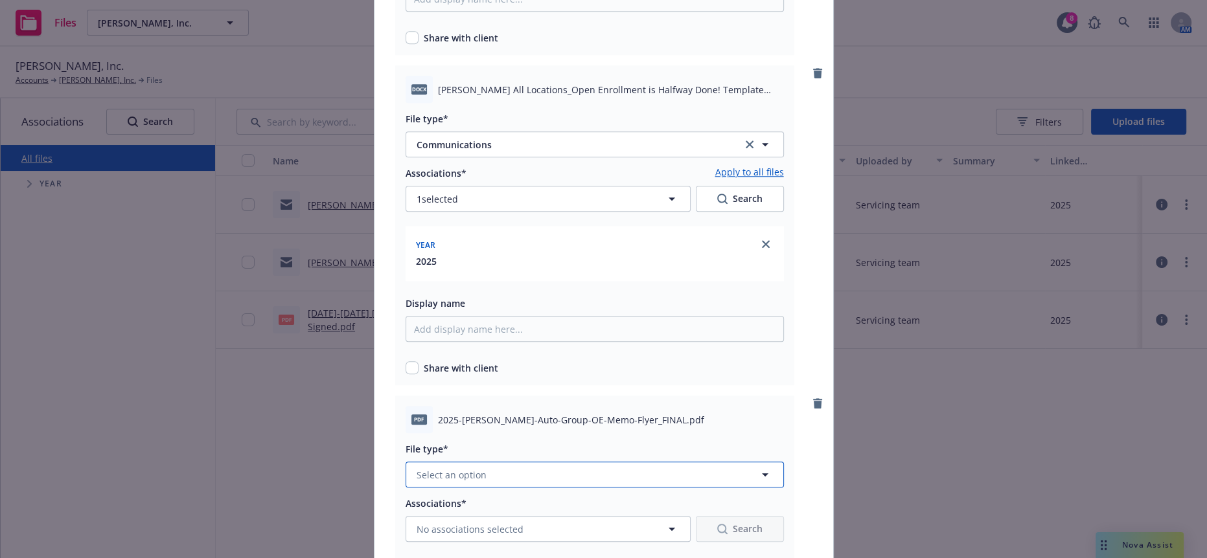
click at [529, 462] on button "Select an option" at bounding box center [595, 475] width 378 height 26
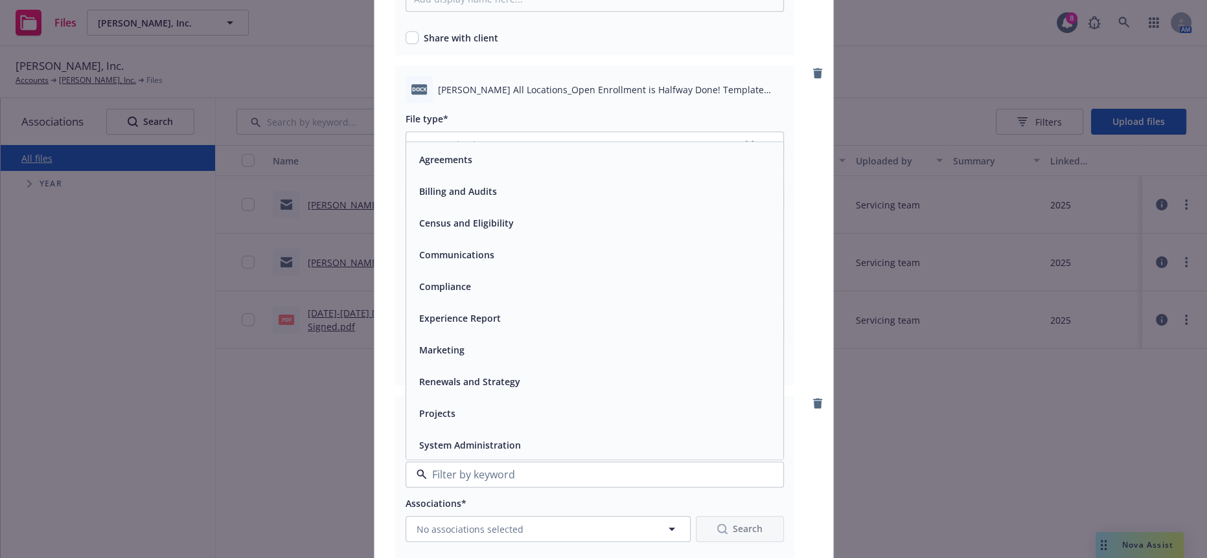
click at [458, 248] on span "Communications" at bounding box center [456, 255] width 75 height 14
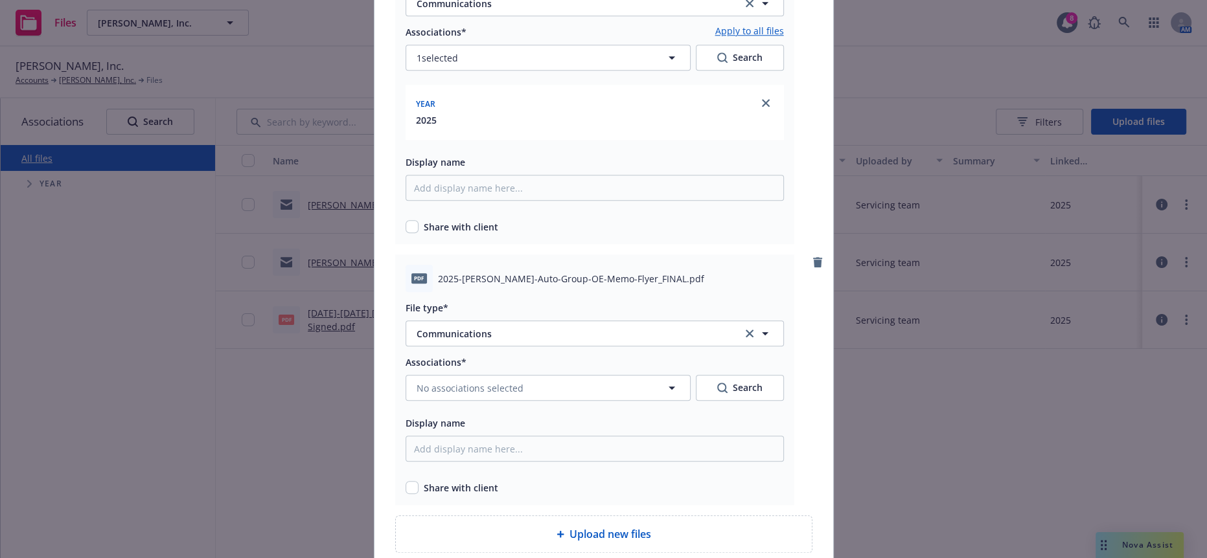
scroll to position [1511, 0]
click at [527, 372] on button "No associations selected" at bounding box center [548, 385] width 285 height 26
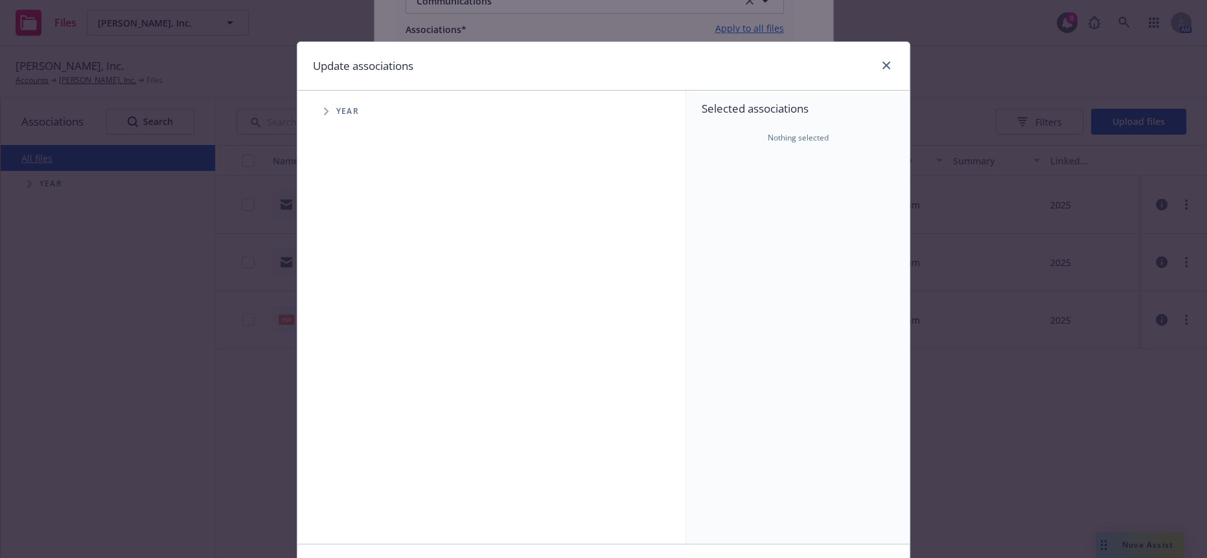
click at [324, 109] on icon "Tree Example" at bounding box center [326, 112] width 5 height 8
click at [354, 282] on input "Tree Example" at bounding box center [358, 288] width 13 height 13
checkbox input "true"
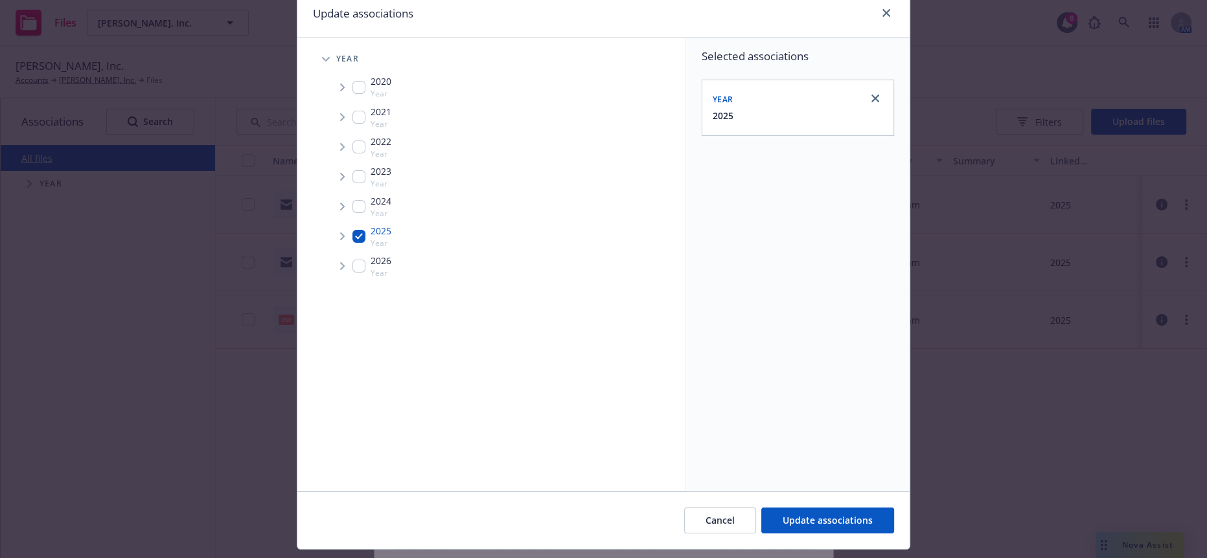
scroll to position [78, 0]
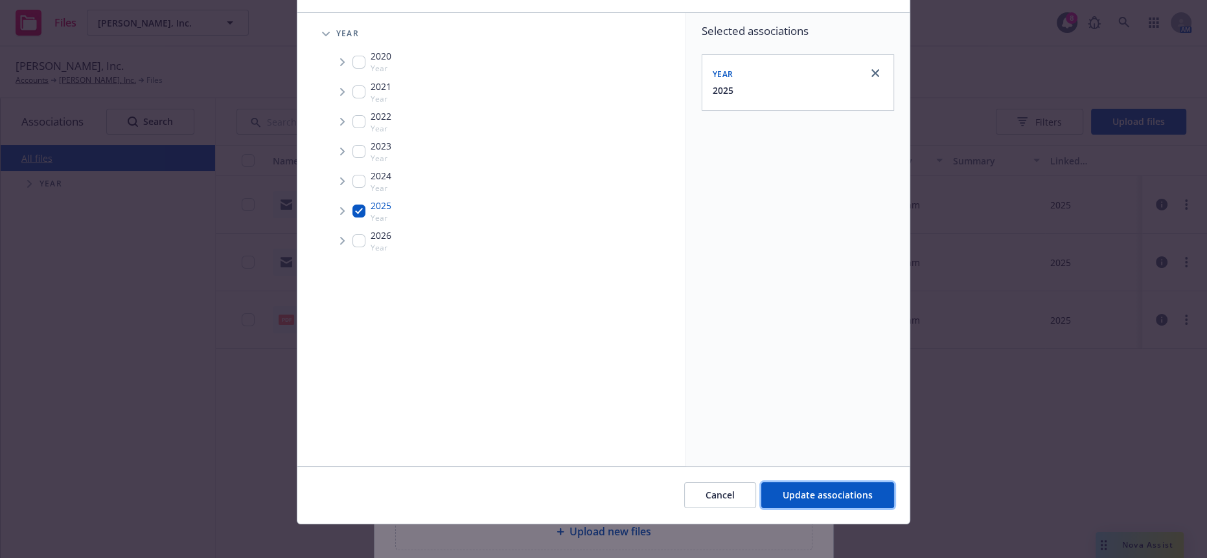
click at [824, 497] on button "Update associations" at bounding box center [827, 496] width 133 height 26
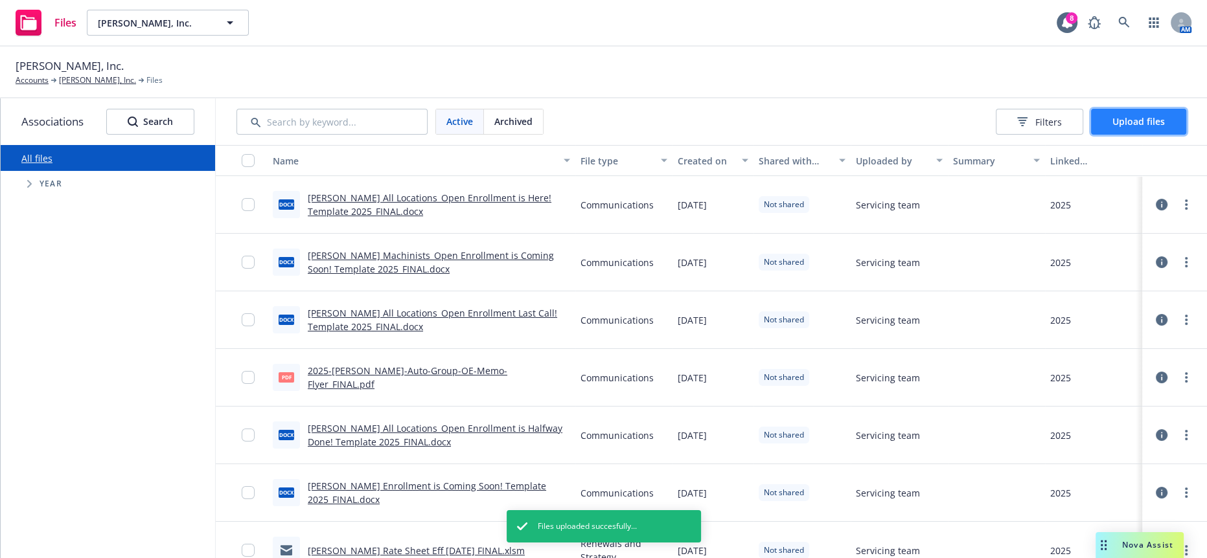
click at [1106, 109] on button "Upload files" at bounding box center [1138, 122] width 95 height 26
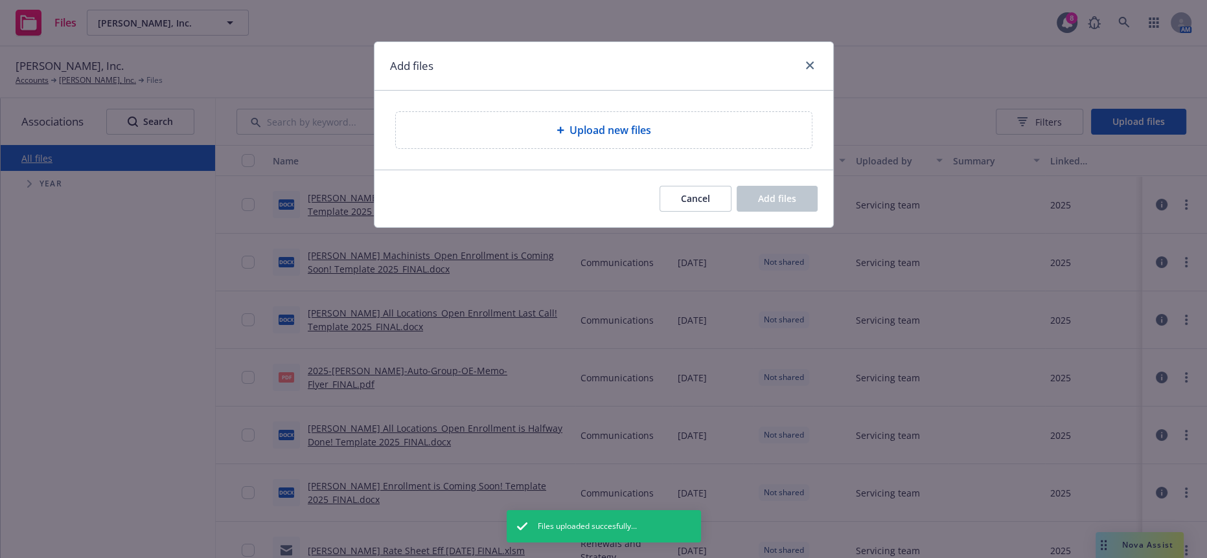
click at [711, 122] on div "Upload new files" at bounding box center [603, 130] width 395 height 16
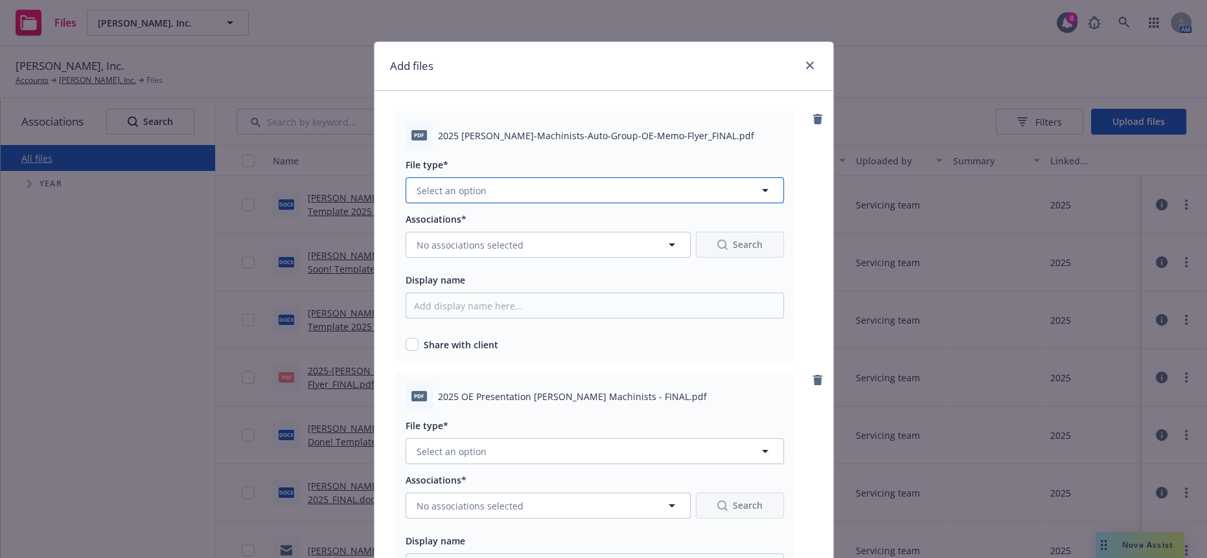
click at [681, 177] on button "Select an option" at bounding box center [595, 190] width 378 height 26
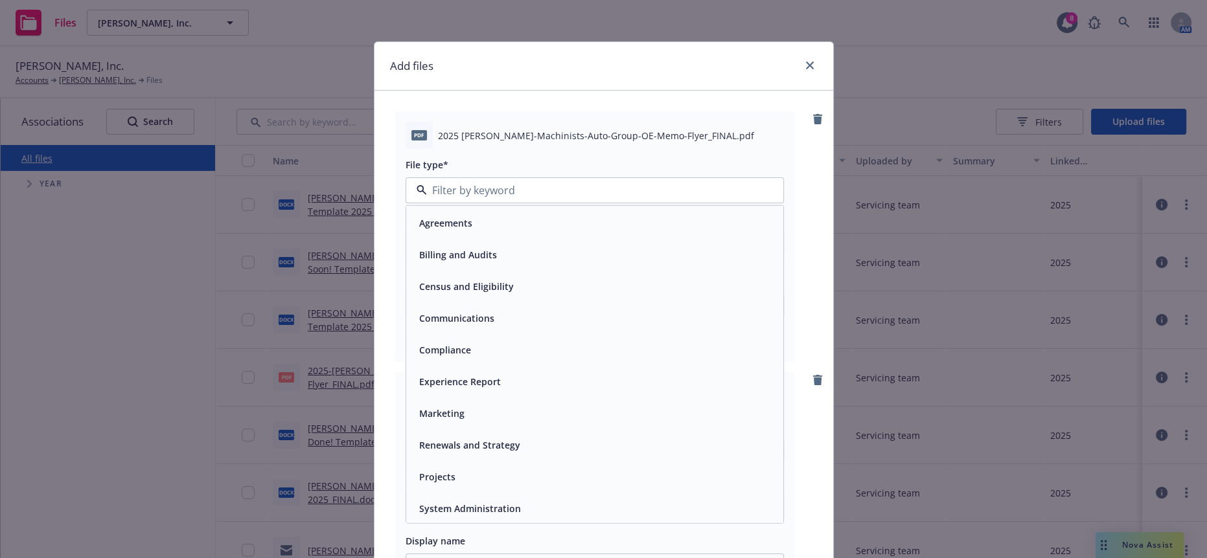
click at [476, 312] on span "Communications" at bounding box center [456, 319] width 75 height 14
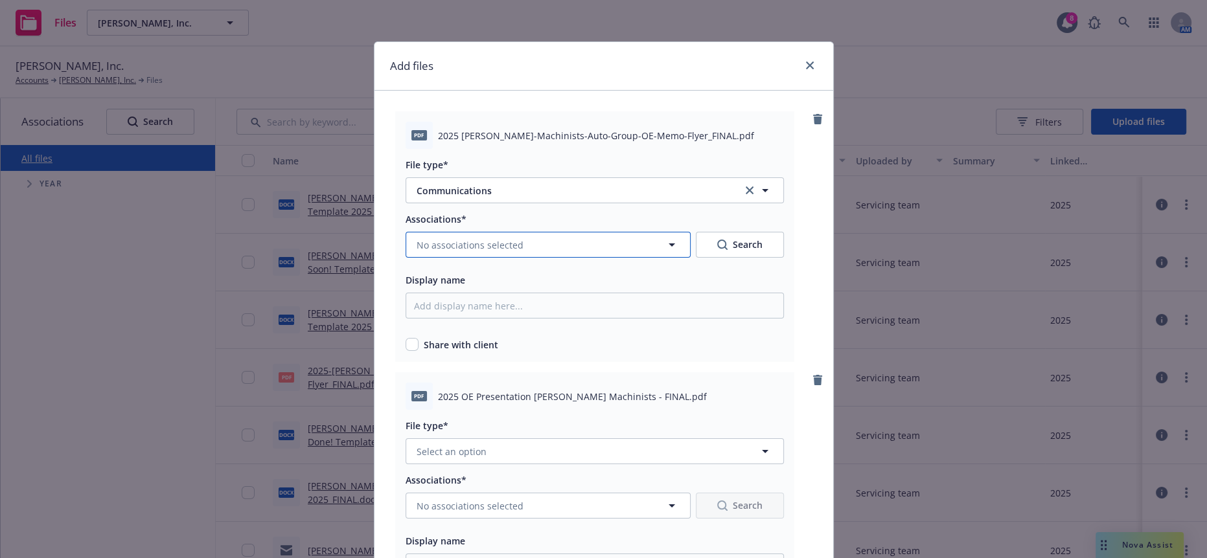
click at [531, 237] on button "No associations selected" at bounding box center [548, 245] width 285 height 26
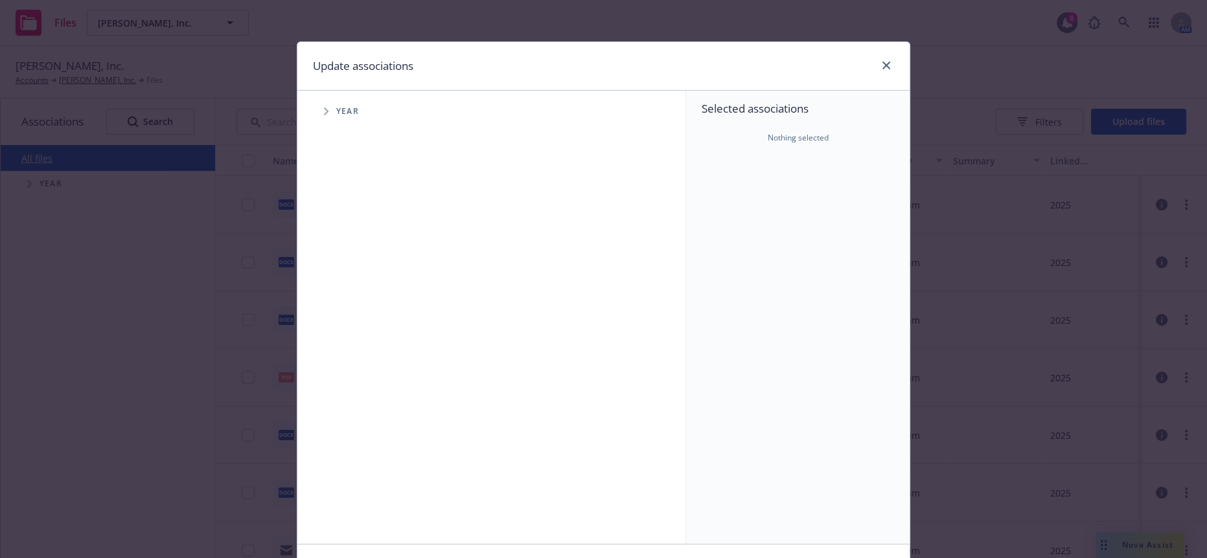
click at [324, 108] on icon "Tree Example" at bounding box center [326, 112] width 5 height 8
click at [352, 282] on input "Tree Example" at bounding box center [358, 288] width 13 height 13
checkbox input "true"
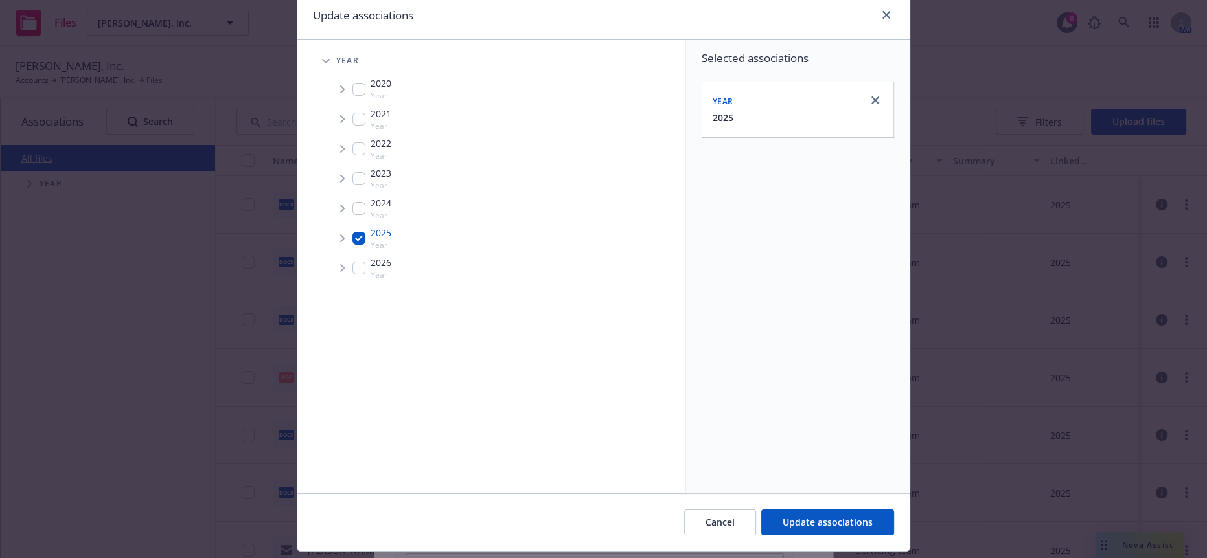
scroll to position [78, 0]
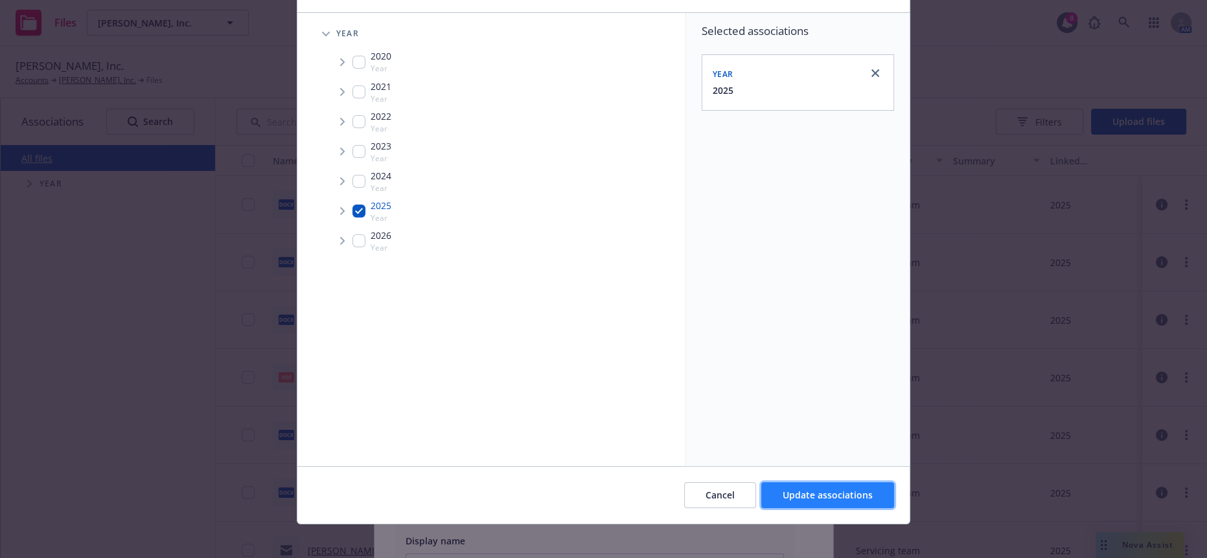
click at [842, 483] on button "Update associations" at bounding box center [827, 496] width 133 height 26
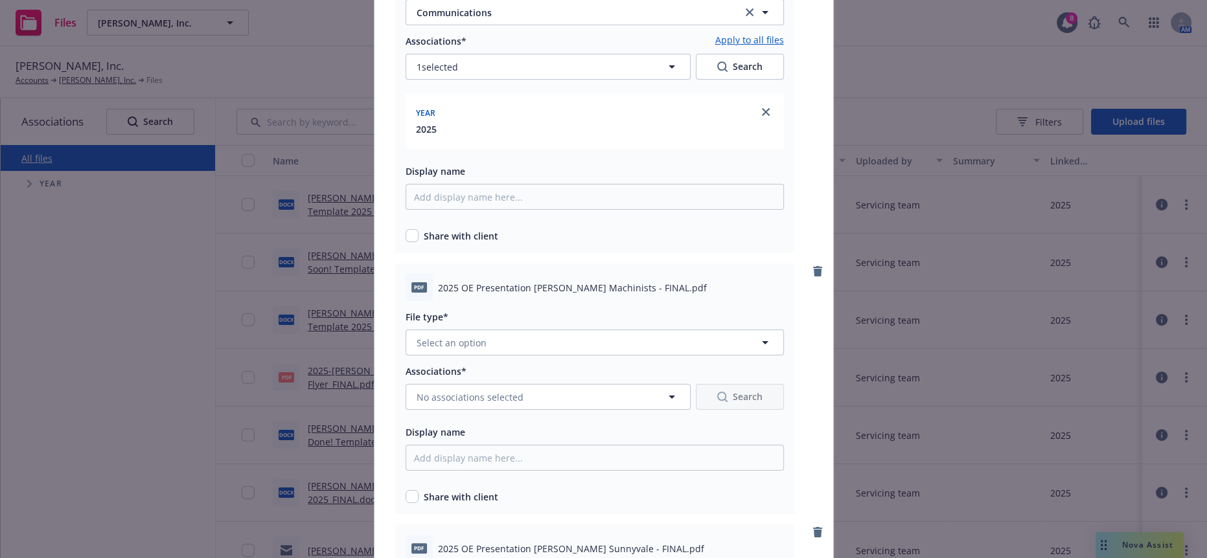
scroll to position [216, 0]
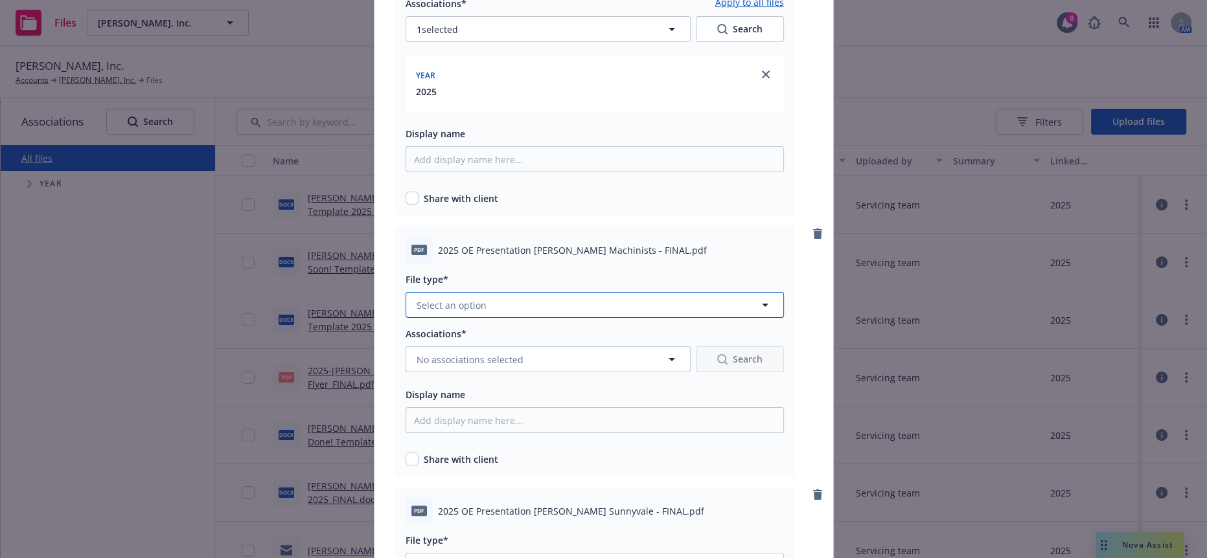
click at [532, 292] on button "Select an option" at bounding box center [595, 305] width 378 height 26
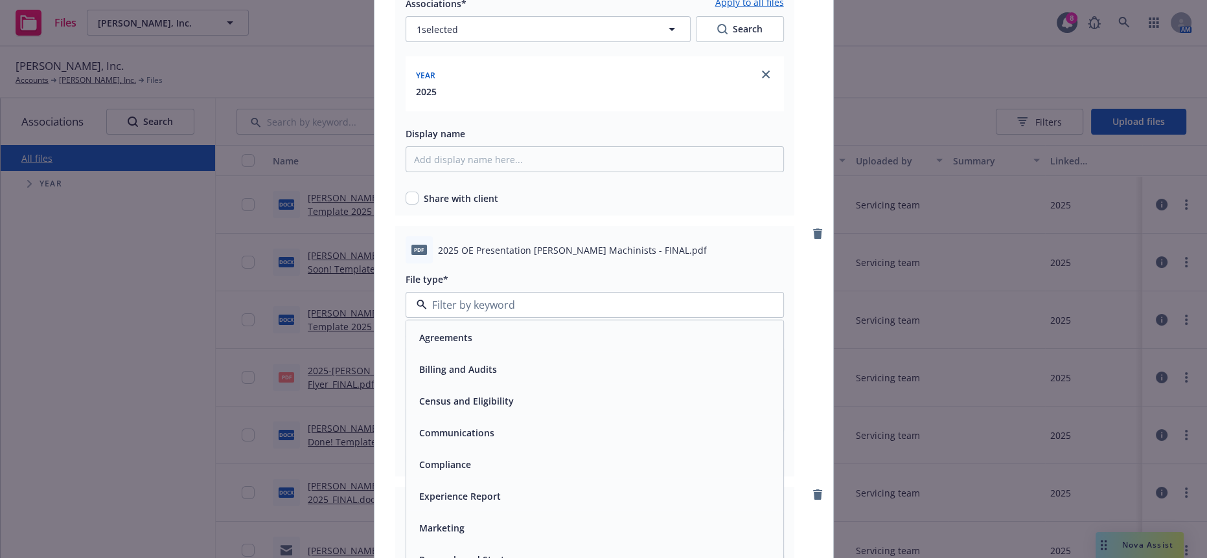
click at [452, 426] on span "Communications" at bounding box center [456, 433] width 75 height 14
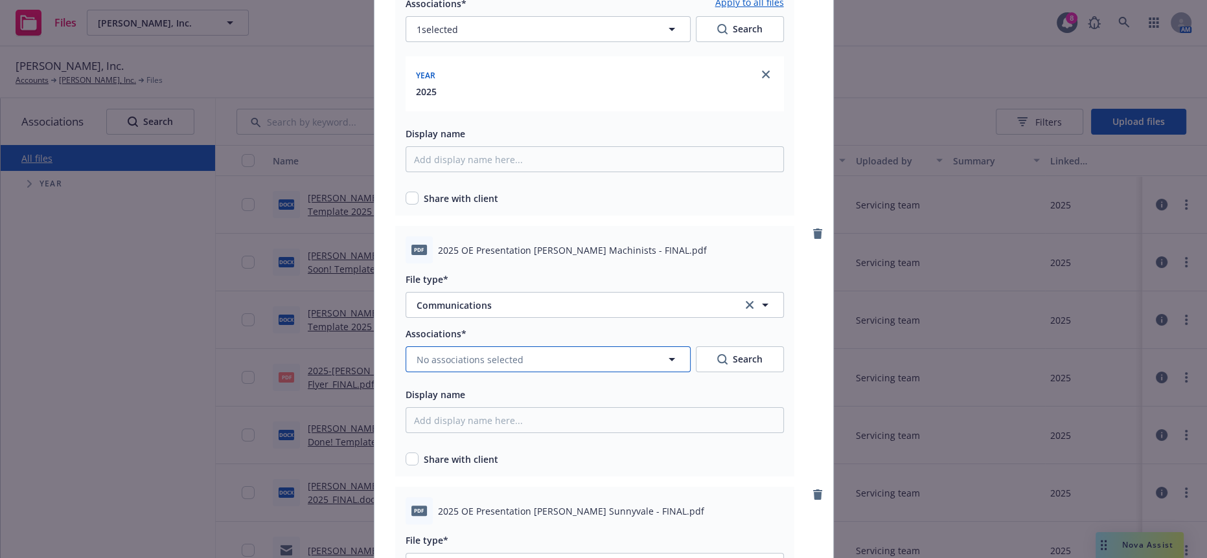
click at [461, 353] on span "No associations selected" at bounding box center [470, 360] width 107 height 14
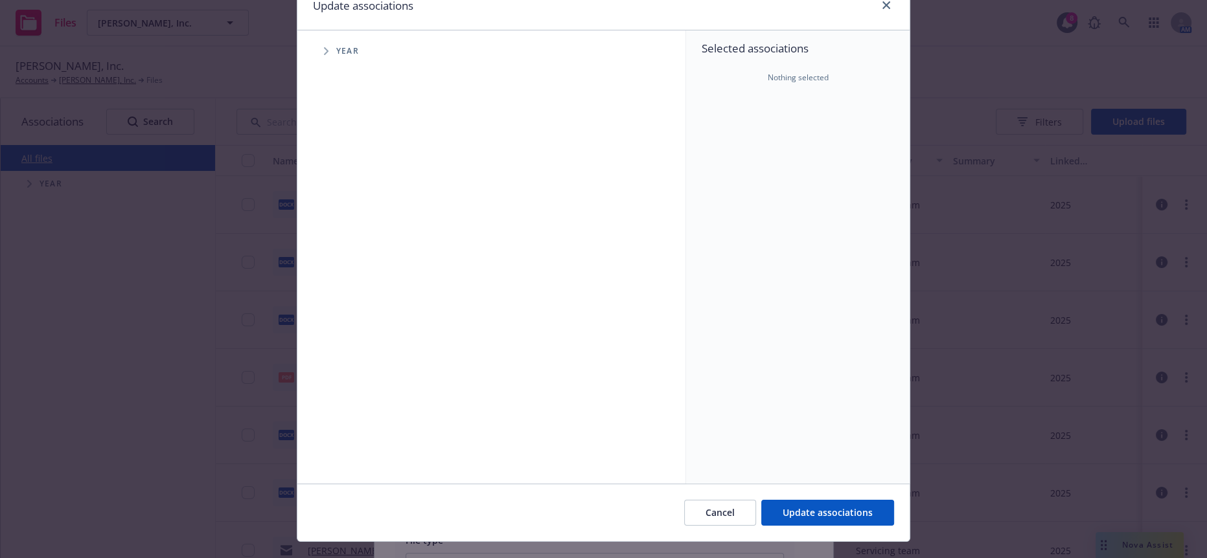
scroll to position [78, 0]
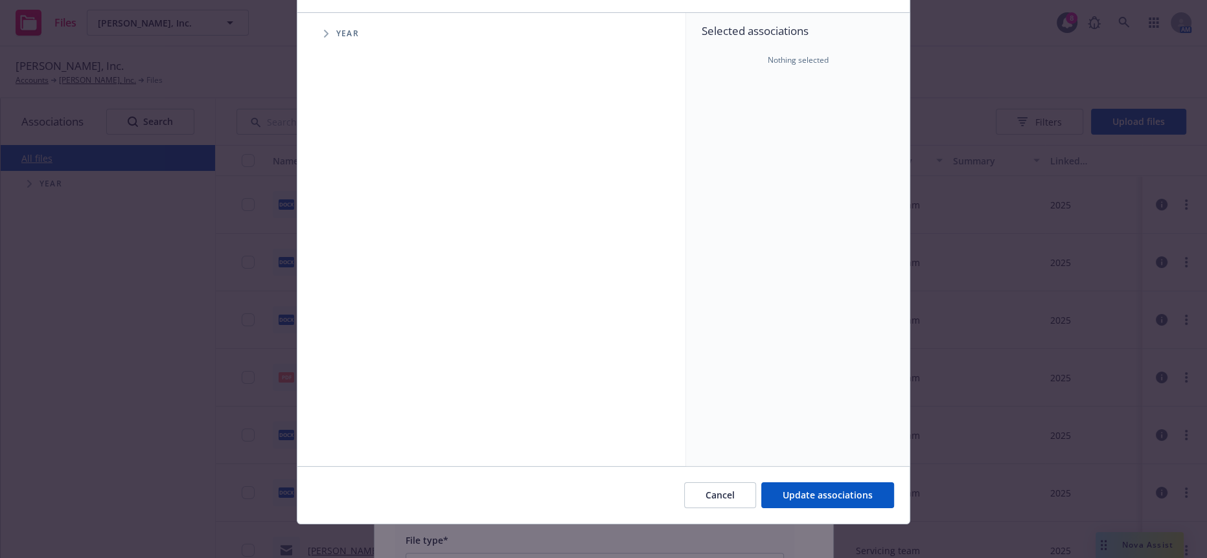
click at [324, 30] on icon "Tree Example" at bounding box center [326, 34] width 5 height 8
click at [352, 205] on input "Tree Example" at bounding box center [358, 211] width 13 height 13
checkbox input "true"
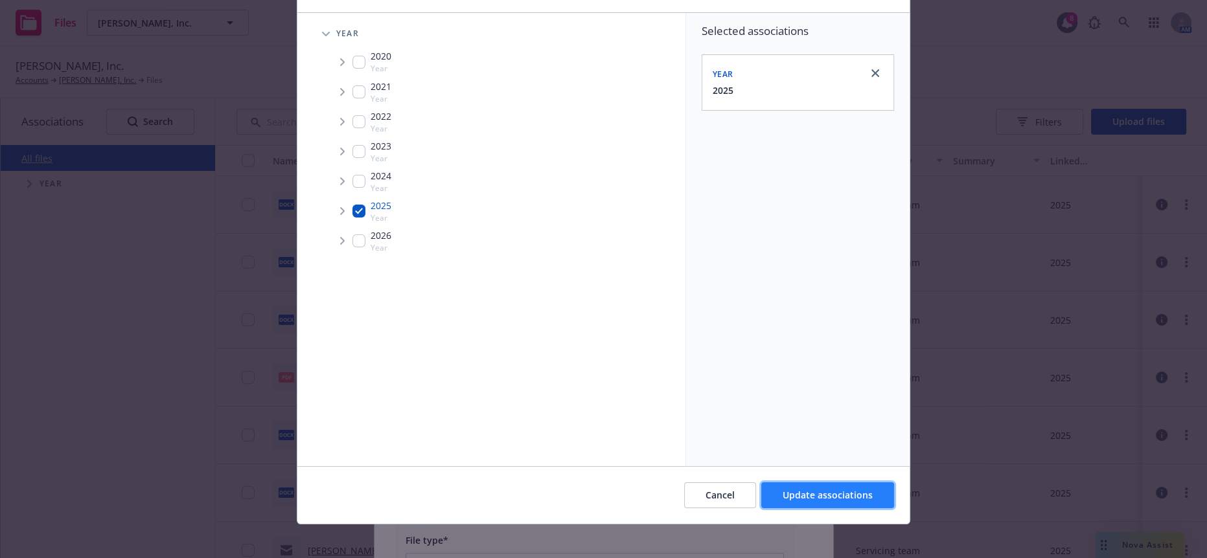
click at [784, 483] on button "Update associations" at bounding box center [827, 496] width 133 height 26
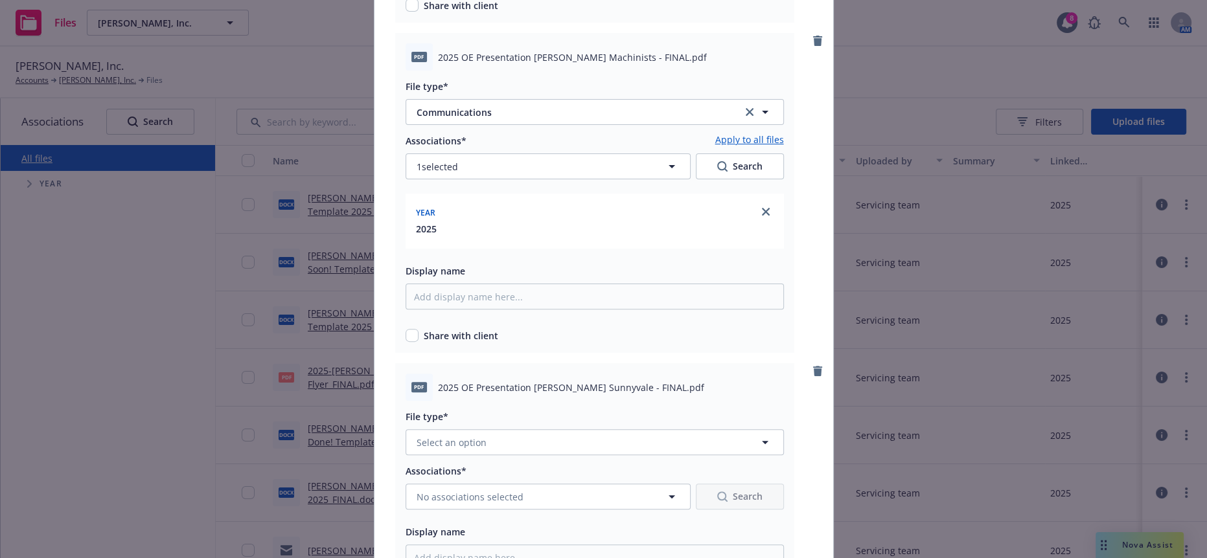
scroll to position [432, 0]
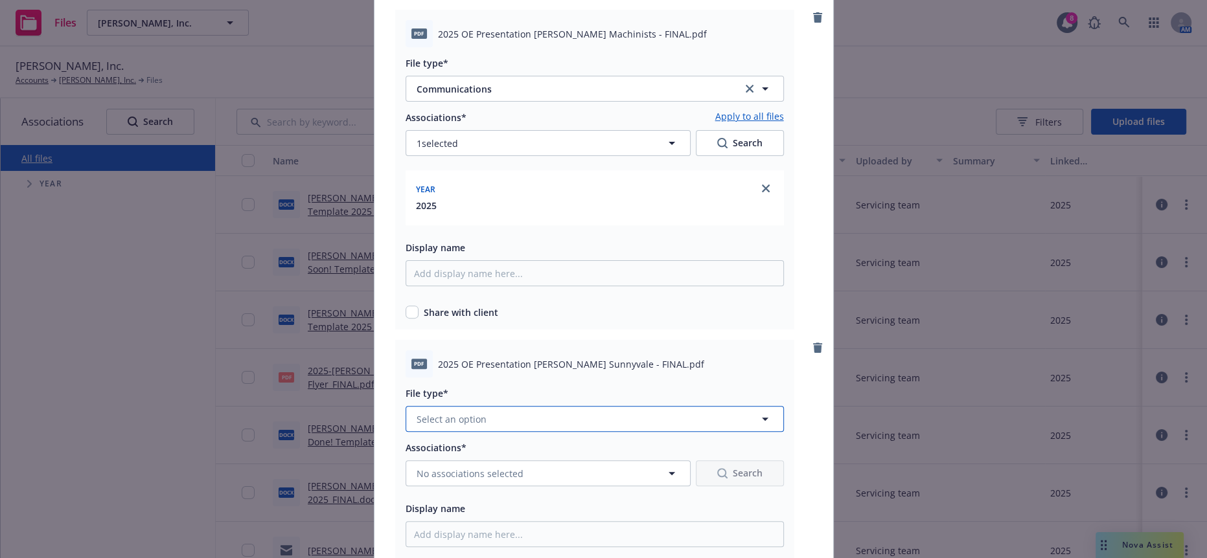
click at [543, 406] on button "Select an option" at bounding box center [595, 419] width 378 height 26
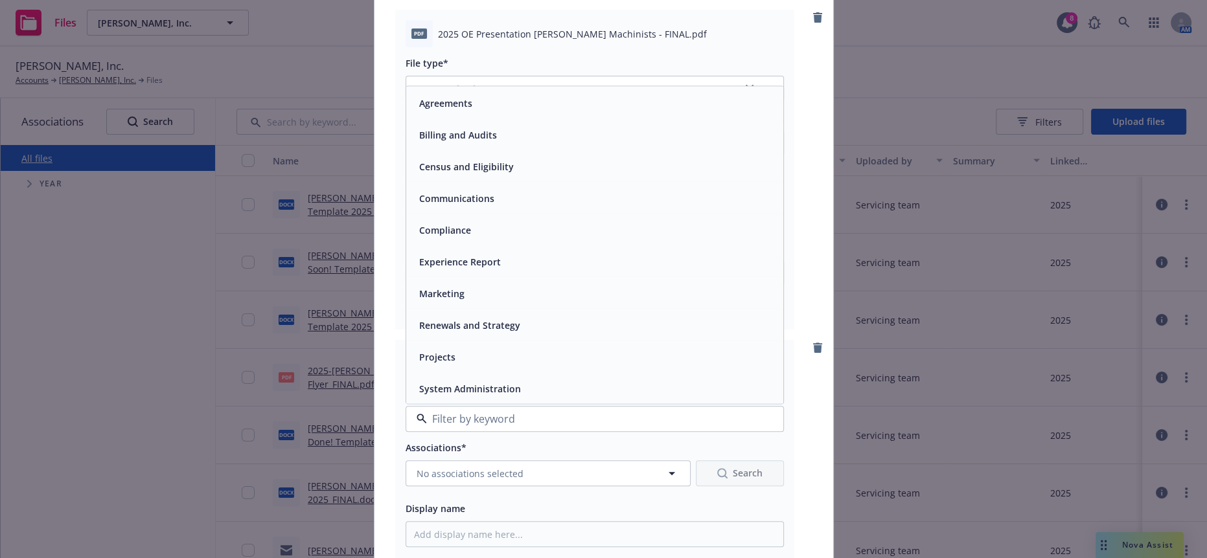
click at [474, 192] on span "Communications" at bounding box center [456, 199] width 75 height 14
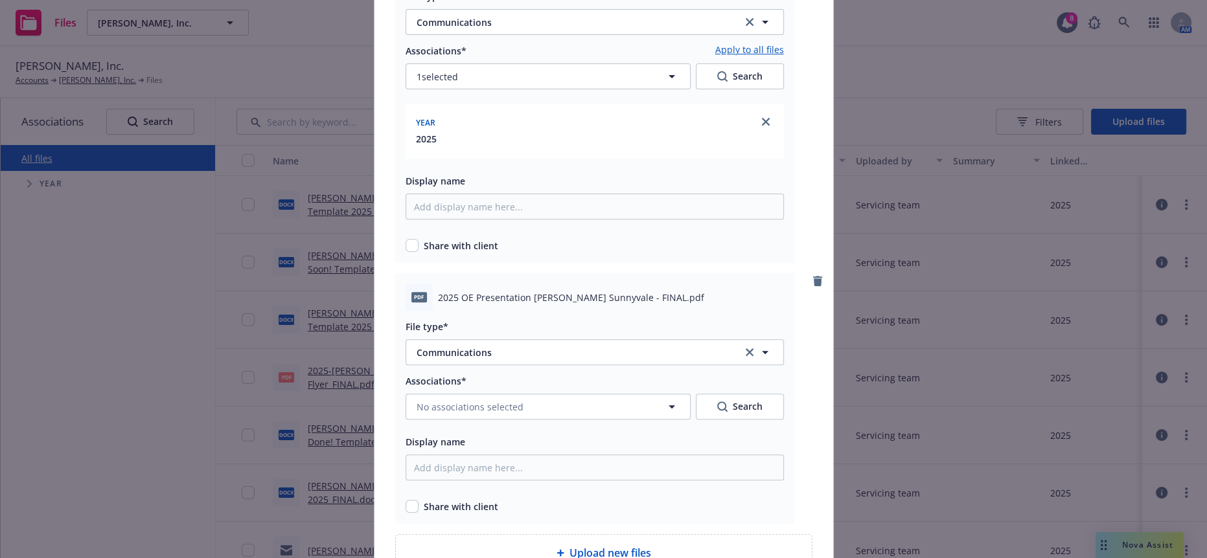
scroll to position [571, 0]
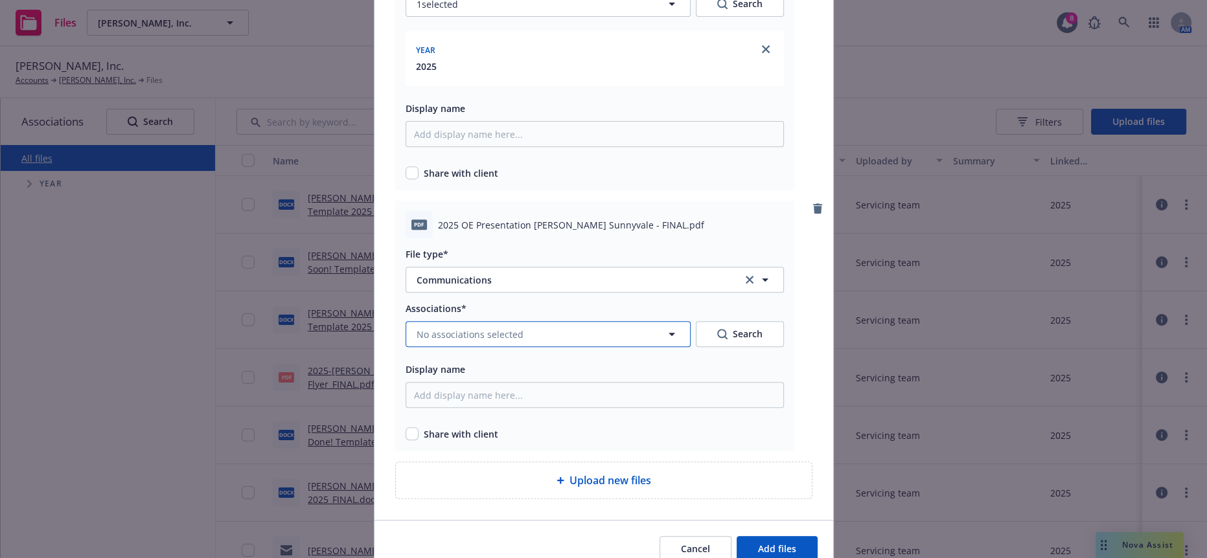
click at [536, 321] on button "No associations selected" at bounding box center [548, 334] width 285 height 26
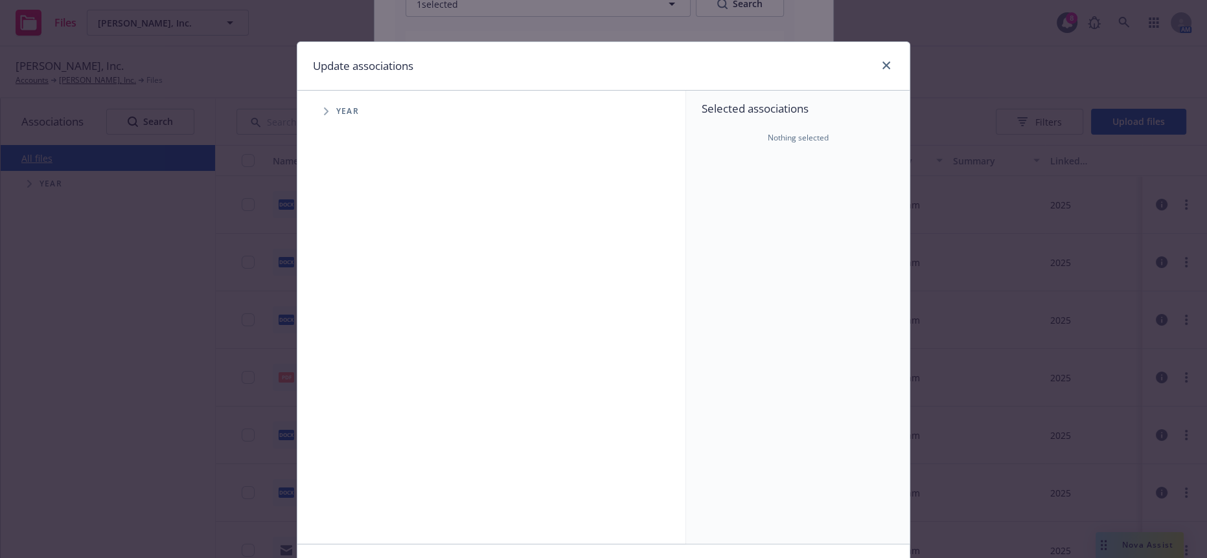
click at [324, 108] on icon "Tree Example" at bounding box center [326, 112] width 5 height 8
click at [354, 282] on input "Tree Example" at bounding box center [358, 288] width 13 height 13
checkbox input "true"
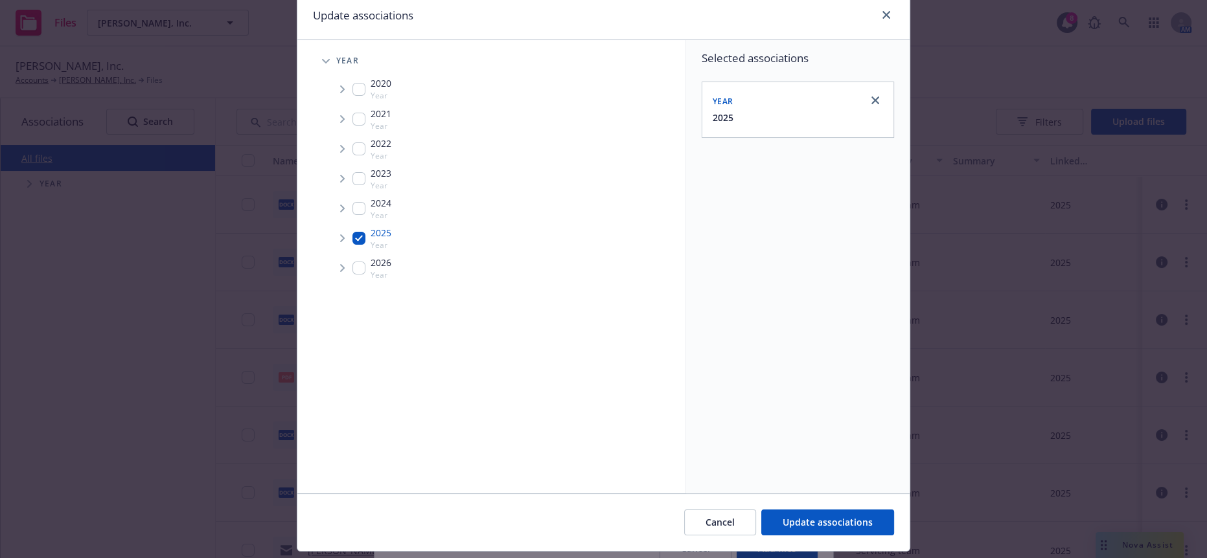
scroll to position [78, 0]
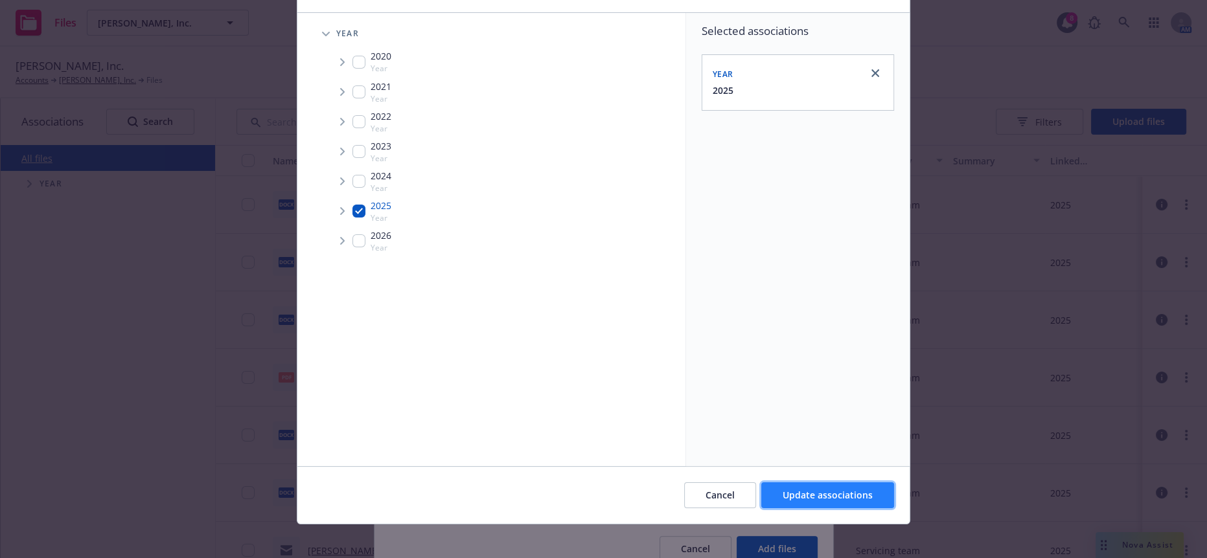
click at [829, 489] on span "Update associations" at bounding box center [828, 495] width 90 height 12
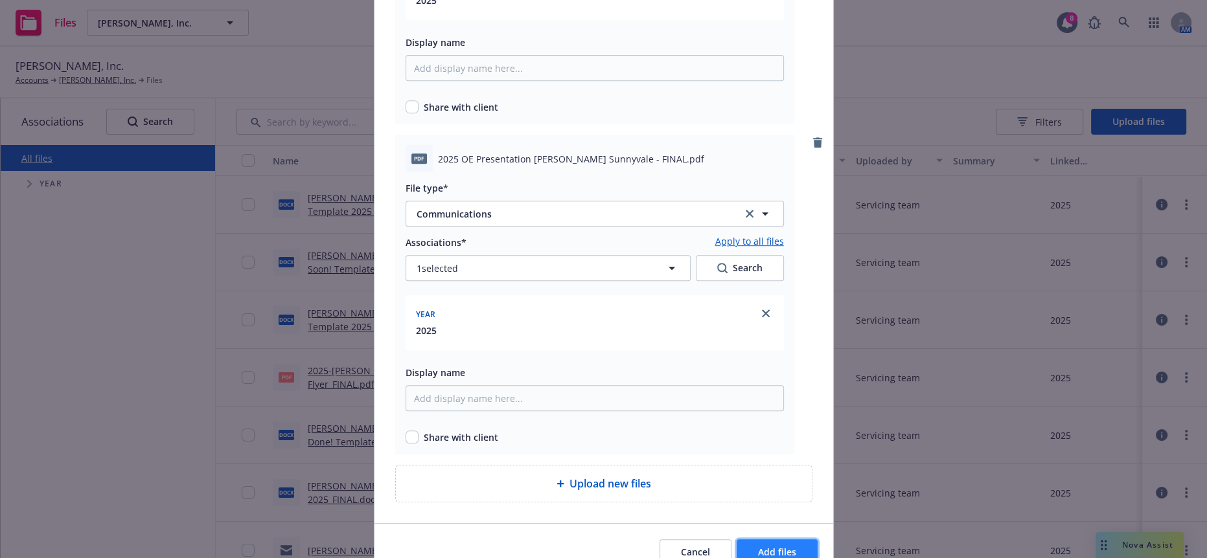
click at [792, 540] on button "Add files" at bounding box center [777, 553] width 81 height 26
